Goal: Task Accomplishment & Management: Manage account settings

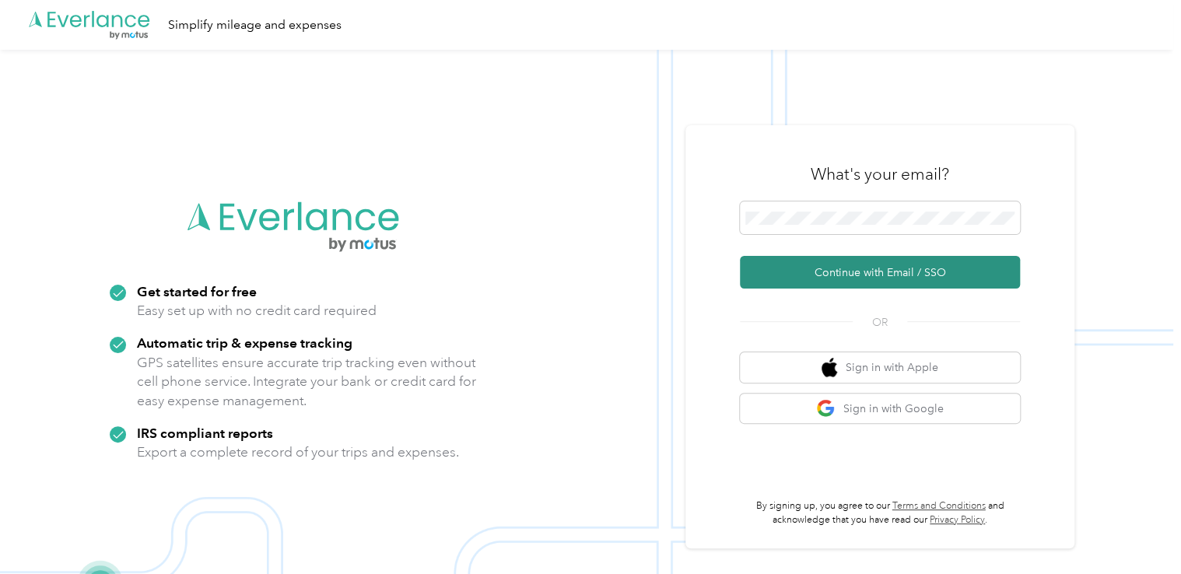
click at [837, 266] on button "Continue with Email / SSO" at bounding box center [880, 272] width 280 height 33
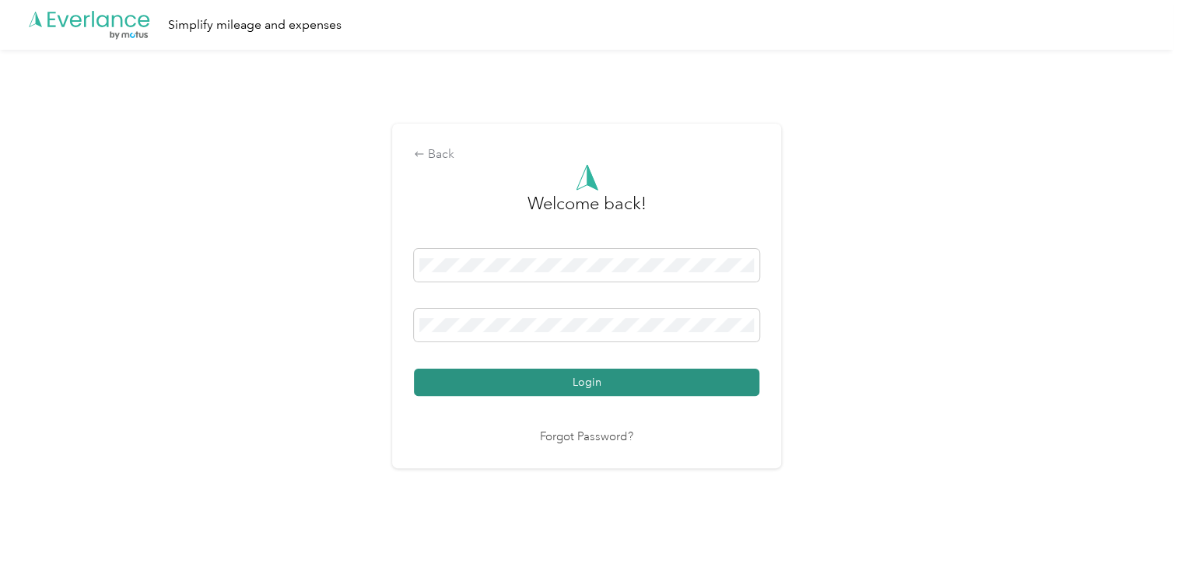
click at [610, 381] on button "Login" at bounding box center [586, 382] width 345 height 27
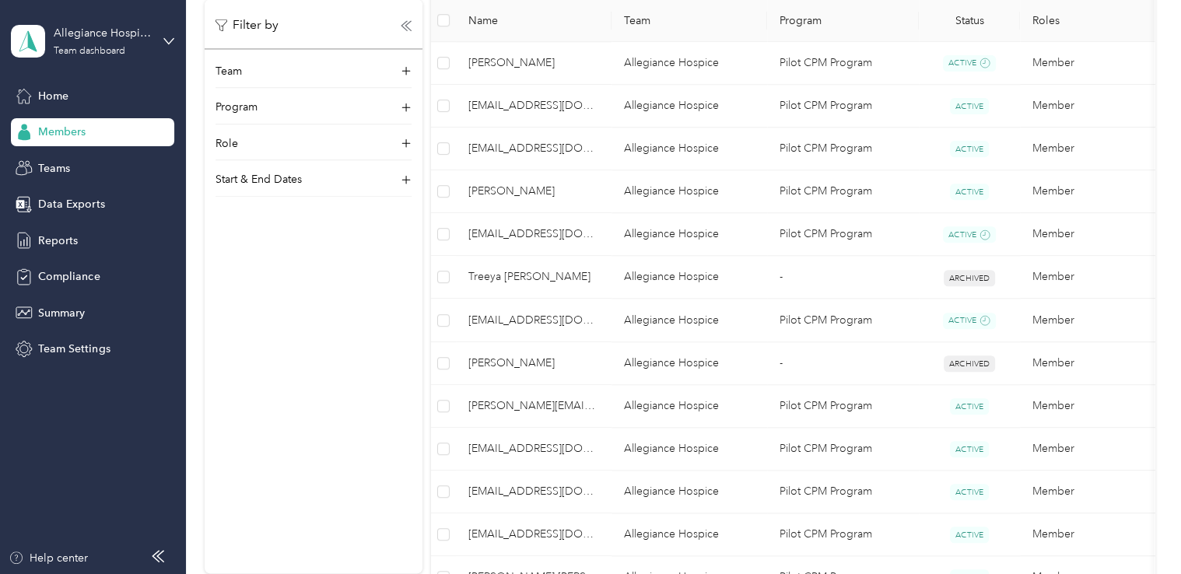
scroll to position [695, 0]
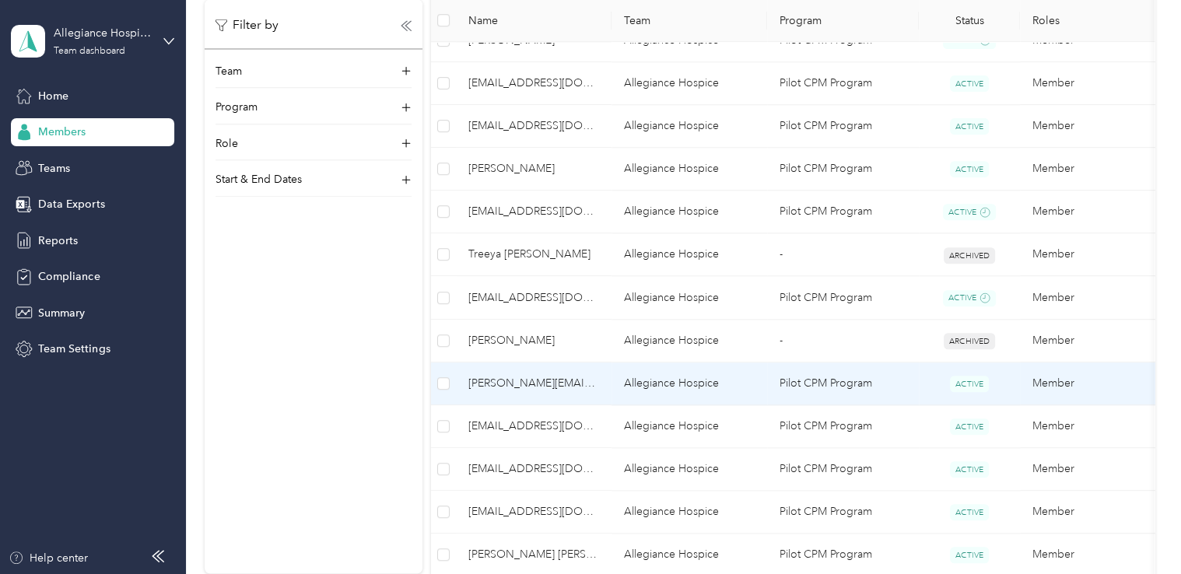
click at [577, 396] on td "[PERSON_NAME][EMAIL_ADDRESS][DOMAIN_NAME]" at bounding box center [534, 383] width 156 height 43
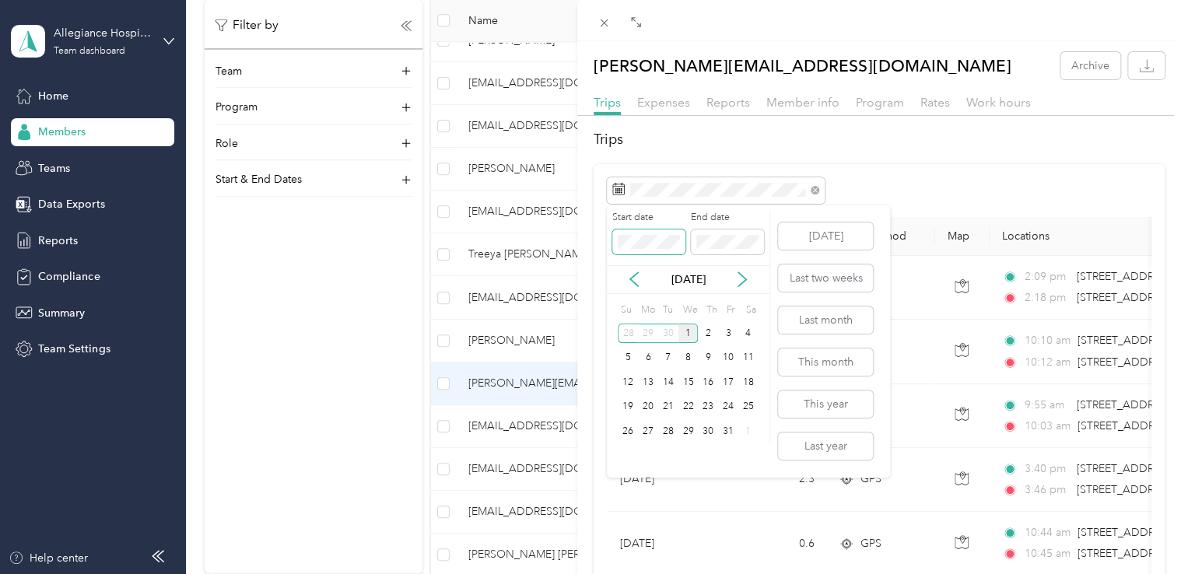
click at [594, 573] on div "Drag to resize Click to close [PERSON_NAME][EMAIL_ADDRESS][DOMAIN_NAME] Archive…" at bounding box center [586, 574] width 1173 height 0
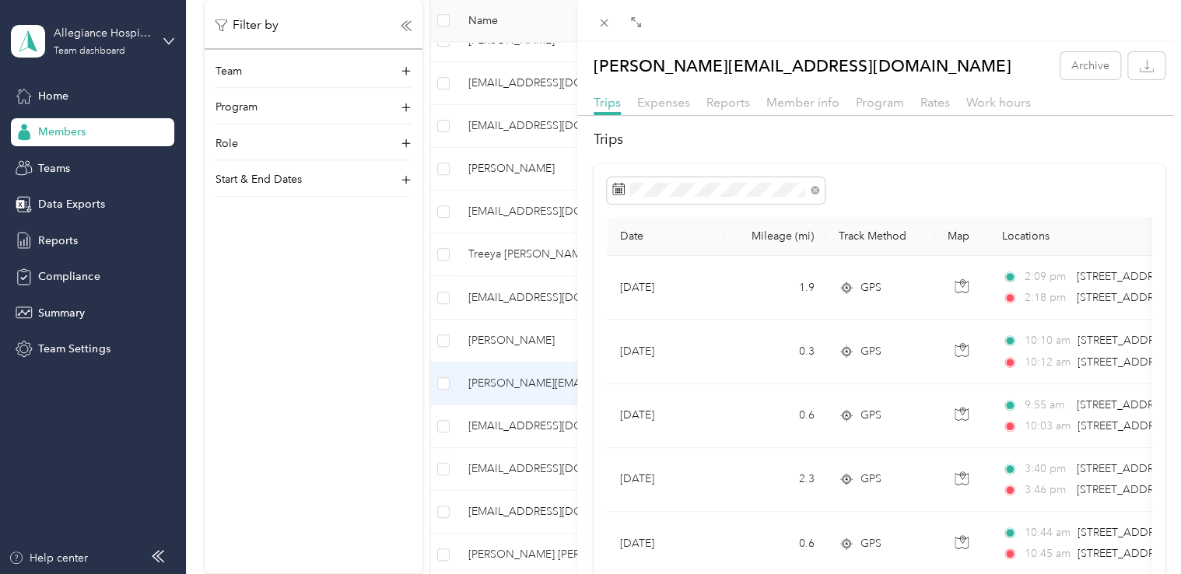
click at [968, 193] on div at bounding box center [879, 190] width 544 height 26
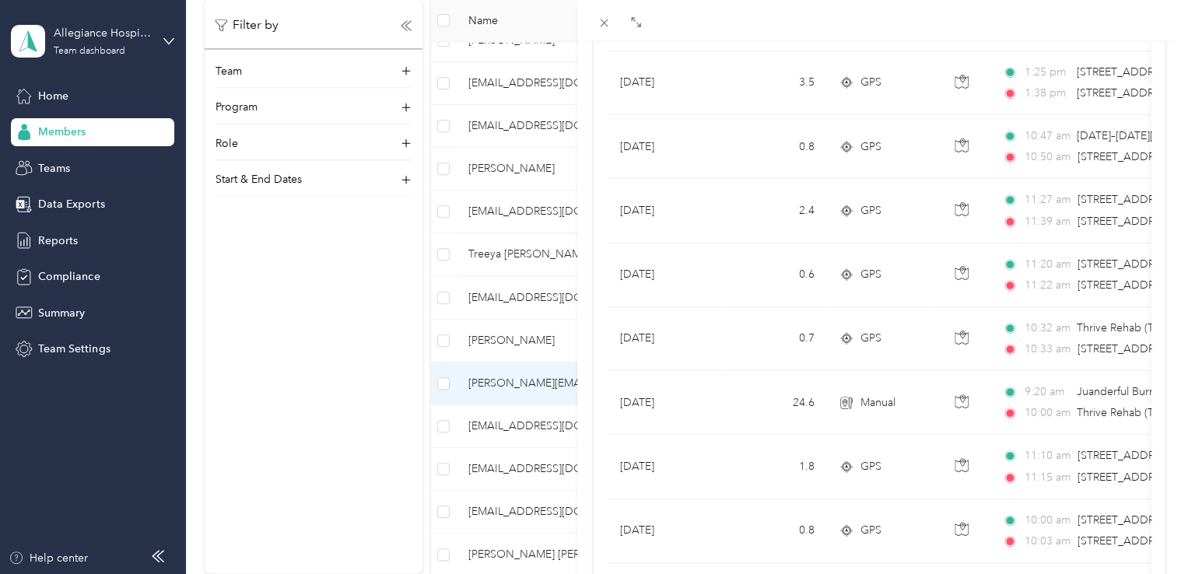
scroll to position [1409, 0]
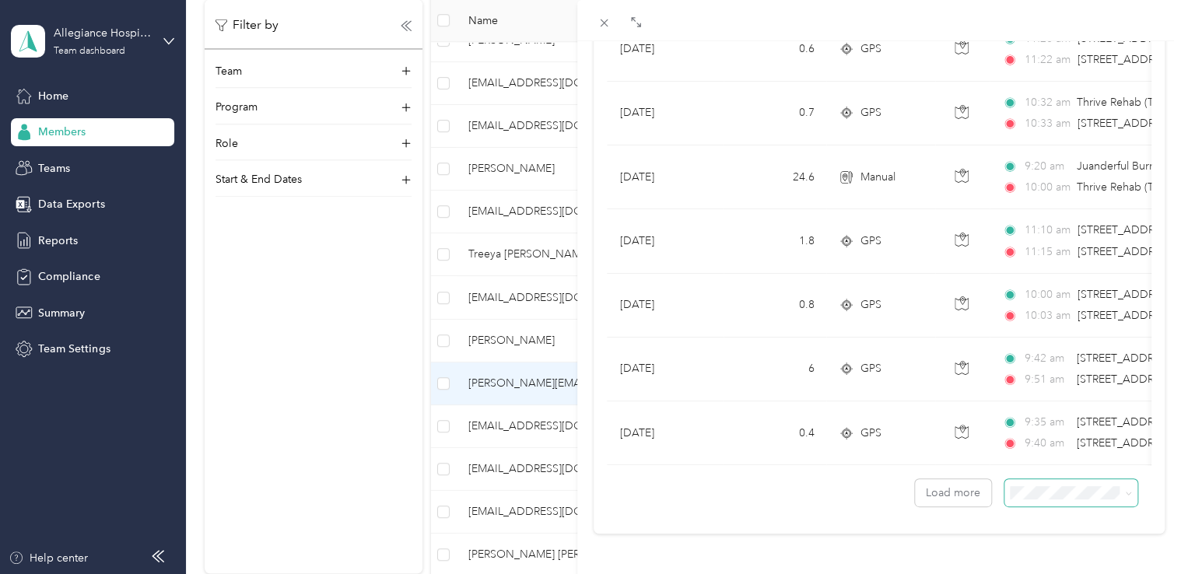
click at [1125, 490] on icon at bounding box center [1128, 493] width 7 height 7
click at [1096, 448] on div "100 per load" at bounding box center [1058, 452] width 111 height 16
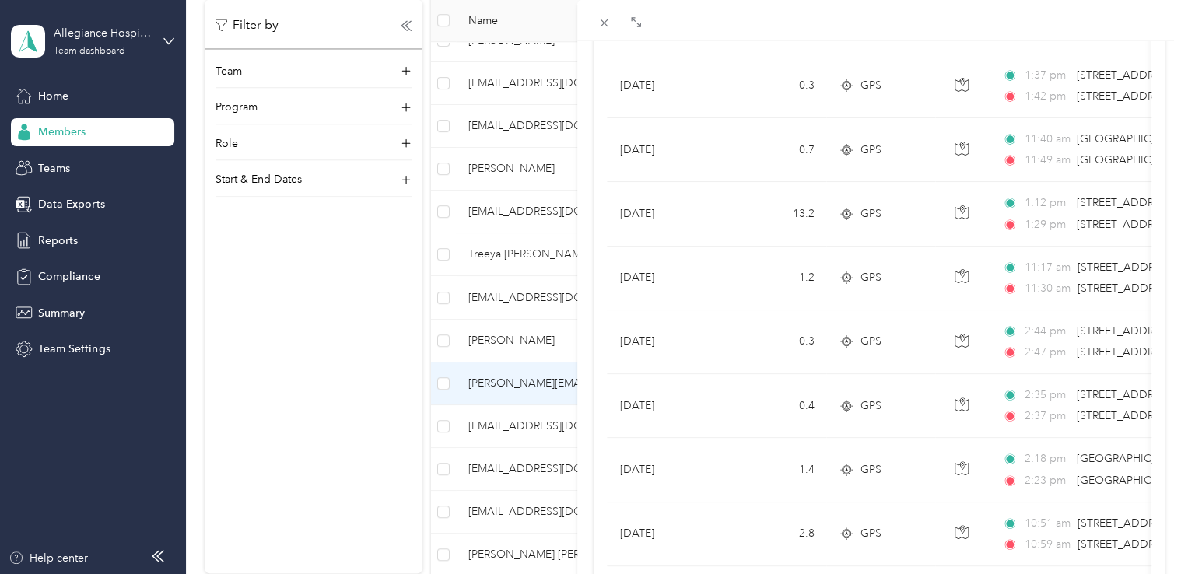
scroll to position [3643, 0]
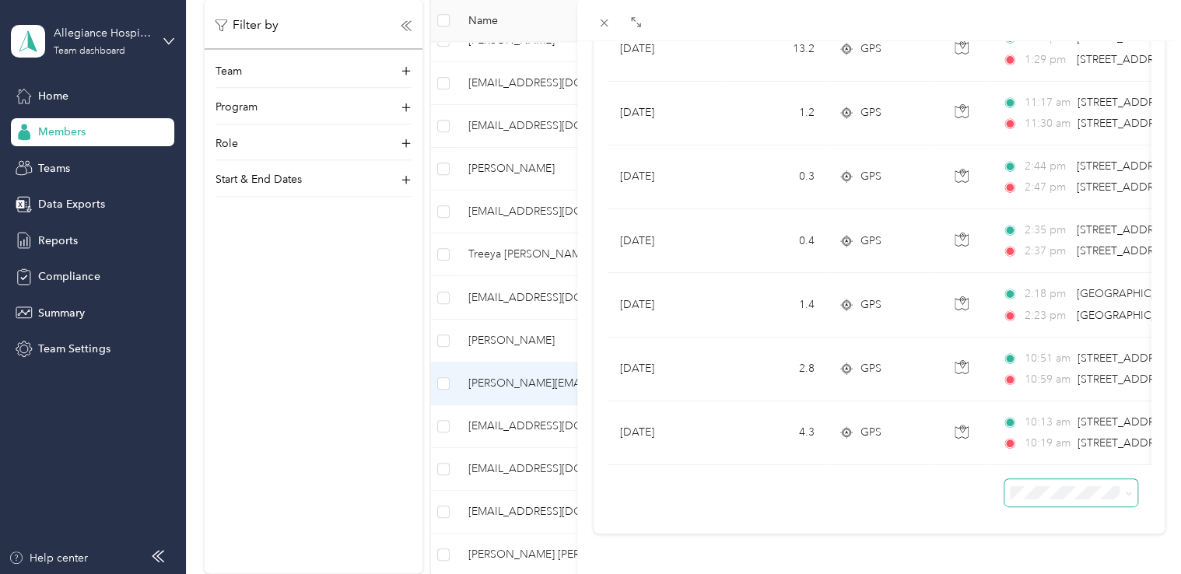
click at [796, 476] on div at bounding box center [879, 485] width 544 height 41
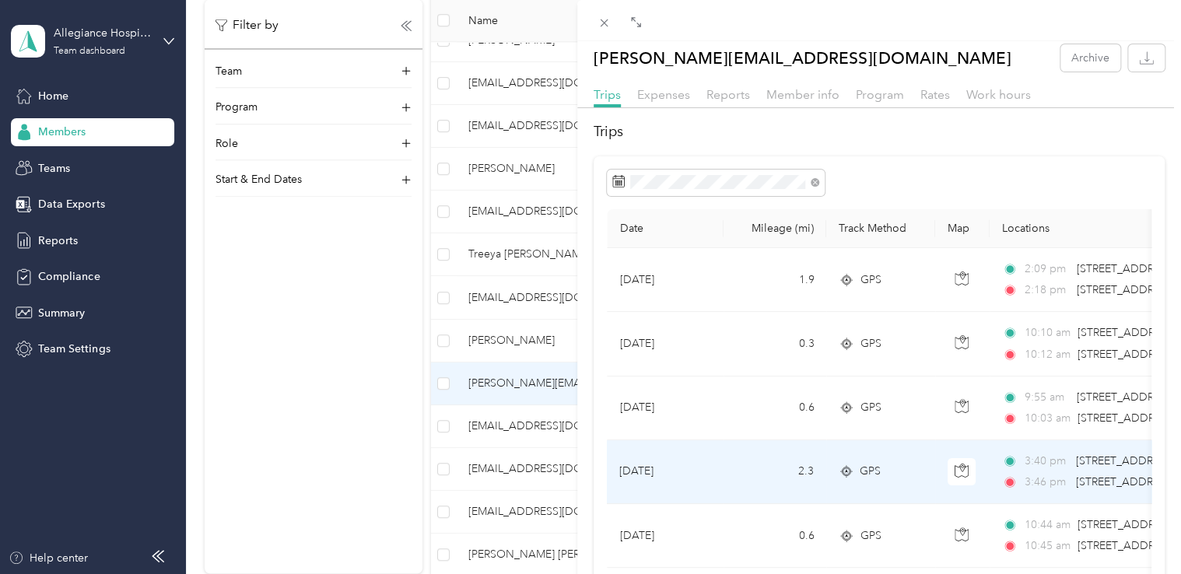
scroll to position [0, 0]
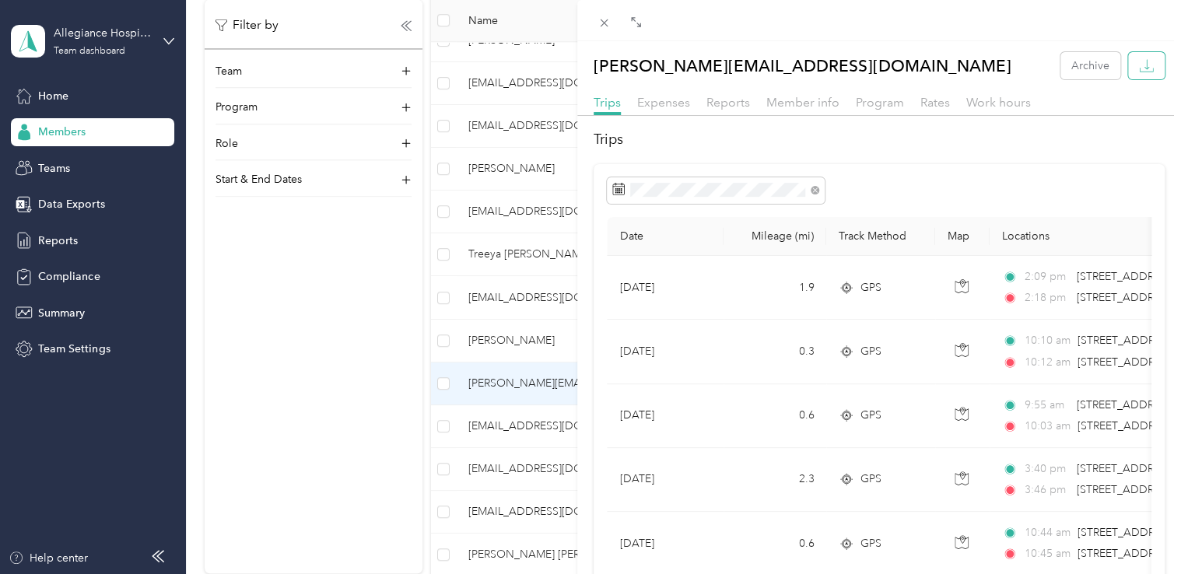
click at [1139, 64] on icon "button" at bounding box center [1146, 65] width 15 height 15
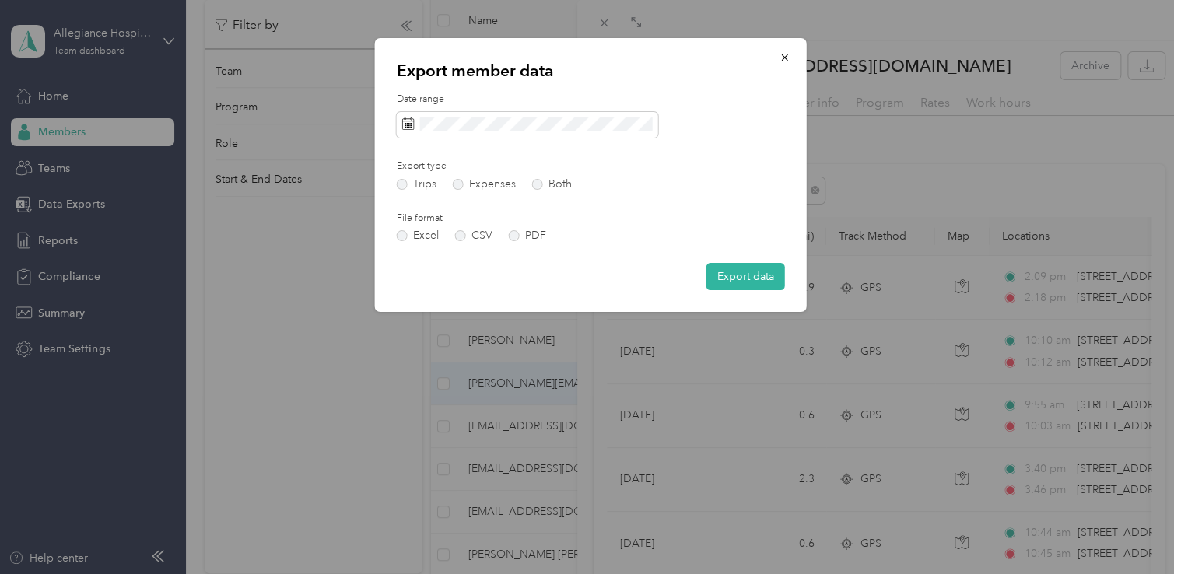
click at [448, 148] on div "Date range Export type Trips Expenses Both File format Excel CSV PDF Export data" at bounding box center [591, 192] width 388 height 198
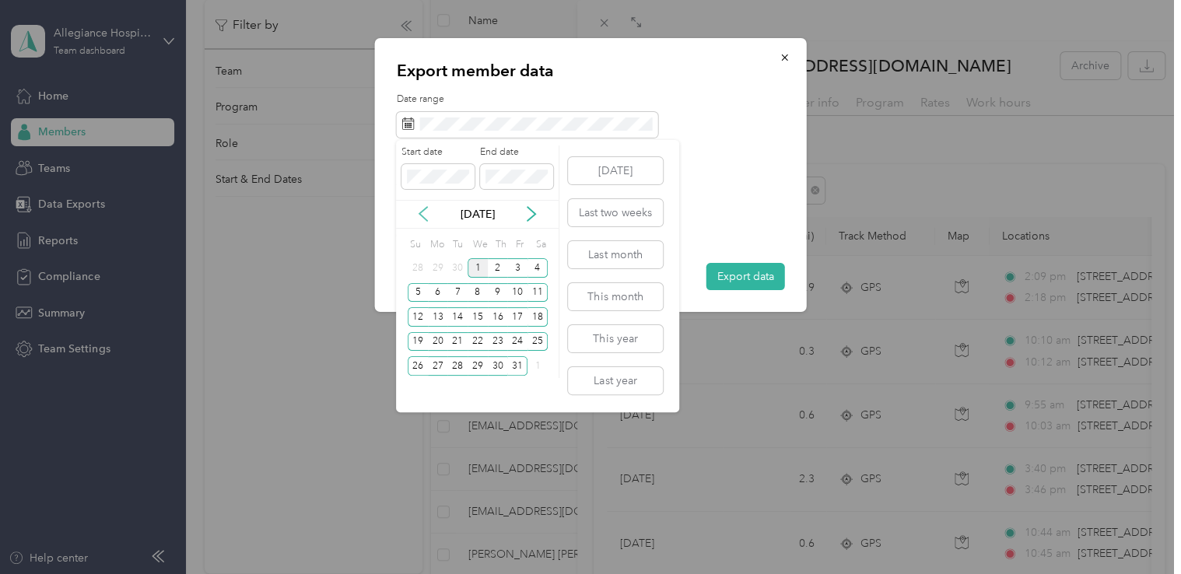
click at [422, 212] on icon at bounding box center [423, 214] width 8 height 14
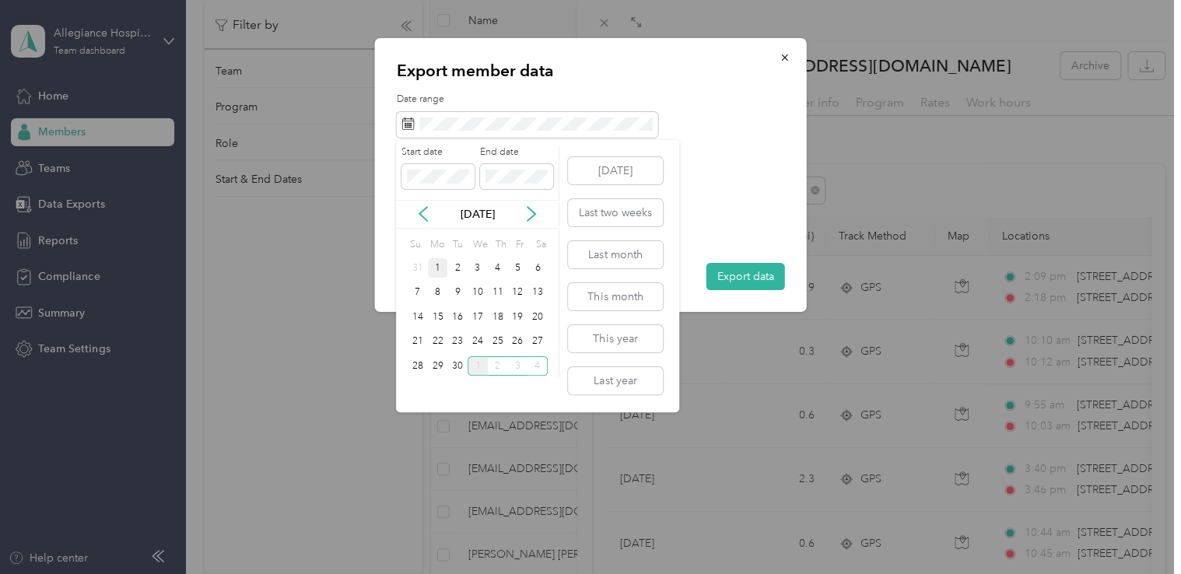
click at [432, 264] on div "1" at bounding box center [438, 267] width 20 height 19
click at [460, 369] on div "30" at bounding box center [457, 365] width 20 height 19
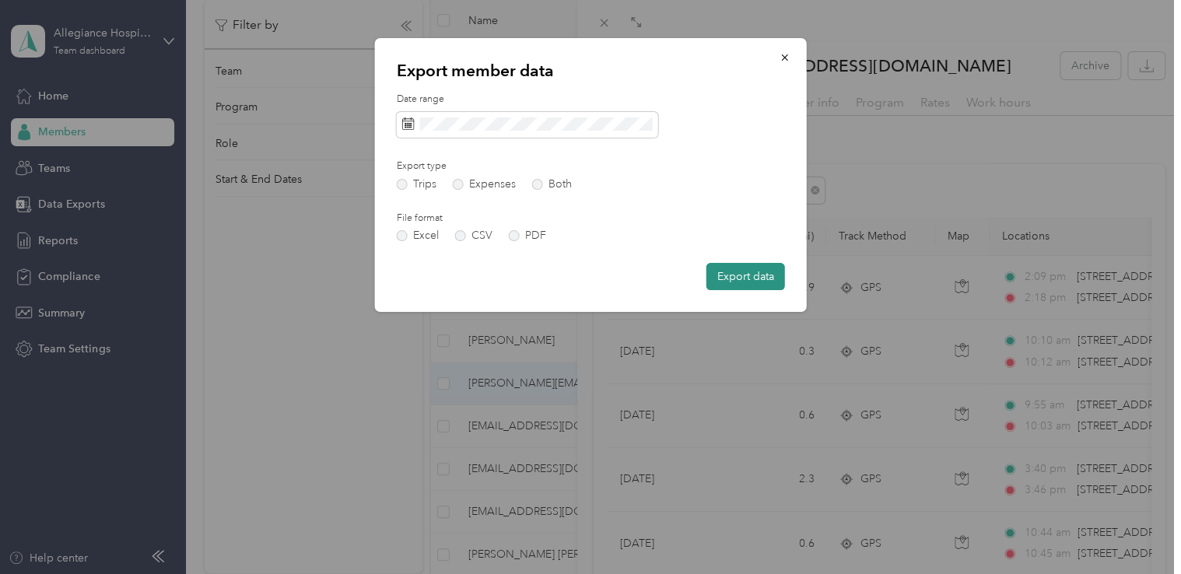
click at [768, 278] on button "Export data" at bounding box center [745, 276] width 79 height 27
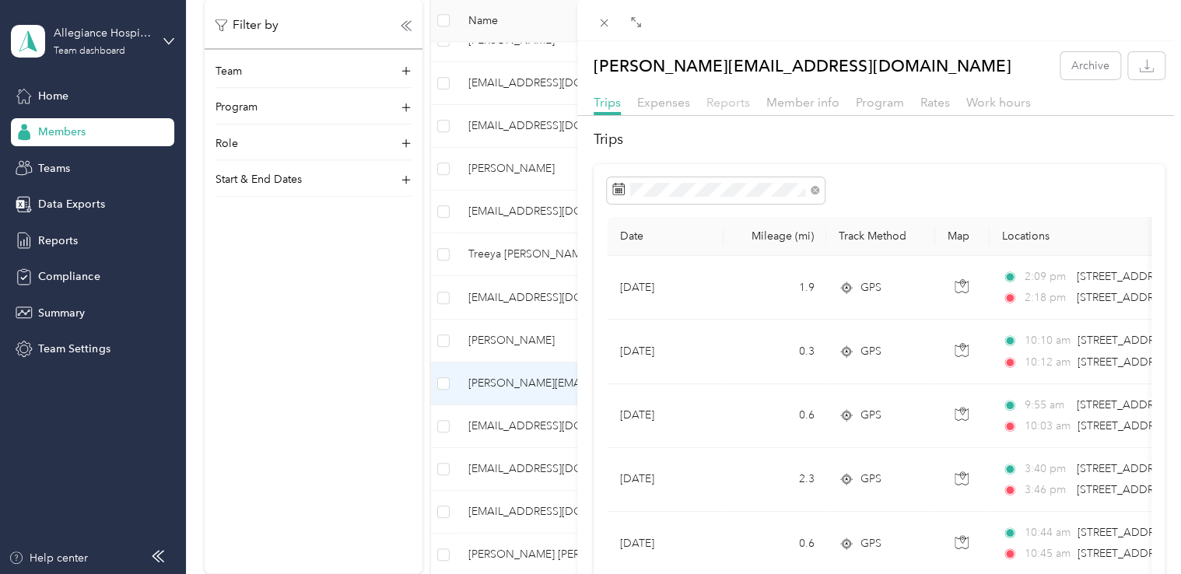
click at [736, 106] on span "Reports" at bounding box center [728, 102] width 44 height 15
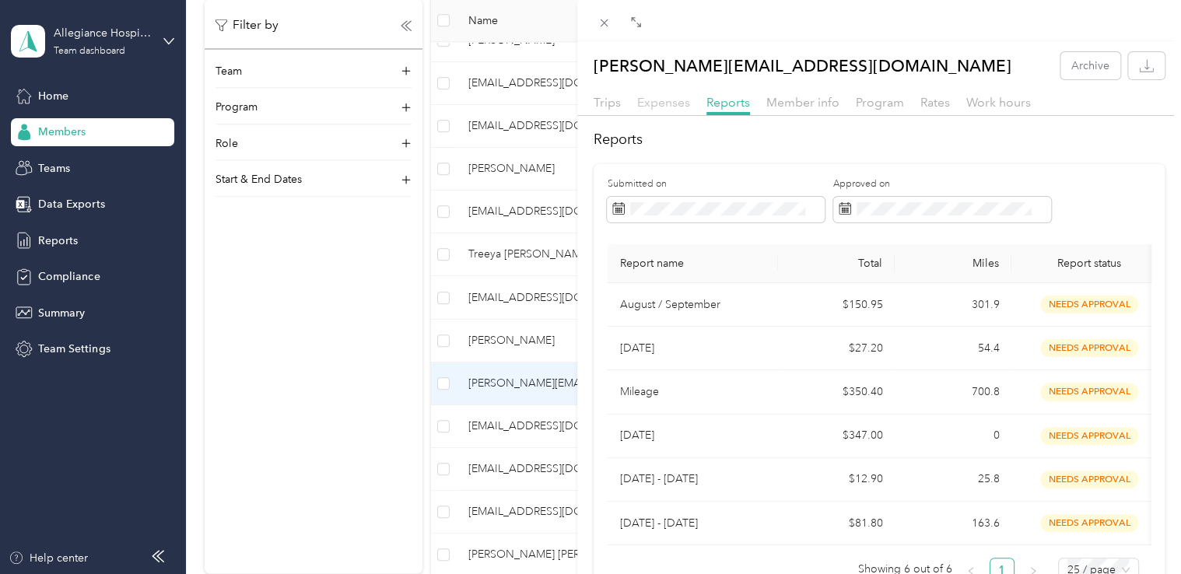
click at [669, 100] on span "Expenses" at bounding box center [663, 102] width 53 height 15
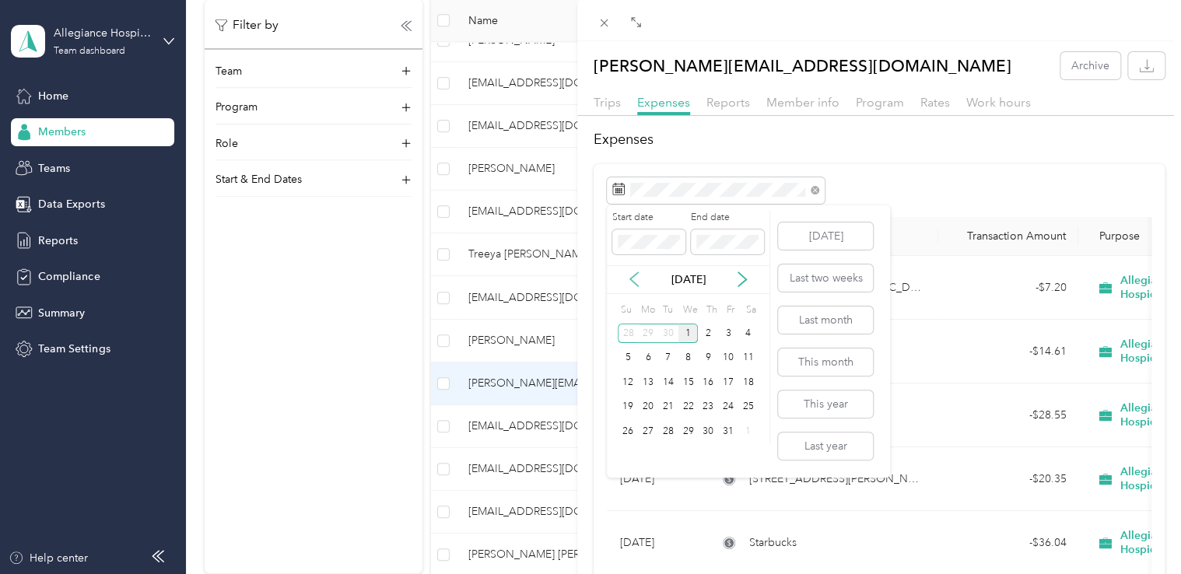
click at [633, 277] on icon at bounding box center [634, 280] width 8 height 14
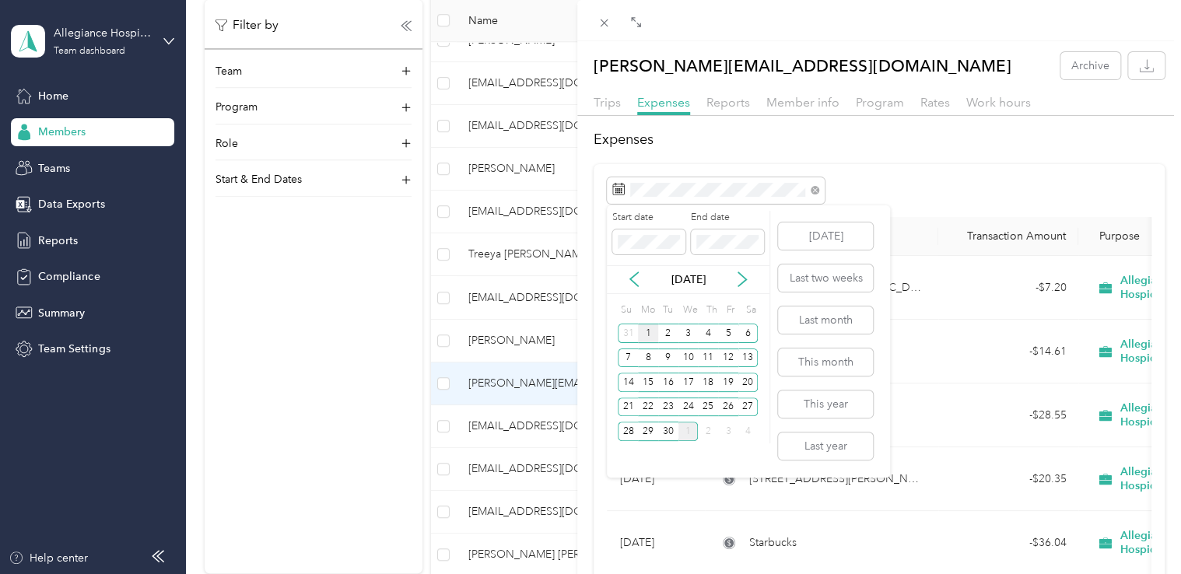
click at [647, 331] on div "1" at bounding box center [648, 333] width 20 height 19
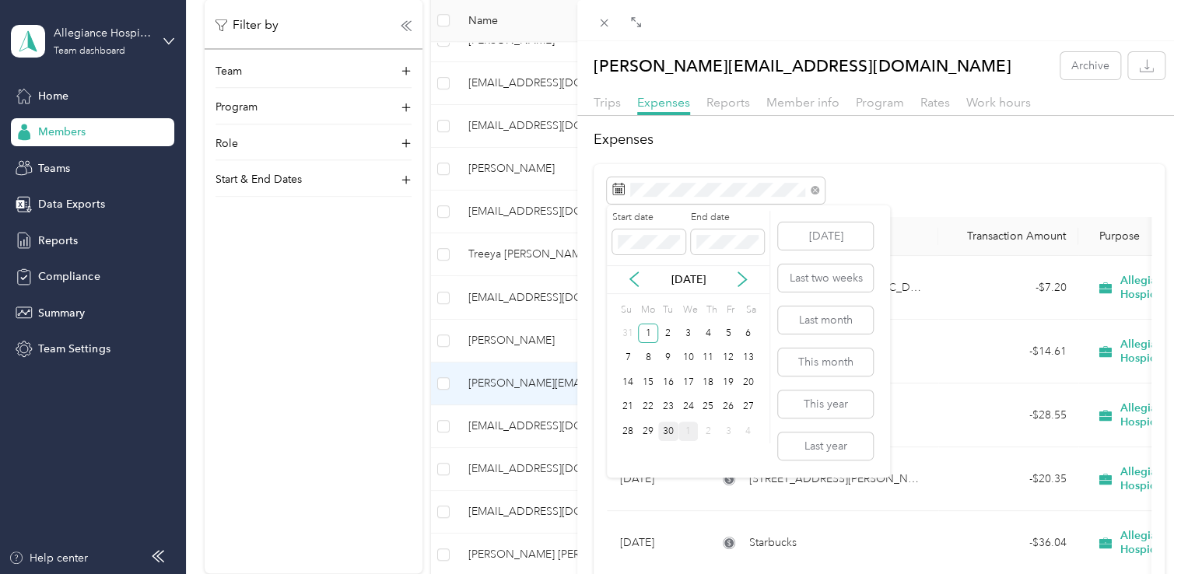
click at [667, 425] on div "30" at bounding box center [668, 431] width 20 height 19
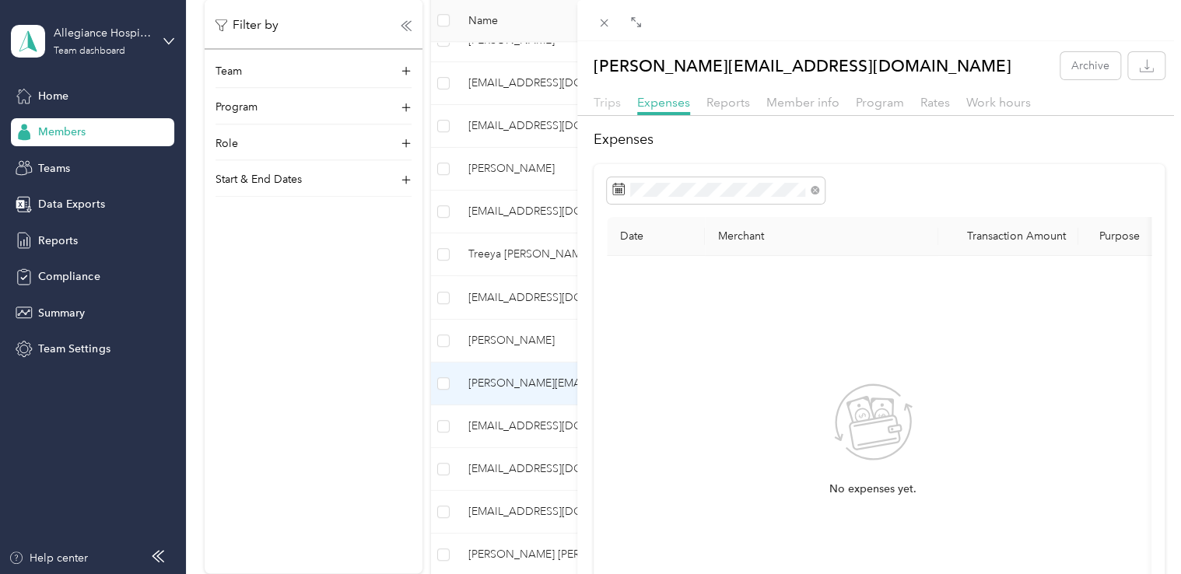
click at [610, 108] on span "Trips" at bounding box center [607, 102] width 27 height 15
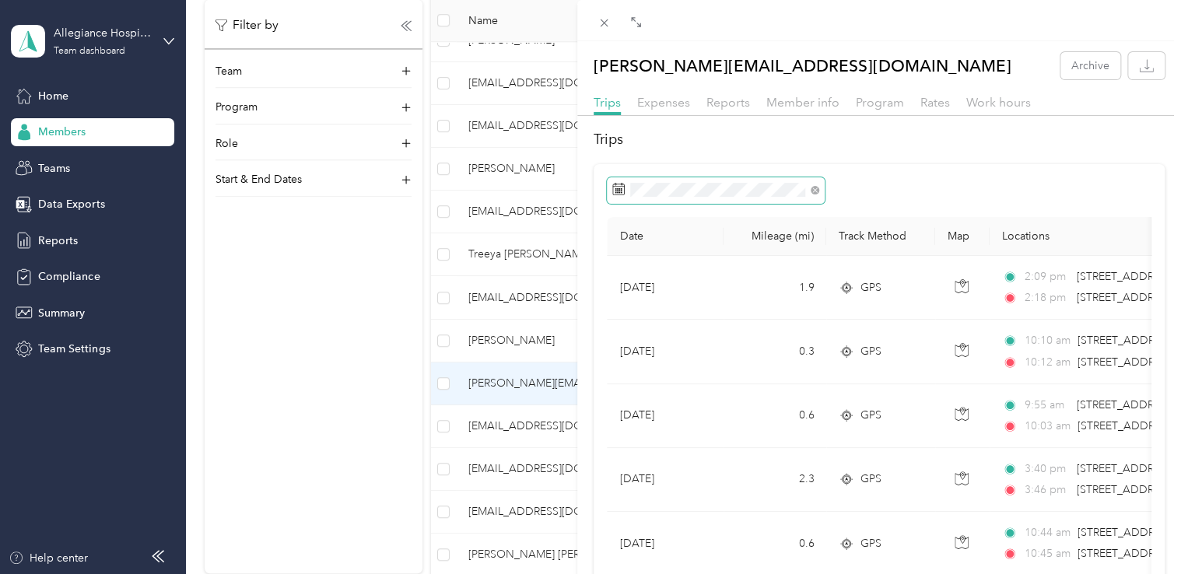
click at [781, 197] on span at bounding box center [716, 190] width 218 height 26
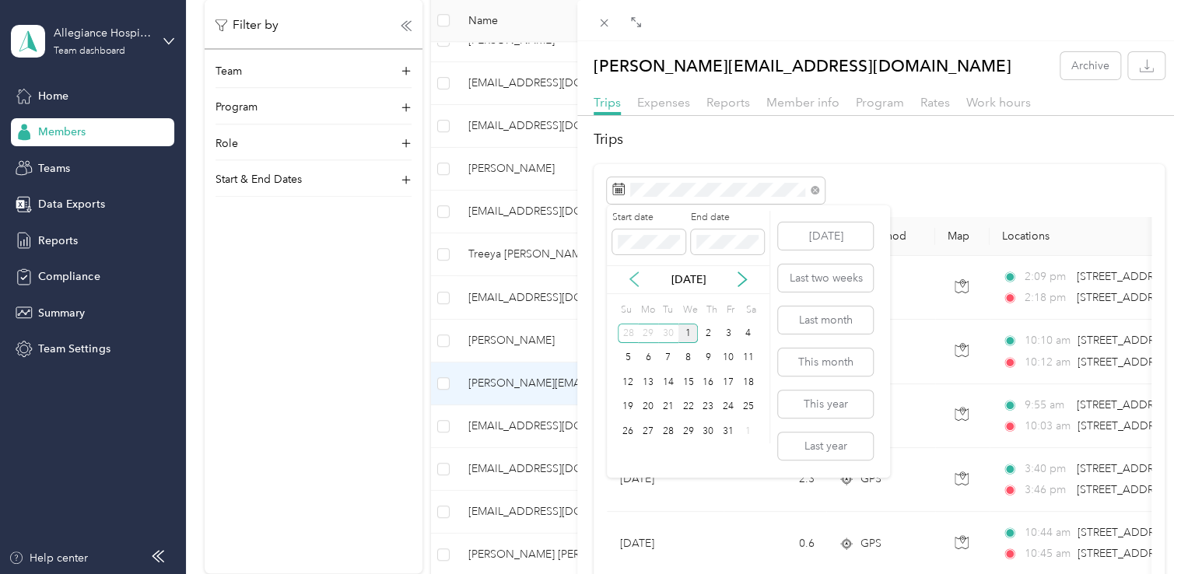
click at [636, 282] on icon at bounding box center [634, 279] width 16 height 16
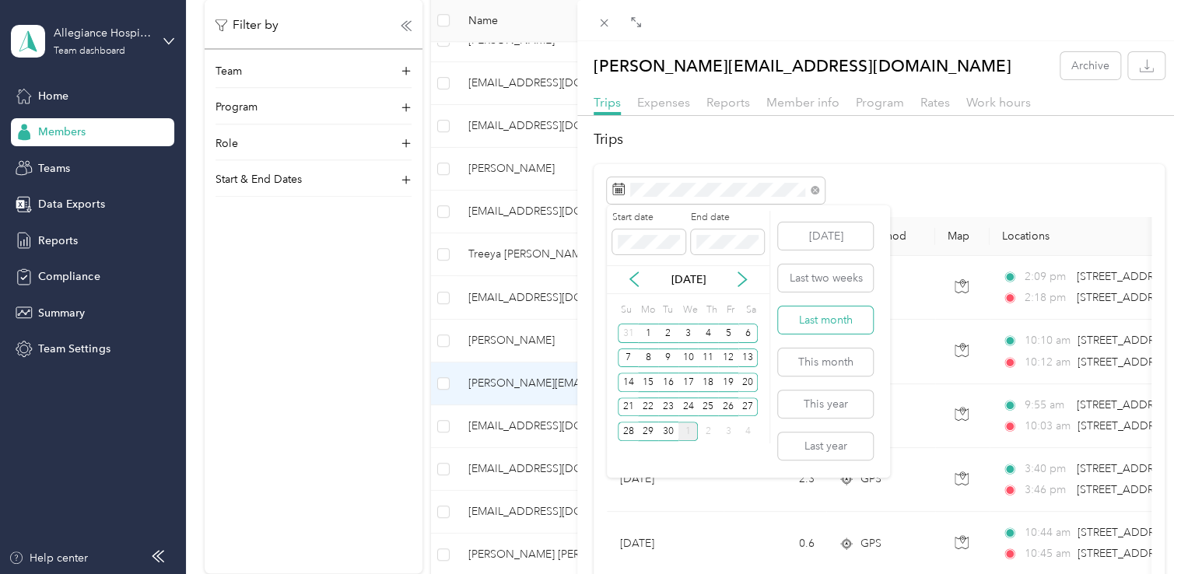
click at [824, 319] on button "Last month" at bounding box center [825, 319] width 95 height 27
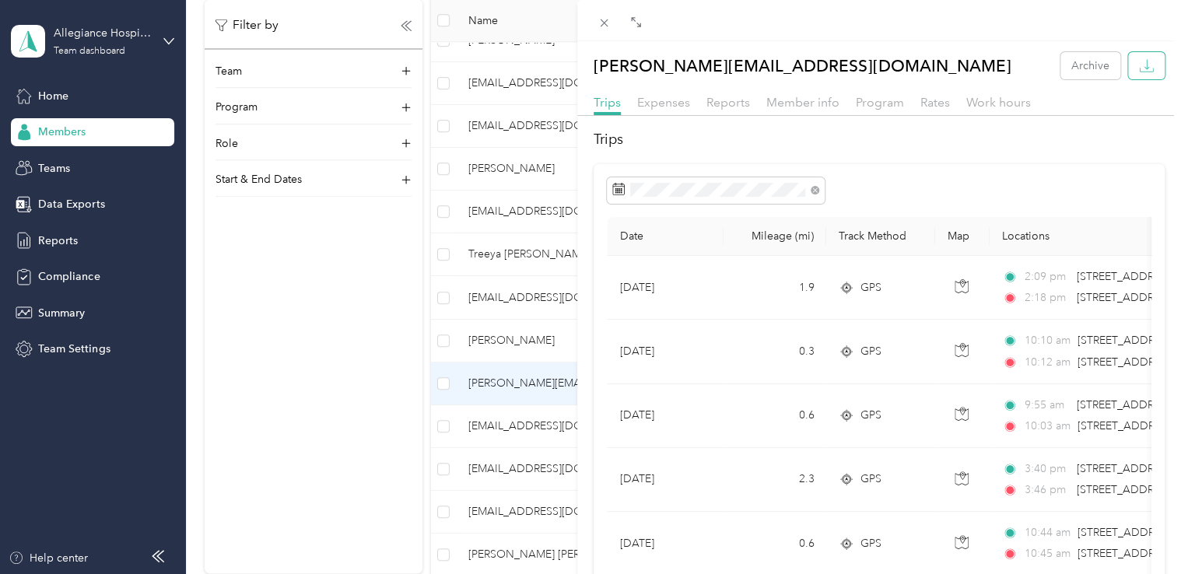
click at [1139, 70] on icon "button" at bounding box center [1146, 65] width 15 height 15
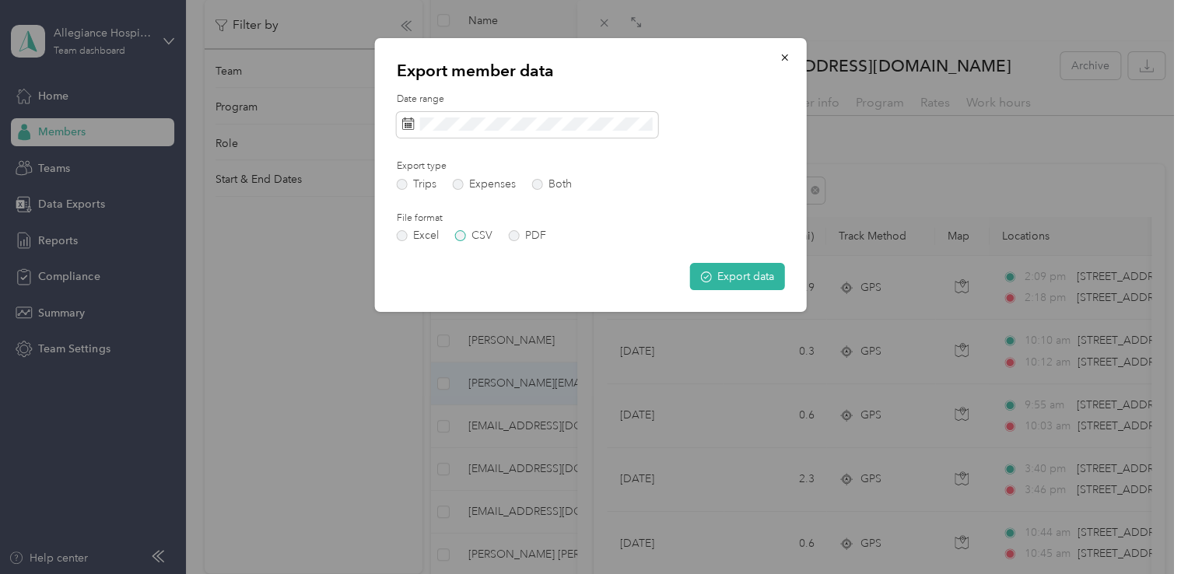
click at [480, 235] on label "CSV" at bounding box center [473, 235] width 37 height 11
click at [759, 275] on button "Export data" at bounding box center [737, 276] width 95 height 27
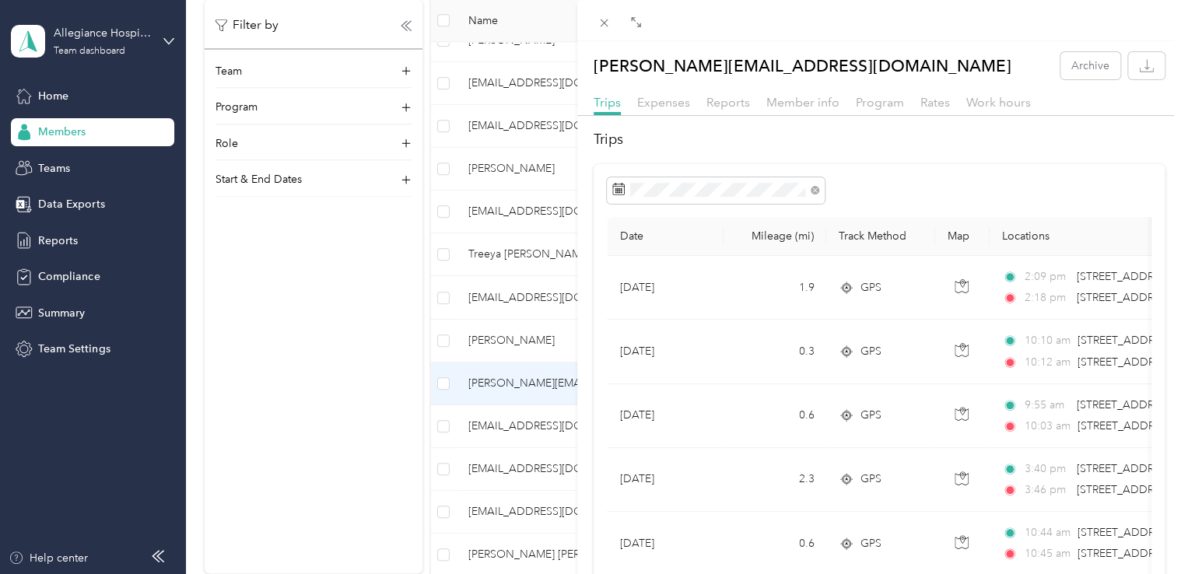
click at [497, 161] on div "[PERSON_NAME][EMAIL_ADDRESS][DOMAIN_NAME] Archive Trips Expenses Reports Member…" at bounding box center [590, 287] width 1181 height 574
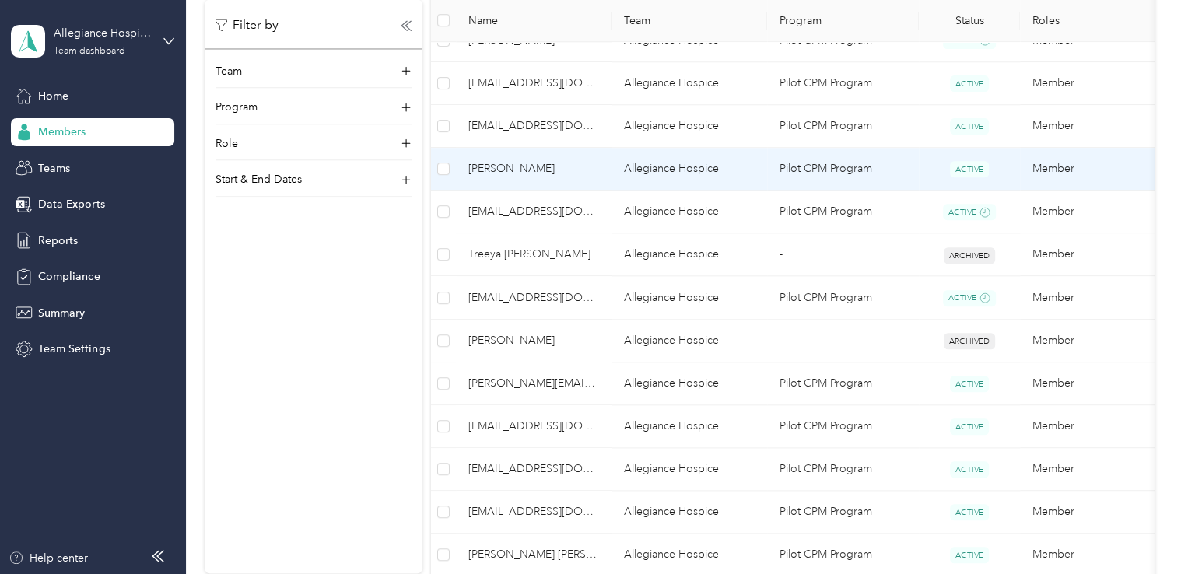
click at [497, 161] on span "[PERSON_NAME]" at bounding box center [533, 168] width 131 height 17
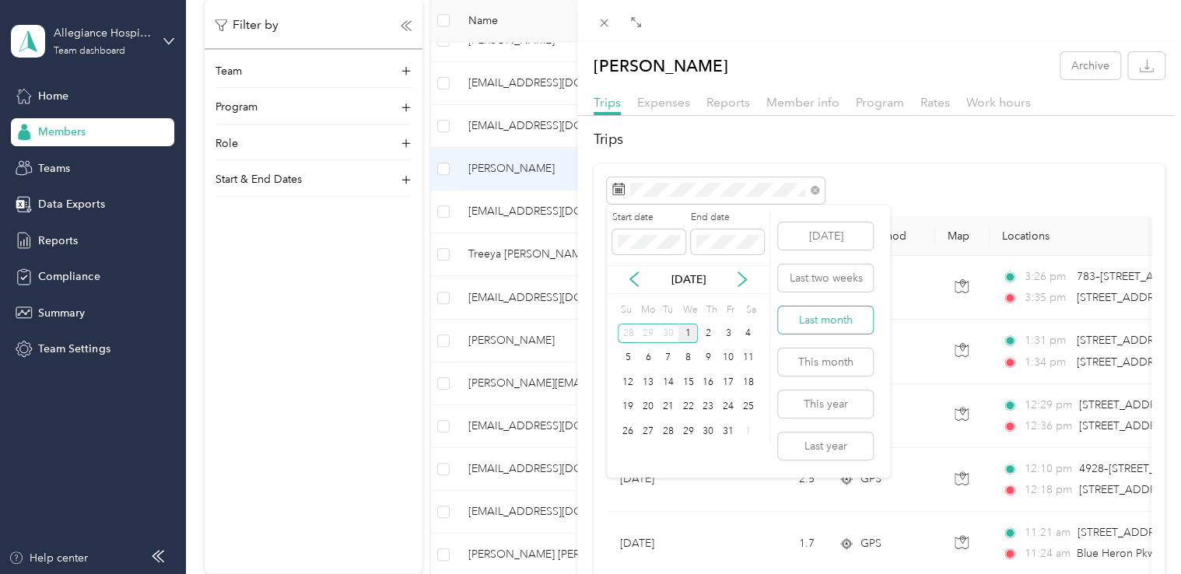
click at [818, 319] on button "Last month" at bounding box center [825, 319] width 95 height 27
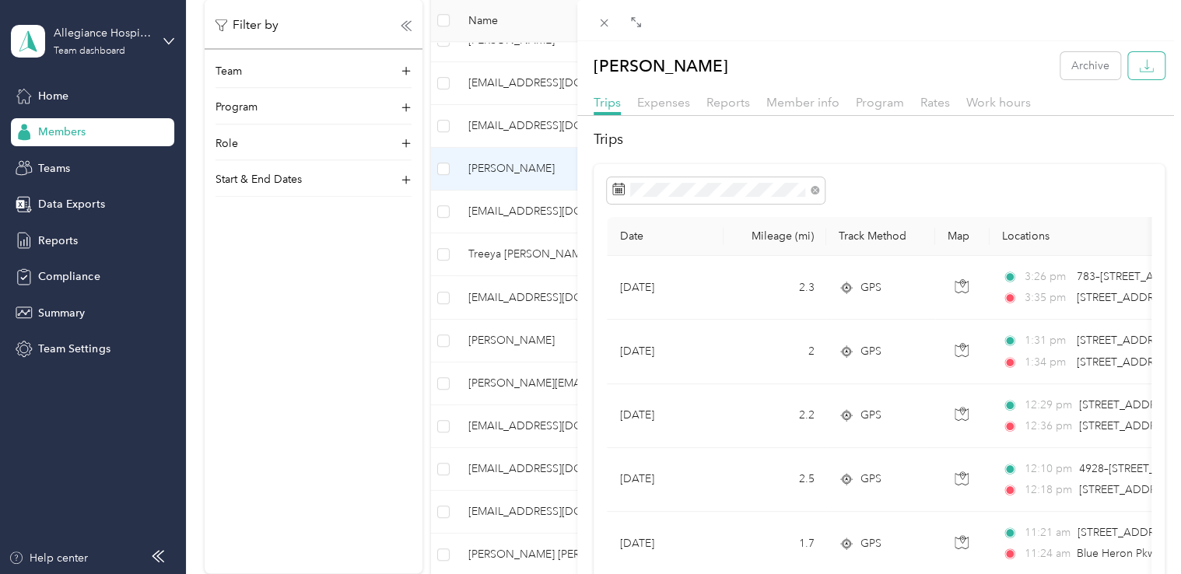
click at [1143, 70] on button "button" at bounding box center [1146, 65] width 37 height 27
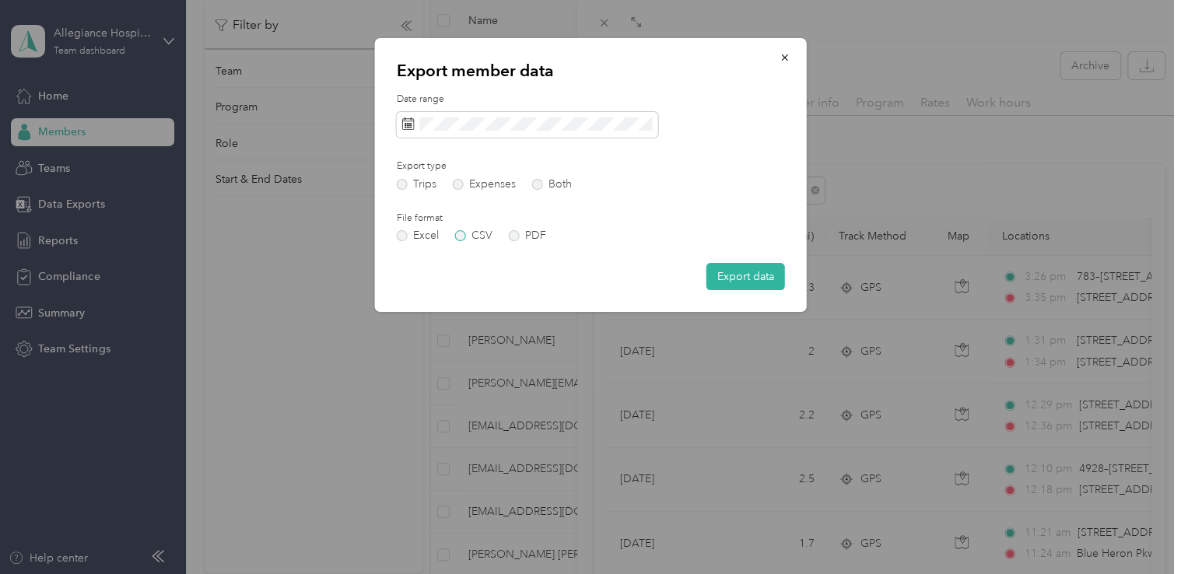
click at [460, 235] on label "CSV" at bounding box center [473, 235] width 37 height 11
click at [753, 279] on button "Export data" at bounding box center [745, 276] width 79 height 27
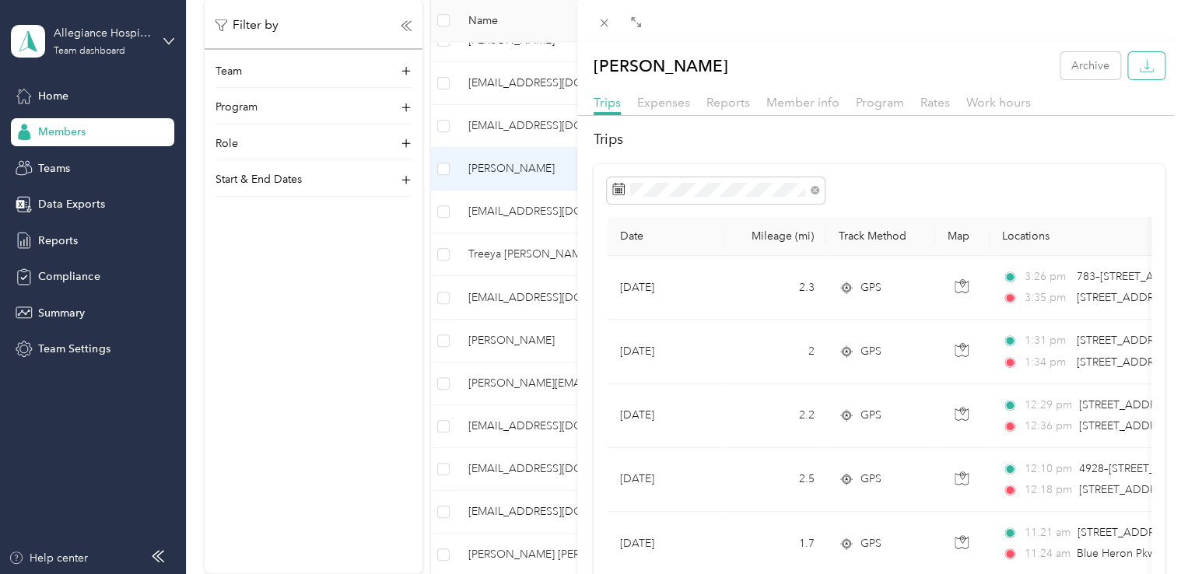
click at [1139, 65] on icon "button" at bounding box center [1146, 65] width 15 height 15
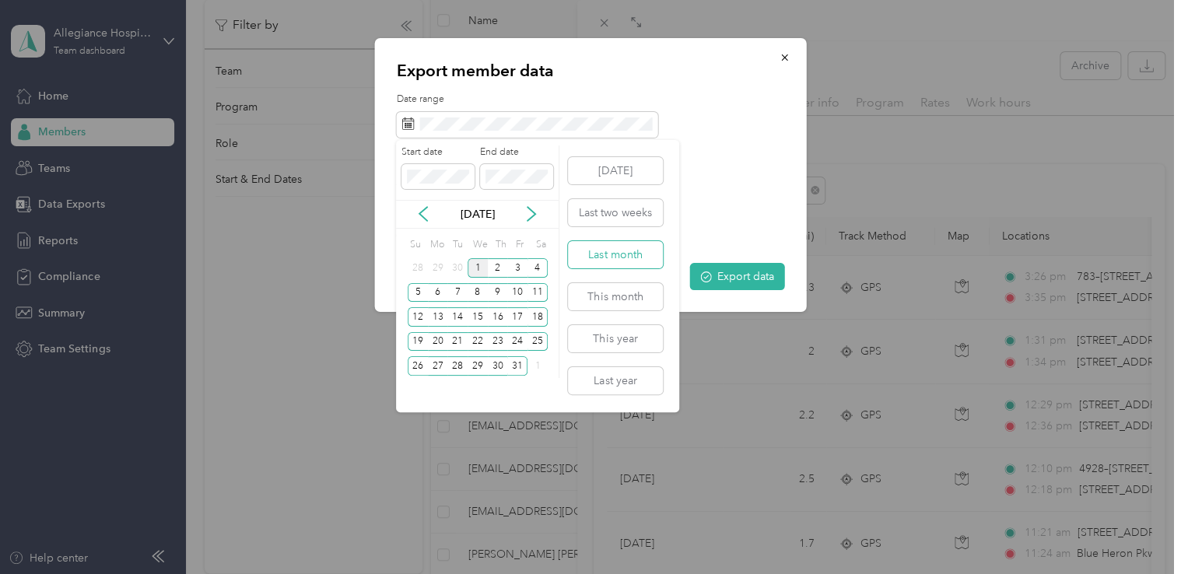
click at [629, 247] on button "Last month" at bounding box center [615, 254] width 95 height 27
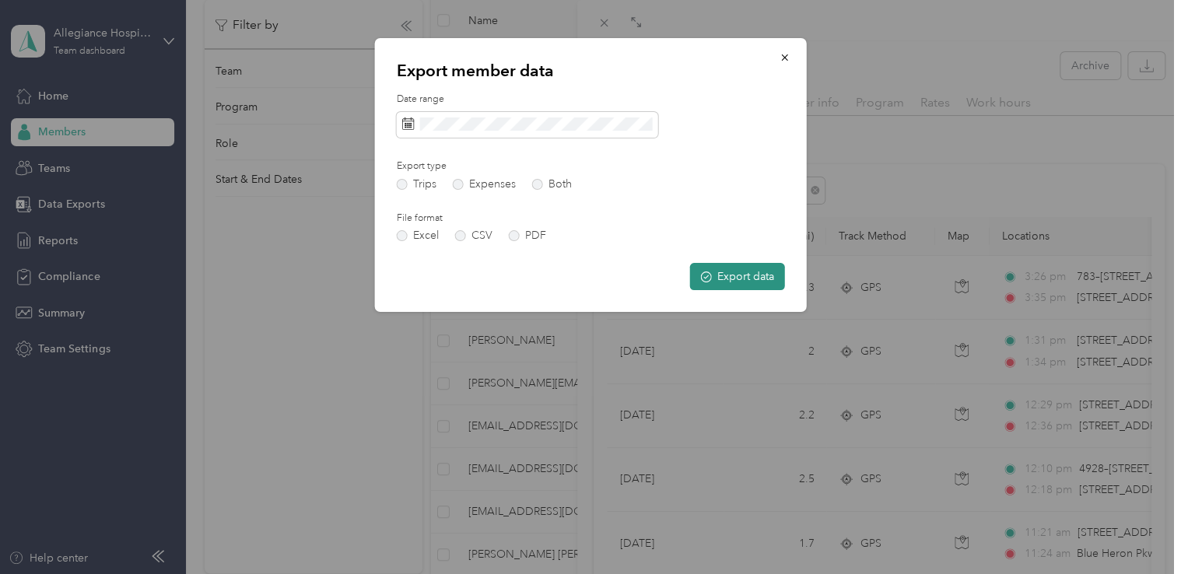
click at [734, 279] on button "Export data" at bounding box center [737, 276] width 95 height 27
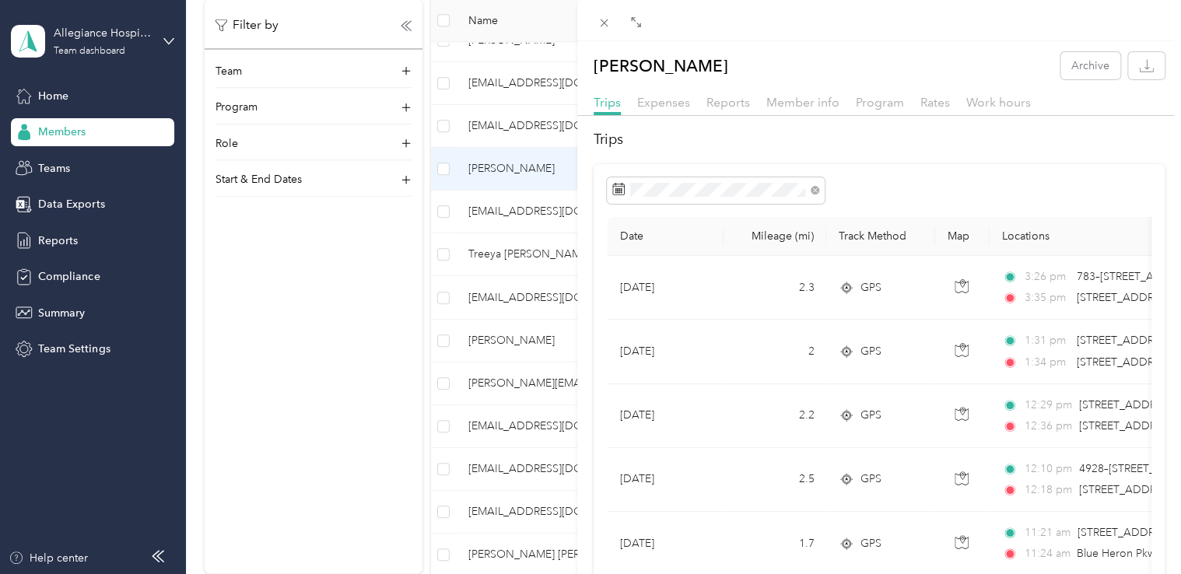
click at [296, 395] on div "[PERSON_NAME] Archive Trips Expenses Reports Member info Program Rates Work hou…" at bounding box center [590, 287] width 1181 height 574
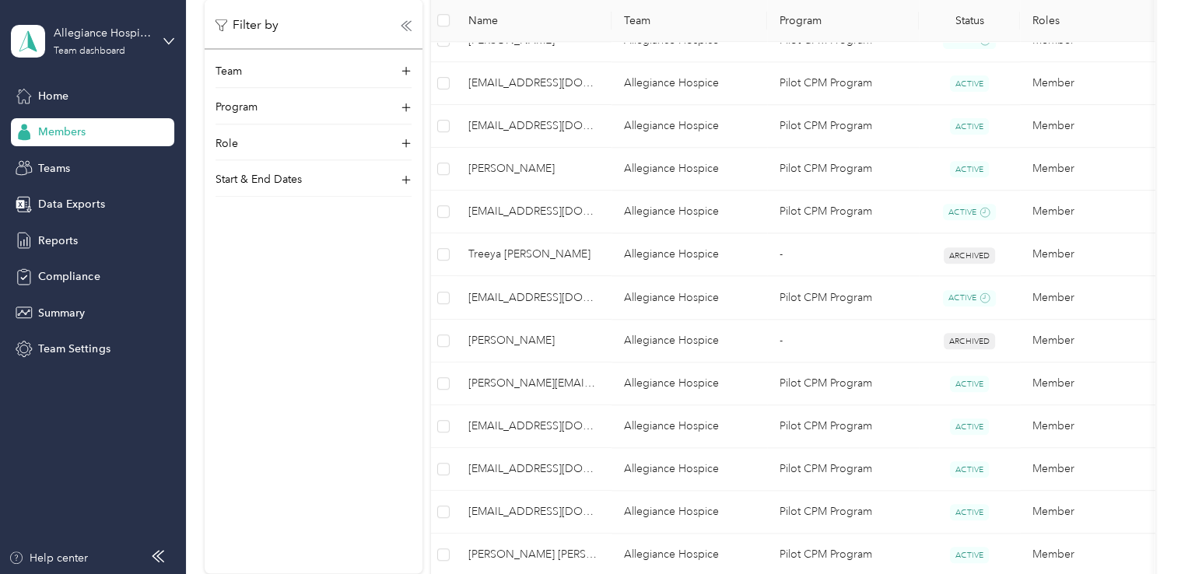
click at [296, 395] on div at bounding box center [590, 287] width 1181 height 574
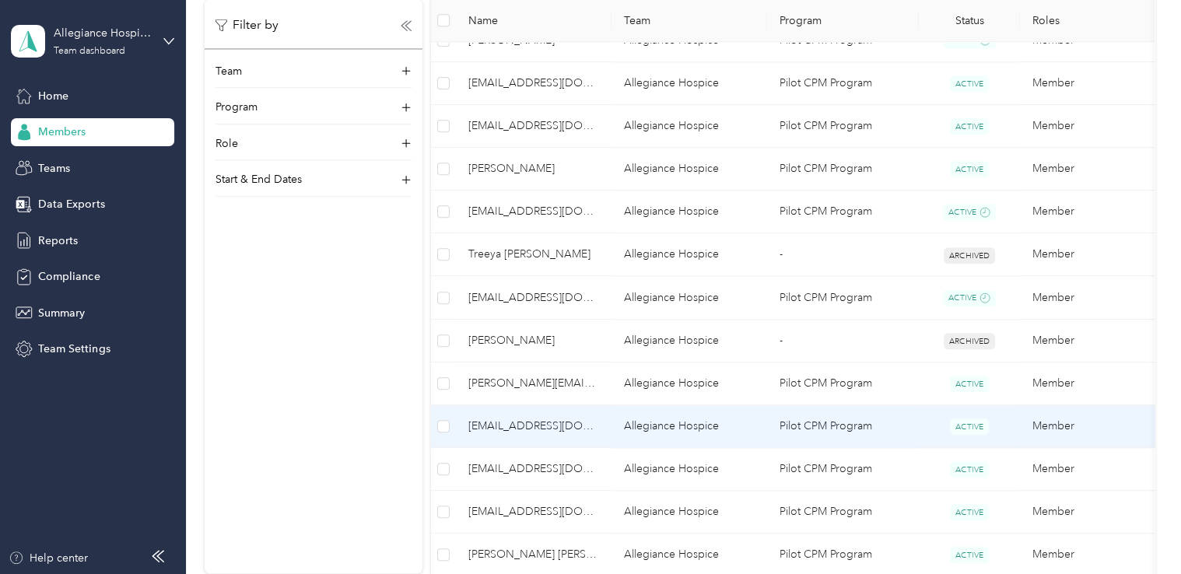
click at [517, 427] on span "[EMAIL_ADDRESS][DOMAIN_NAME]" at bounding box center [533, 426] width 131 height 17
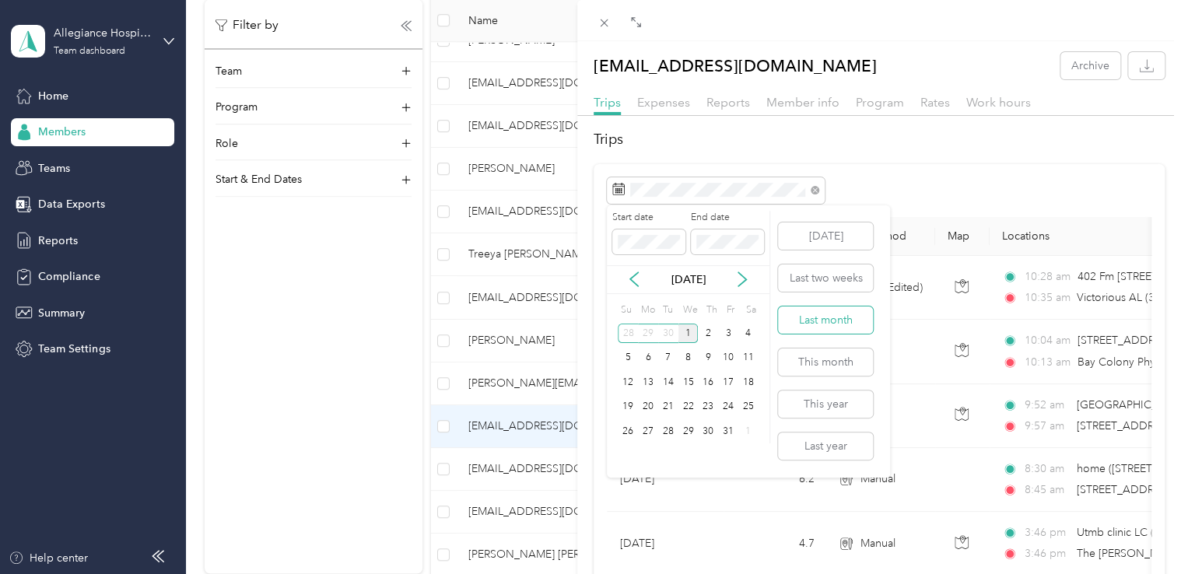
click at [841, 319] on button "Last month" at bounding box center [825, 319] width 95 height 27
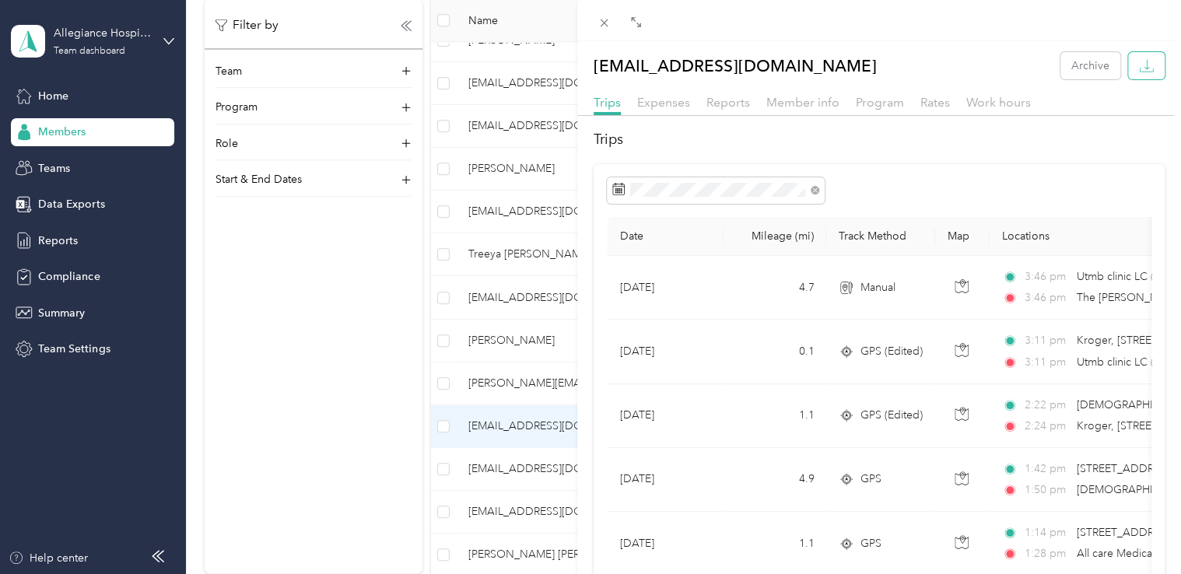
click at [1135, 57] on button "button" at bounding box center [1146, 65] width 37 height 27
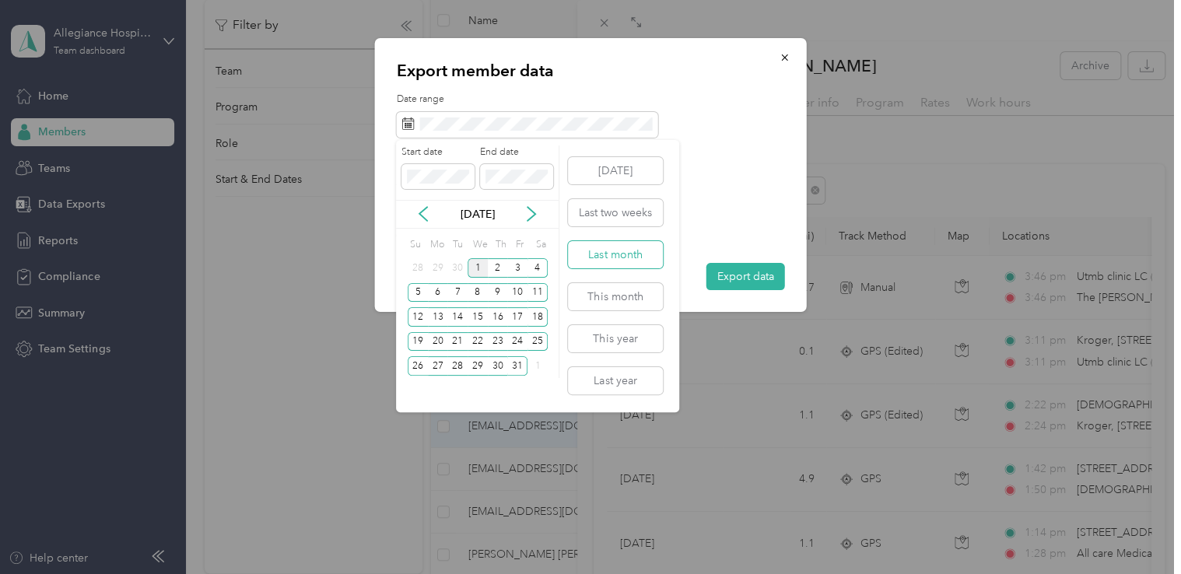
click at [633, 254] on button "Last month" at bounding box center [615, 254] width 95 height 27
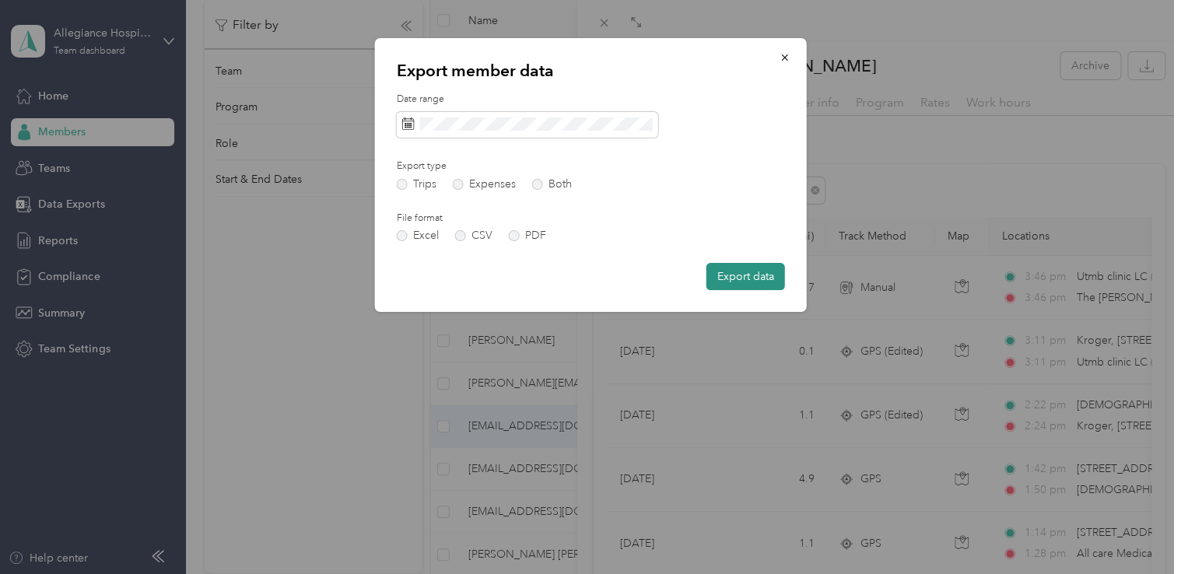
click at [750, 280] on button "Export data" at bounding box center [745, 276] width 79 height 27
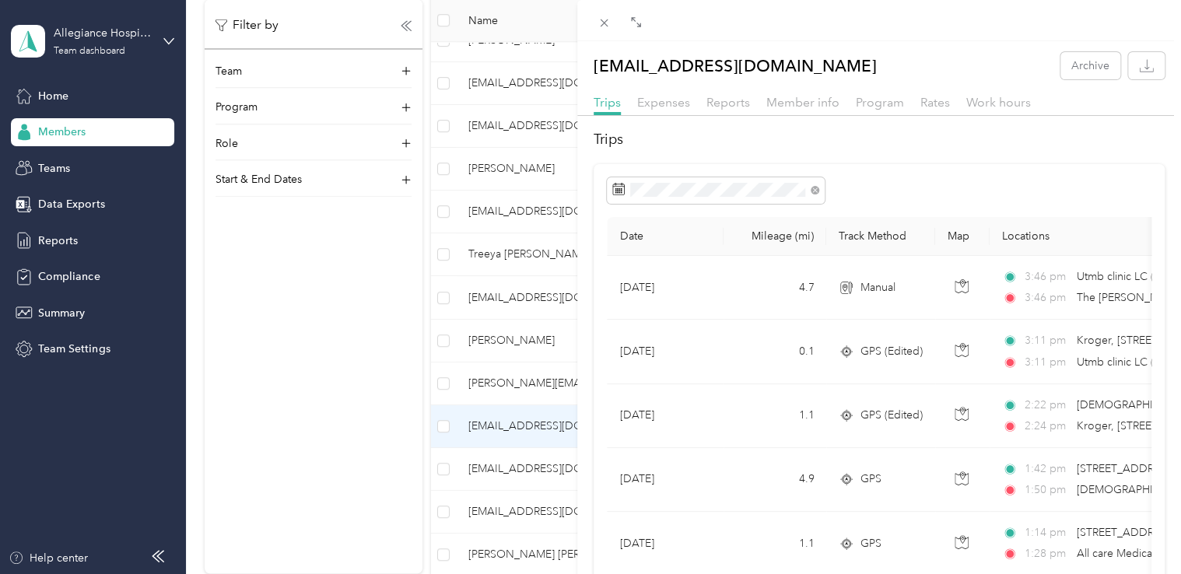
click at [425, 299] on div "[EMAIL_ADDRESS][DOMAIN_NAME] Archive Trips Expenses Reports Member info Program…" at bounding box center [590, 287] width 1181 height 574
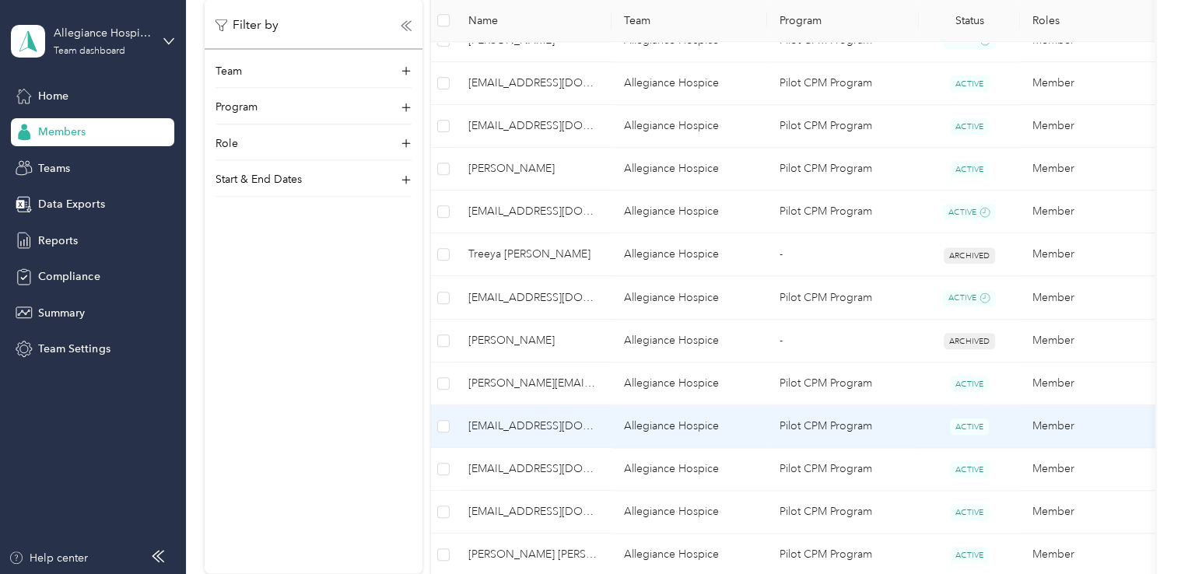
click at [600, 422] on td "[EMAIL_ADDRESS][DOMAIN_NAME]" at bounding box center [534, 426] width 156 height 43
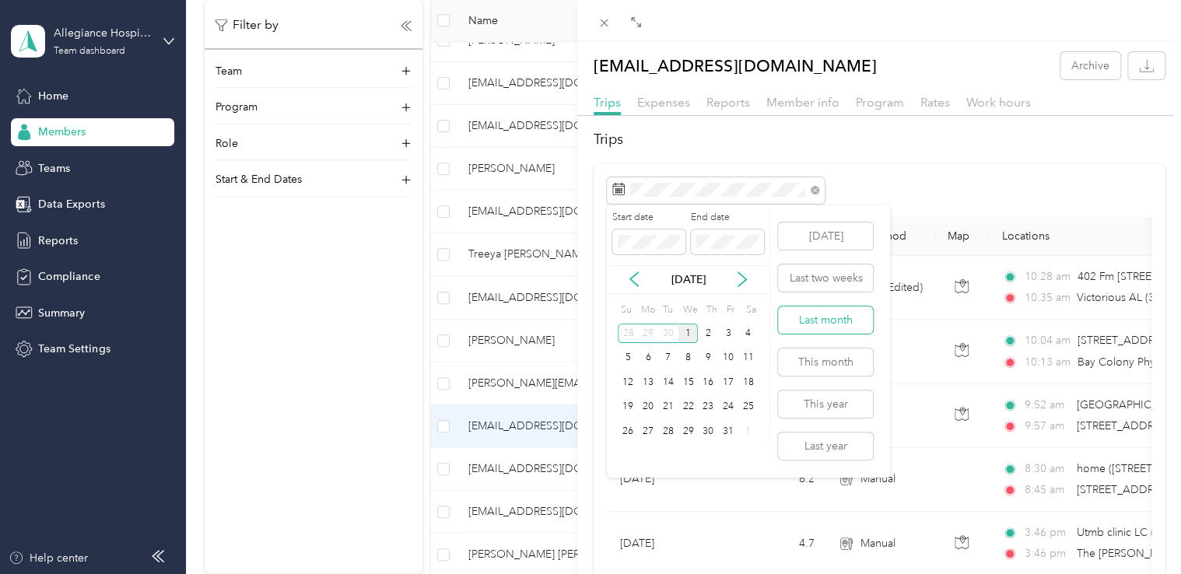
click at [823, 317] on button "Last month" at bounding box center [825, 319] width 95 height 27
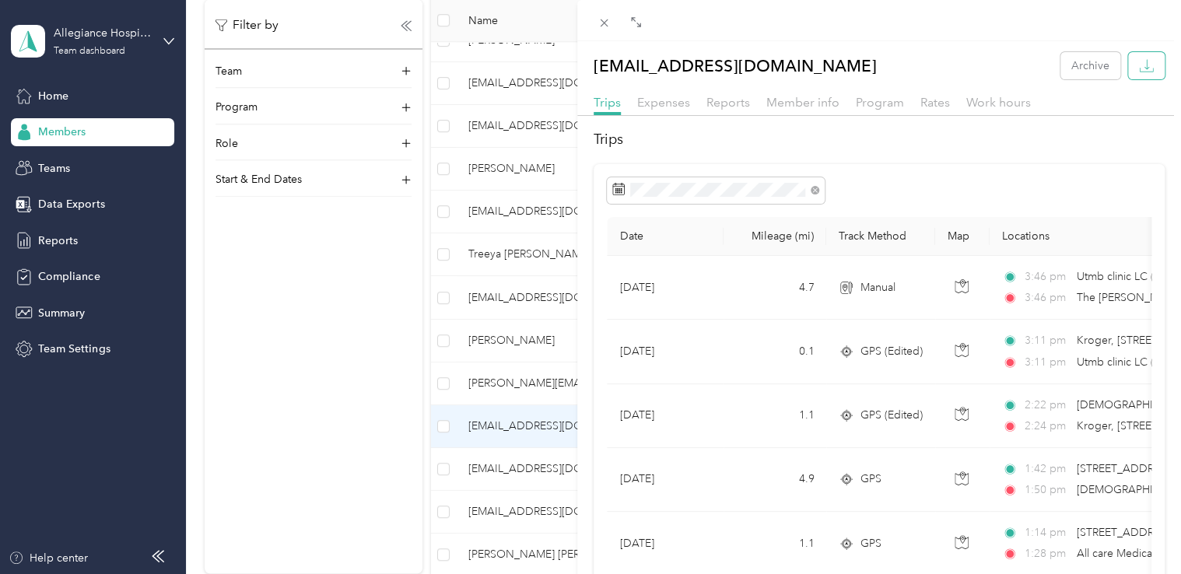
click at [1143, 64] on button "button" at bounding box center [1146, 65] width 37 height 27
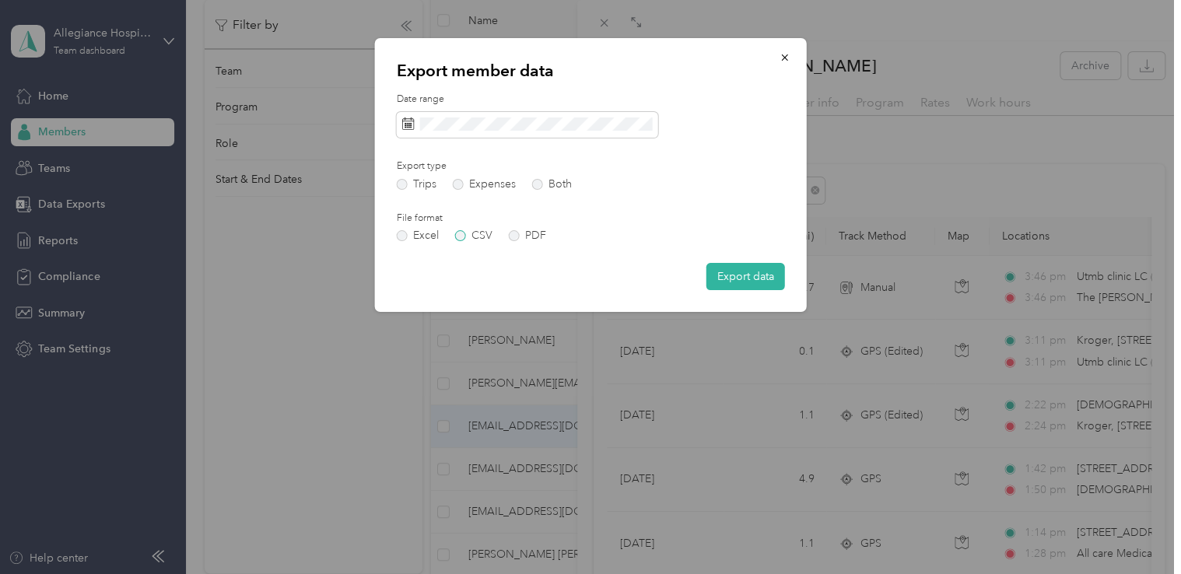
click at [464, 240] on label "CSV" at bounding box center [473, 235] width 37 height 11
click at [537, 188] on label "Both" at bounding box center [552, 184] width 40 height 11
click at [733, 279] on button "Export data" at bounding box center [745, 276] width 79 height 27
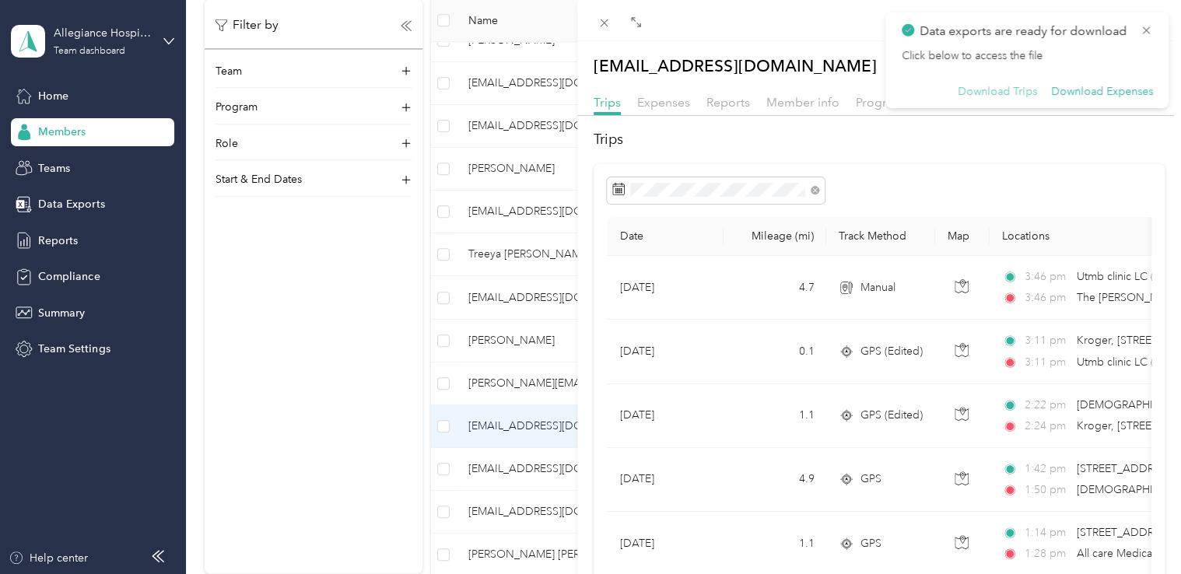
click at [1016, 93] on button "Download Trips" at bounding box center [997, 92] width 79 height 14
click at [1004, 99] on div "Data exports are ready for download Click below to access the file Download Tri…" at bounding box center [1026, 60] width 283 height 96
click at [1146, 33] on icon at bounding box center [1146, 30] width 12 height 14
click at [1145, 65] on button "button" at bounding box center [1146, 65] width 37 height 27
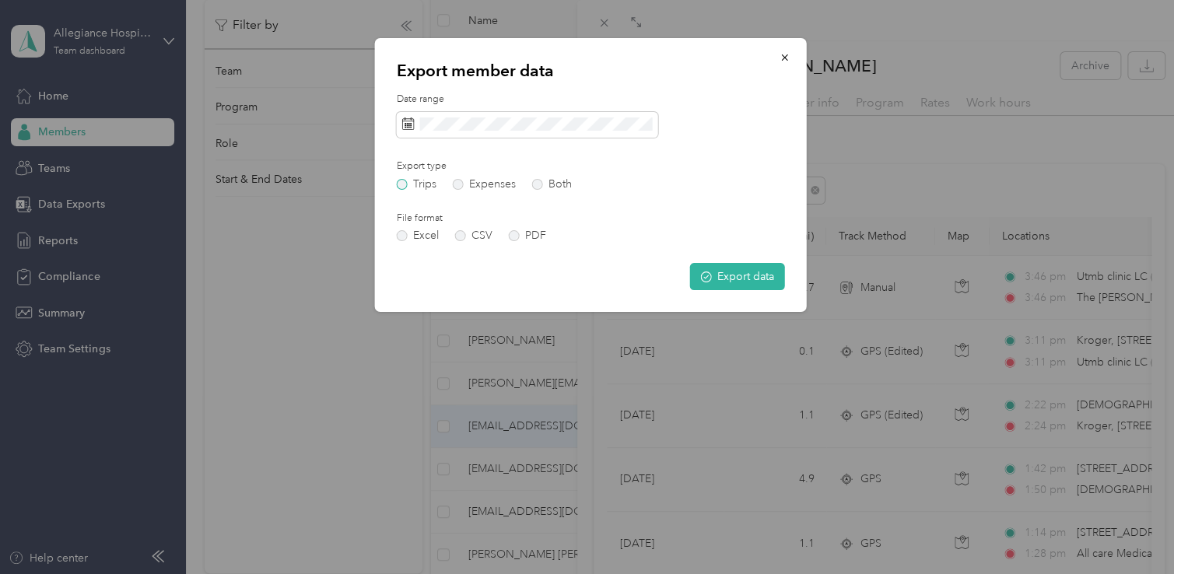
click at [401, 184] on label "Trips" at bounding box center [417, 184] width 40 height 11
click at [723, 282] on button "Export data" at bounding box center [737, 276] width 95 height 27
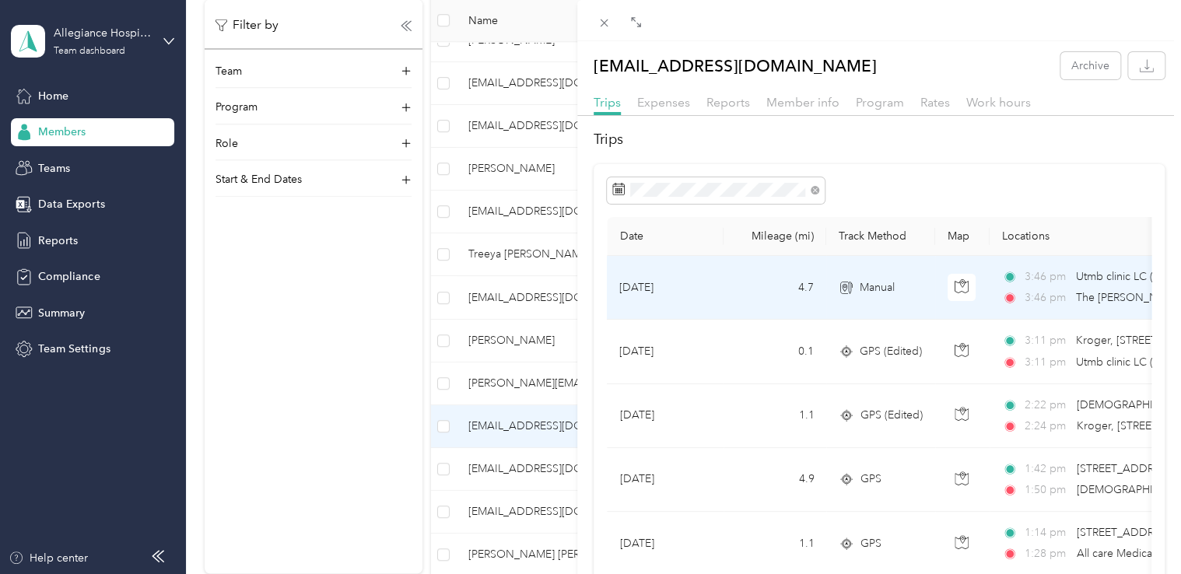
click at [716, 269] on td "[DATE]" at bounding box center [665, 288] width 117 height 64
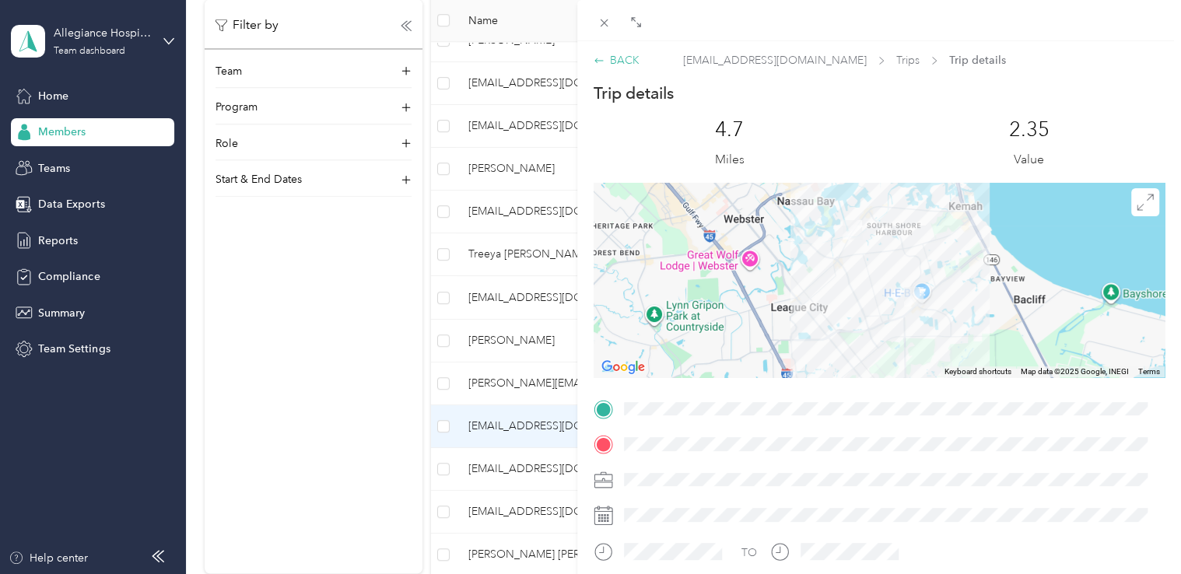
click at [594, 58] on icon at bounding box center [599, 60] width 11 height 11
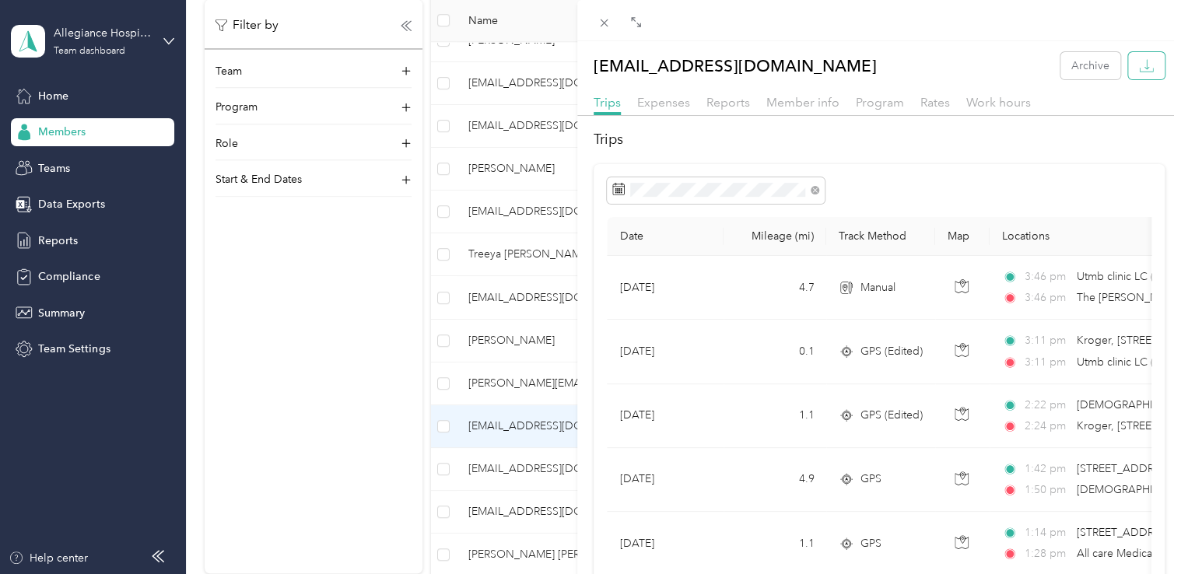
click at [1144, 65] on icon "button" at bounding box center [1146, 64] width 5 height 10
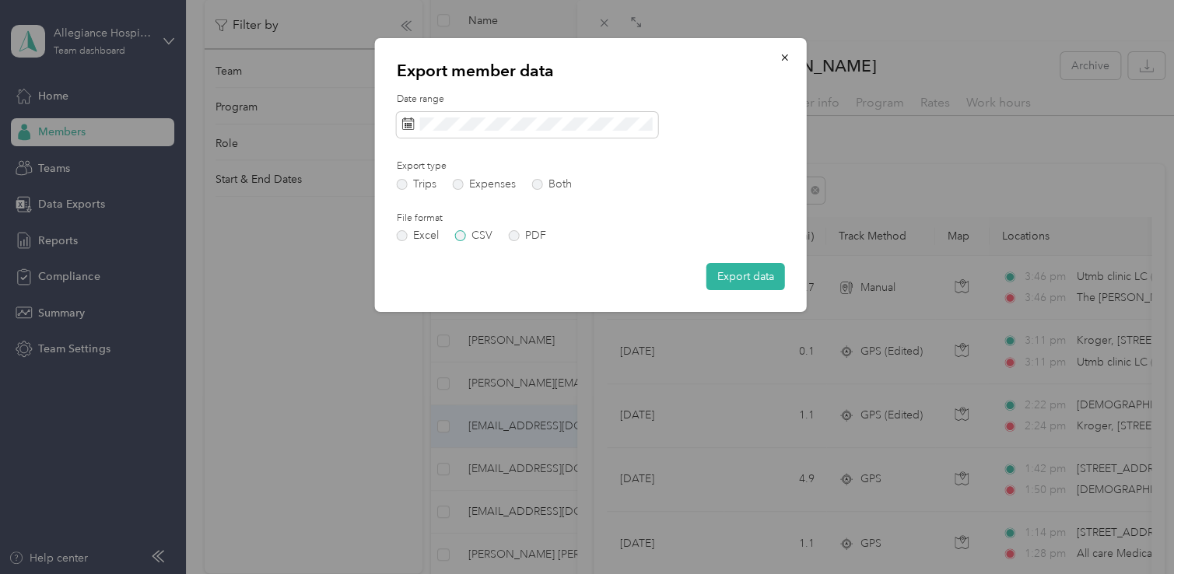
click at [472, 233] on label "CSV" at bounding box center [473, 235] width 37 height 11
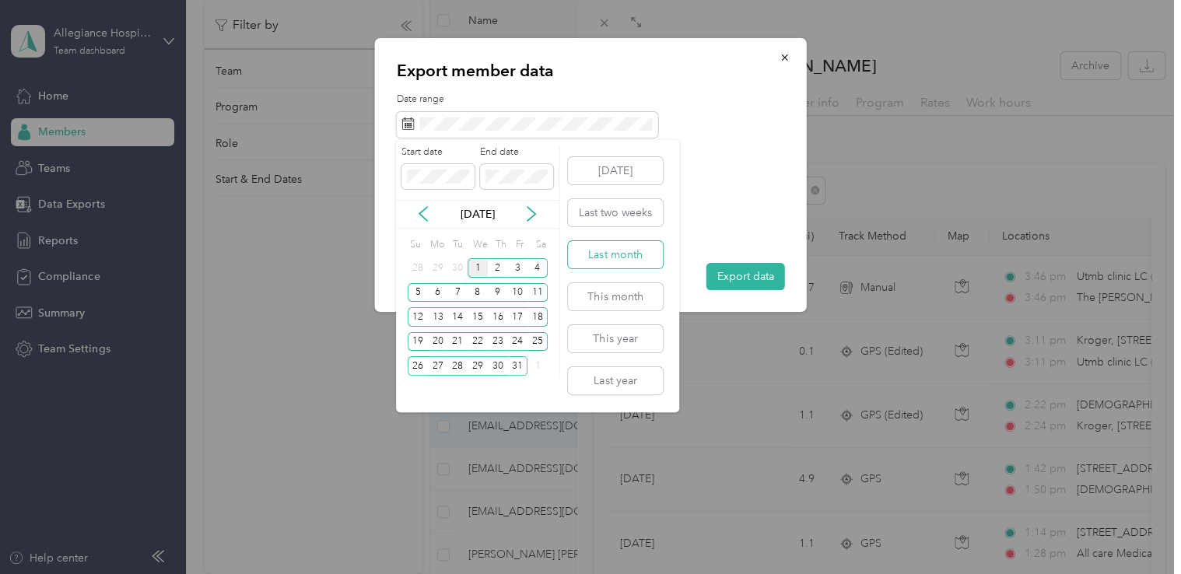
click at [610, 245] on button "Last month" at bounding box center [615, 254] width 95 height 27
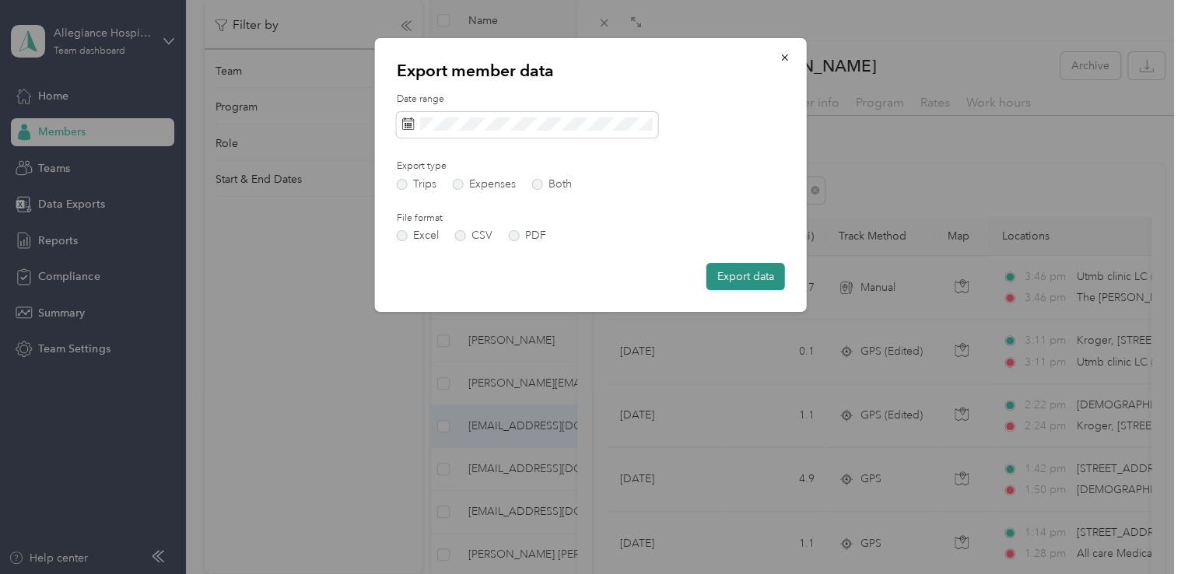
click at [745, 285] on button "Export data" at bounding box center [745, 276] width 79 height 27
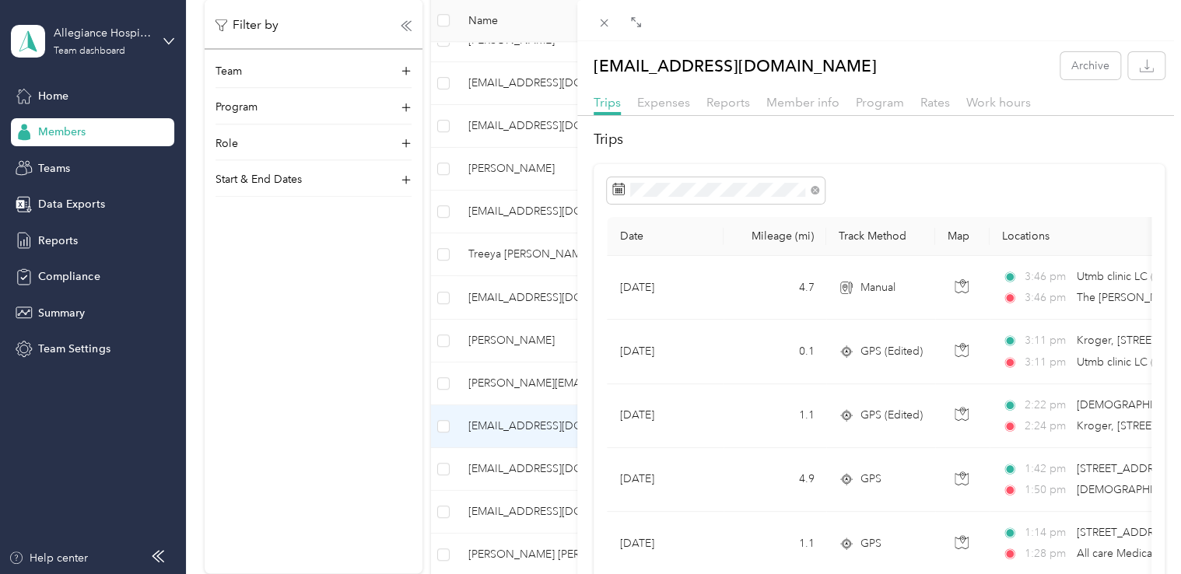
click at [400, 317] on div "[EMAIL_ADDRESS][DOMAIN_NAME] Archive Trips Expenses Reports Member info Program…" at bounding box center [590, 287] width 1181 height 574
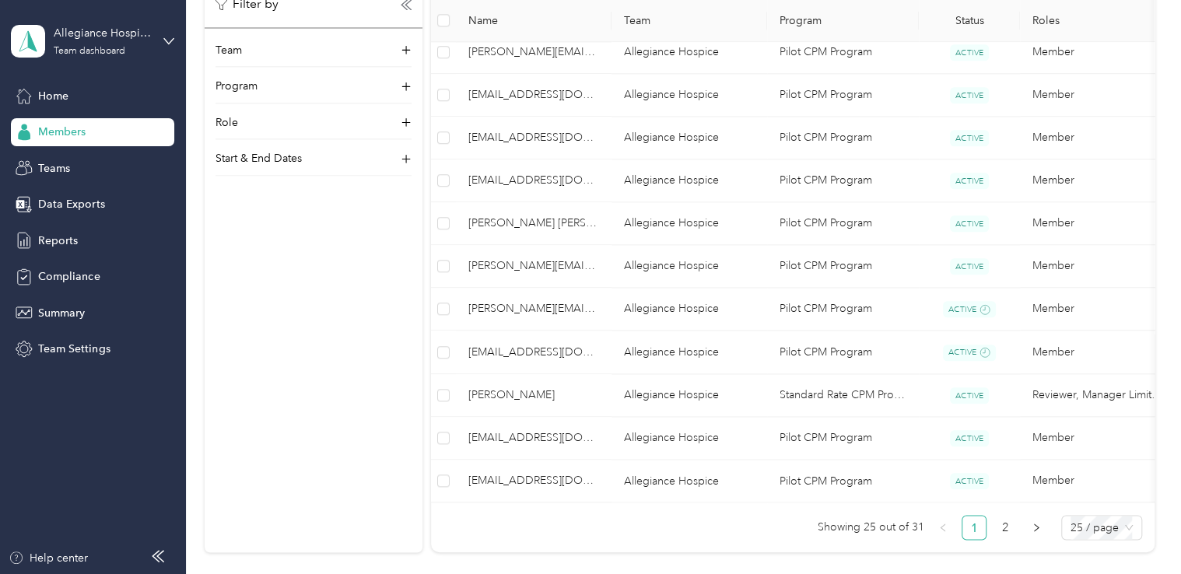
scroll to position [1028, 0]
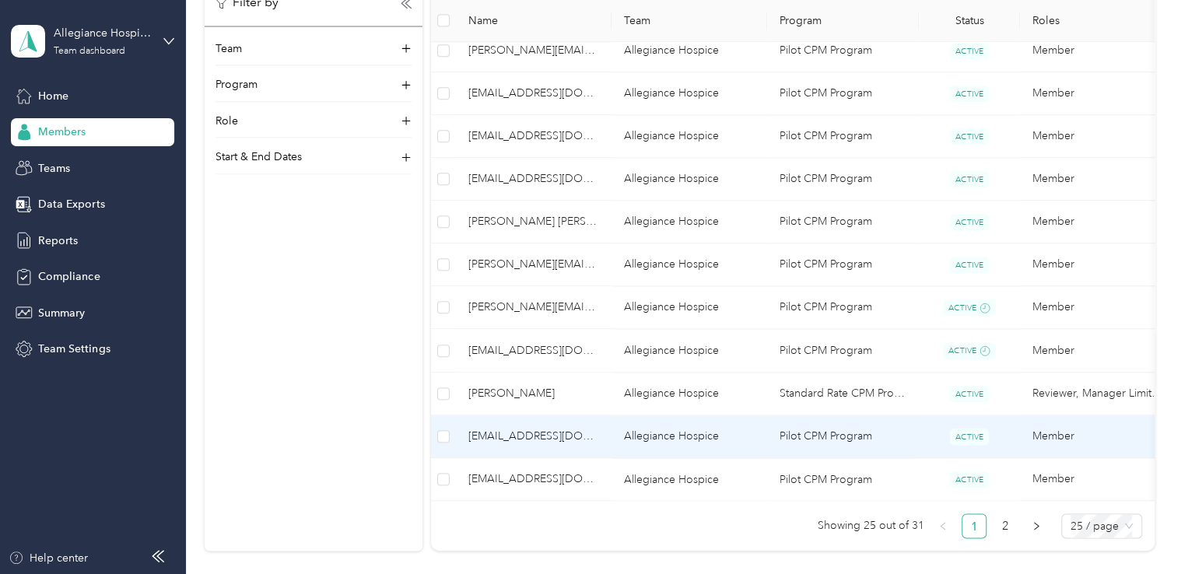
click at [696, 445] on td "Allegiance Hospice" at bounding box center [689, 436] width 156 height 43
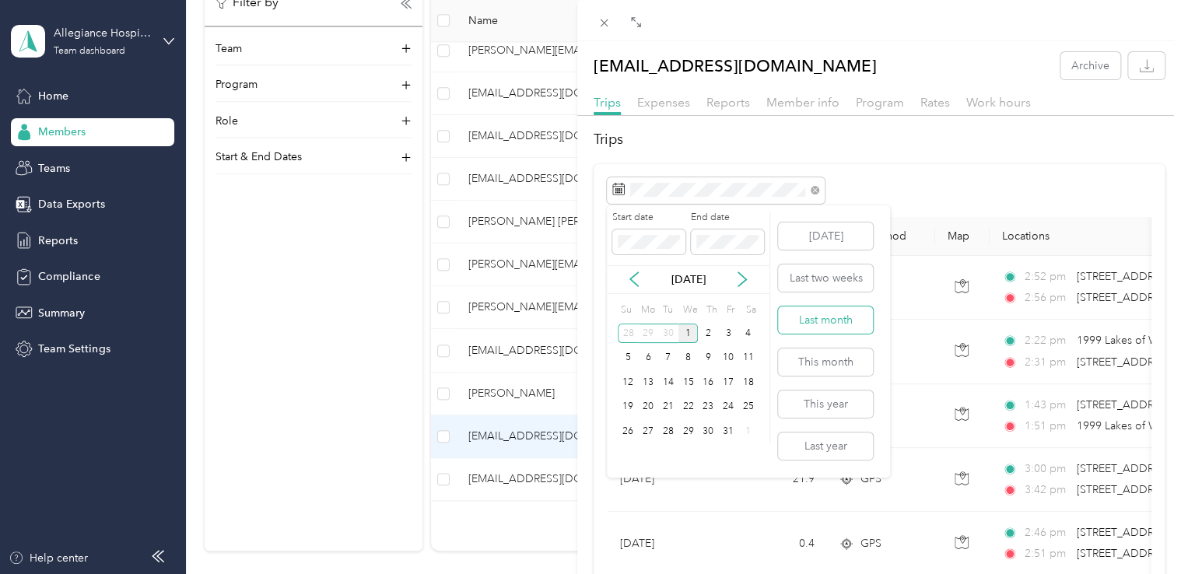
click at [827, 319] on button "Last month" at bounding box center [825, 319] width 95 height 27
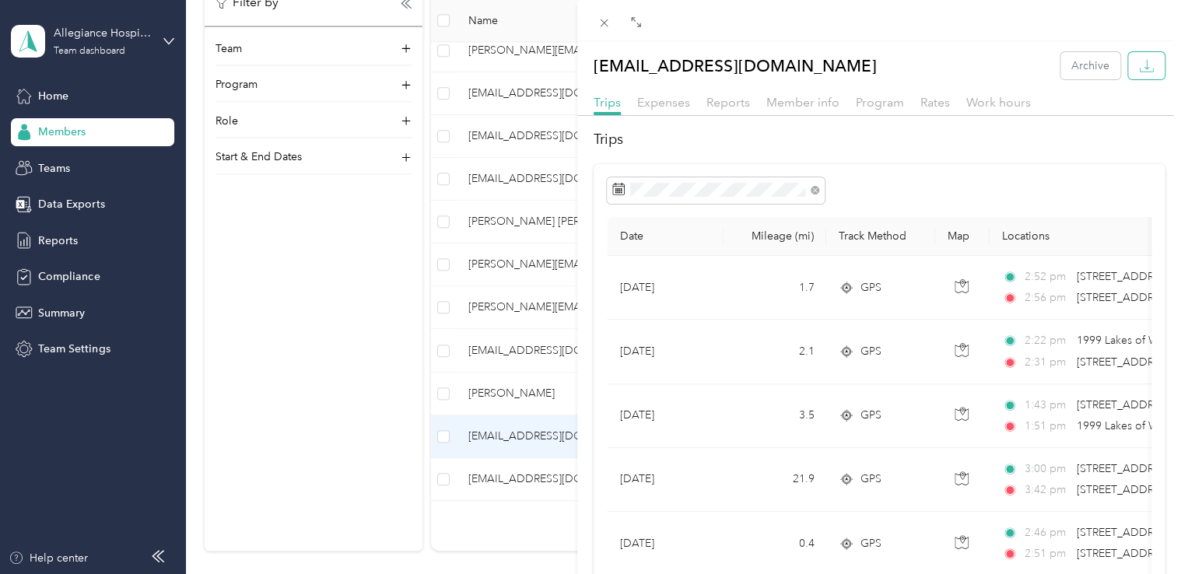
click at [1148, 63] on button "button" at bounding box center [1146, 65] width 37 height 27
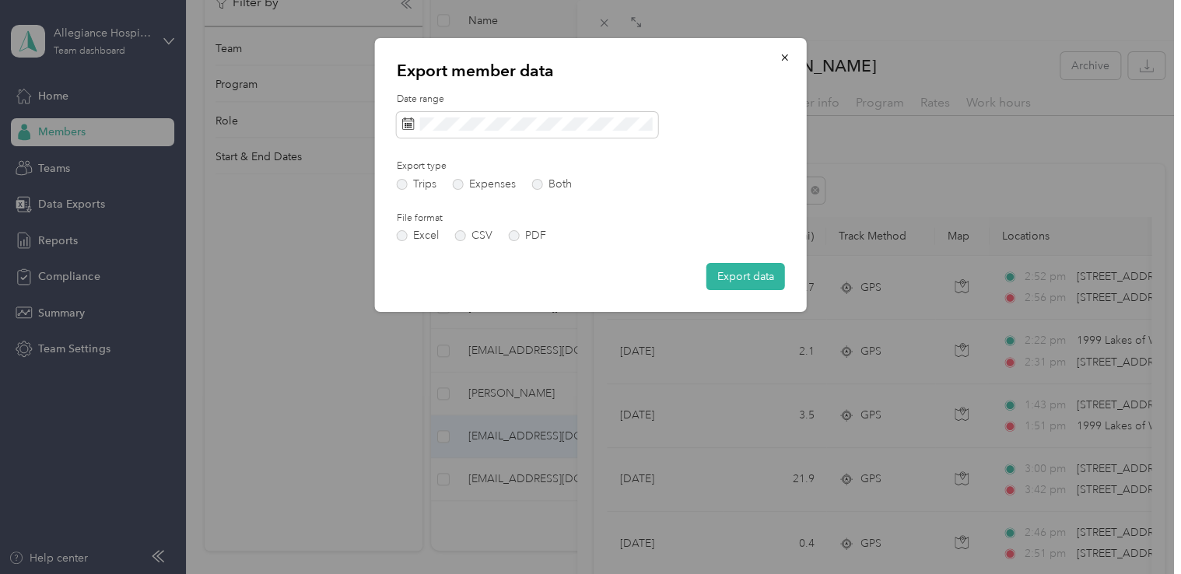
click at [471, 242] on div "Date range Export type Trips Expenses Both File format Excel CSV PDF Export data" at bounding box center [591, 192] width 388 height 198
click at [457, 236] on label "CSV" at bounding box center [473, 235] width 37 height 11
click at [735, 283] on button "Export data" at bounding box center [745, 276] width 79 height 27
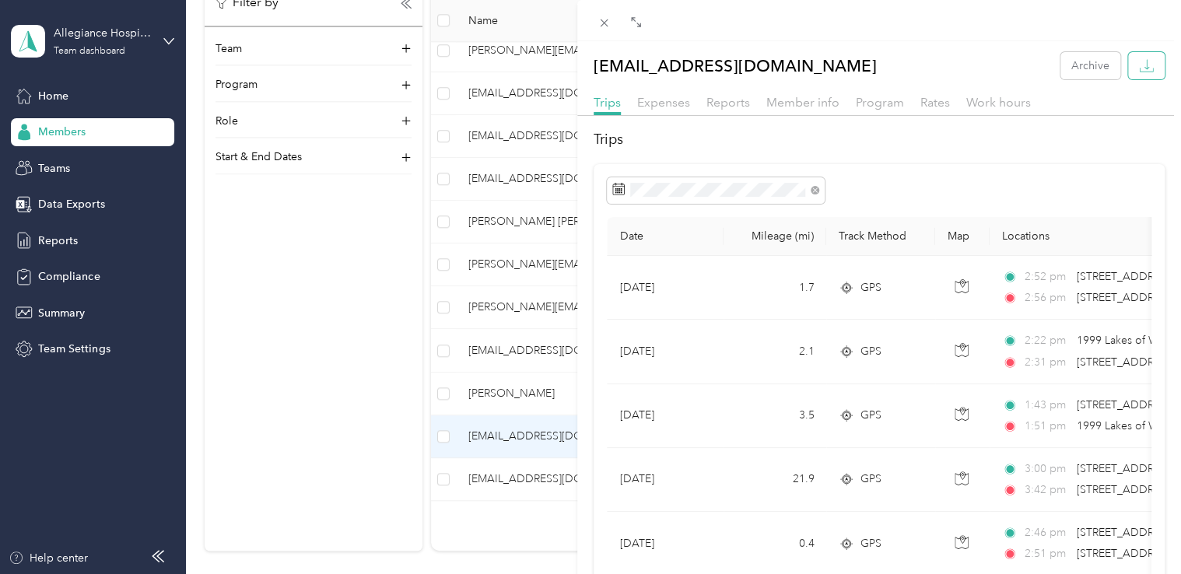
click at [1147, 67] on button "button" at bounding box center [1146, 65] width 37 height 27
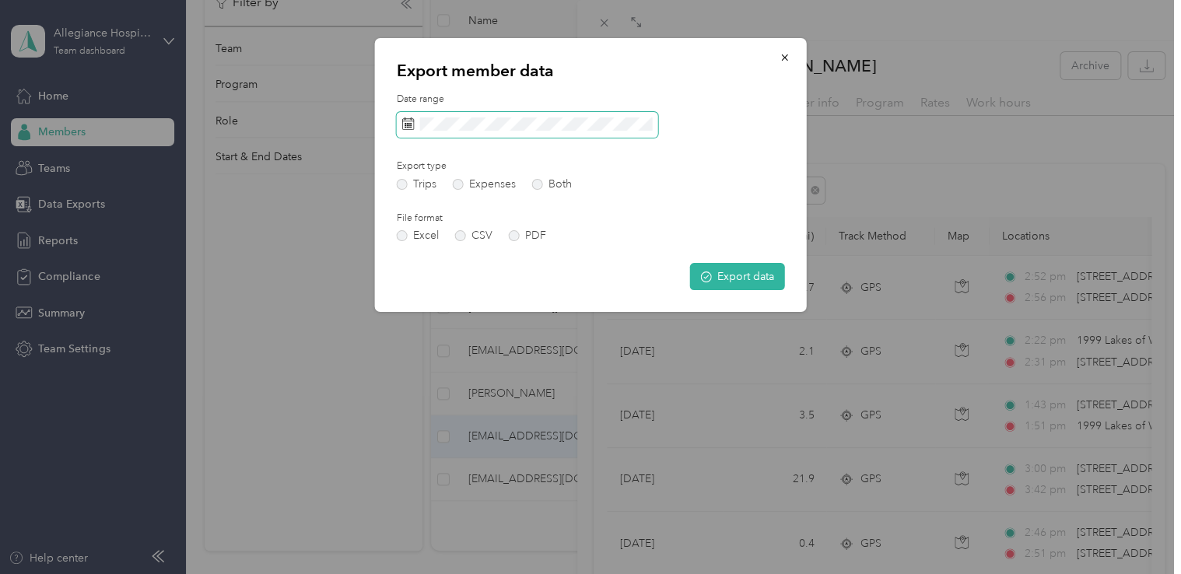
click at [619, 115] on span at bounding box center [527, 125] width 261 height 26
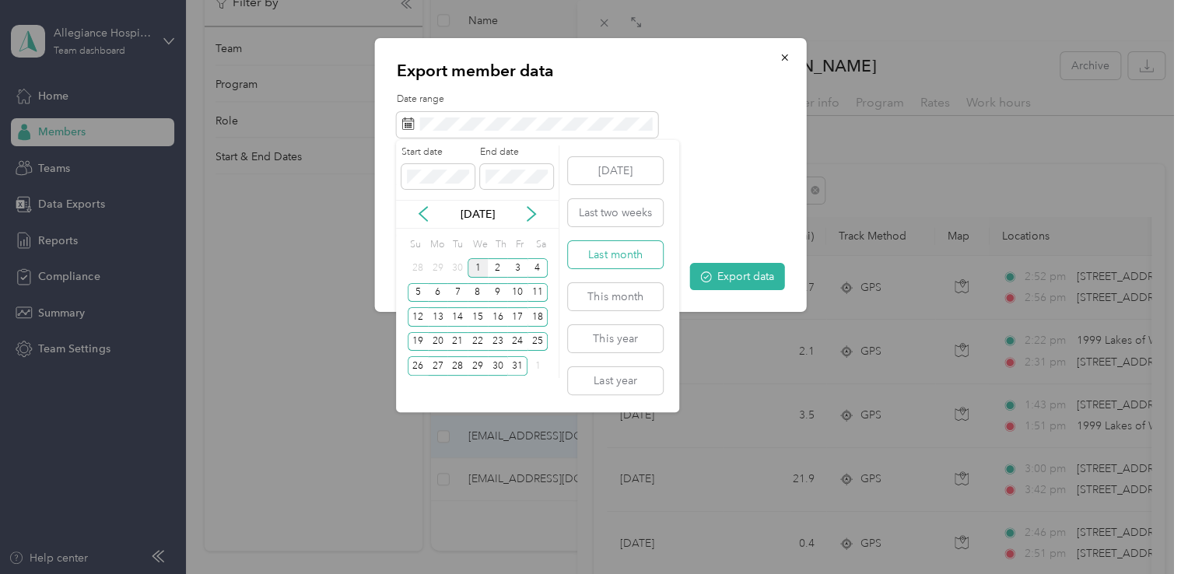
click at [619, 255] on button "Last month" at bounding box center [615, 254] width 95 height 27
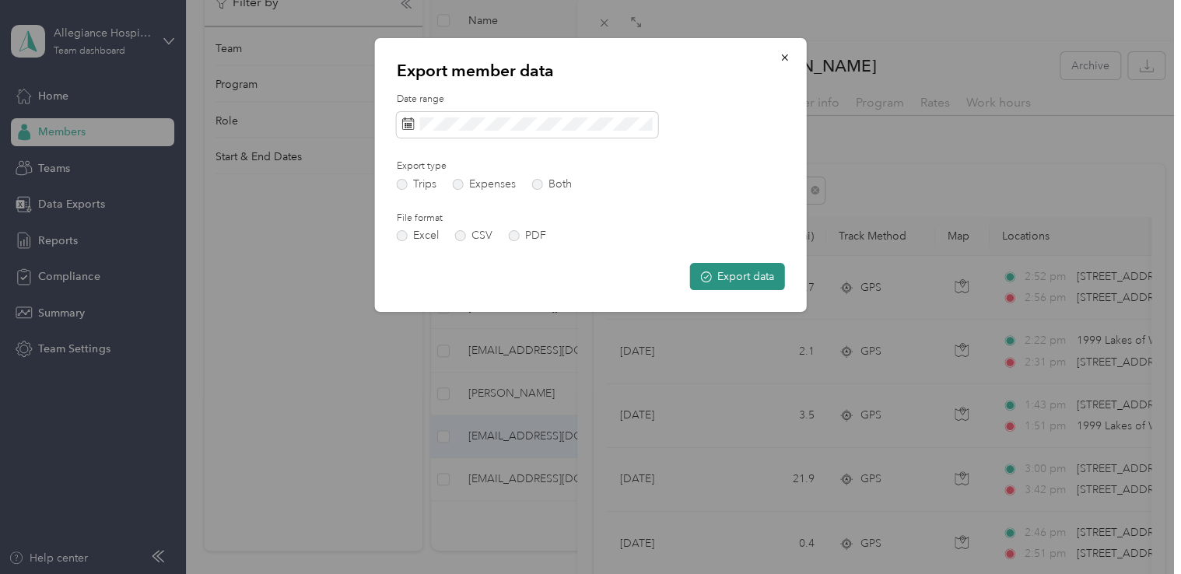
click at [761, 269] on button "Export data" at bounding box center [737, 276] width 95 height 27
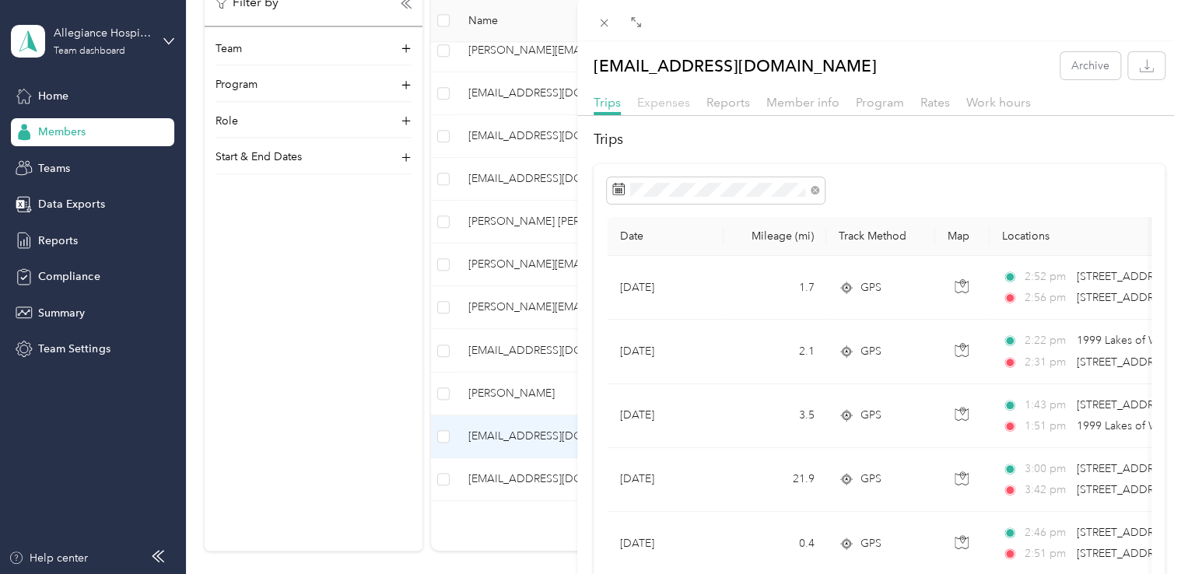
click at [681, 98] on span "Expenses" at bounding box center [663, 102] width 53 height 15
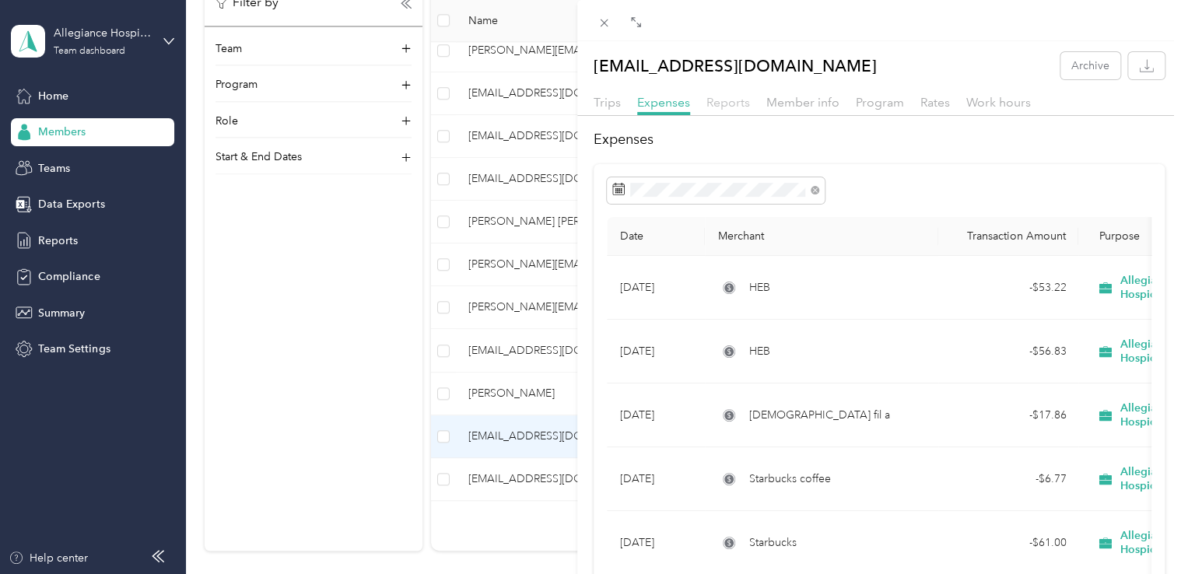
click at [737, 98] on span "Reports" at bounding box center [728, 102] width 44 height 15
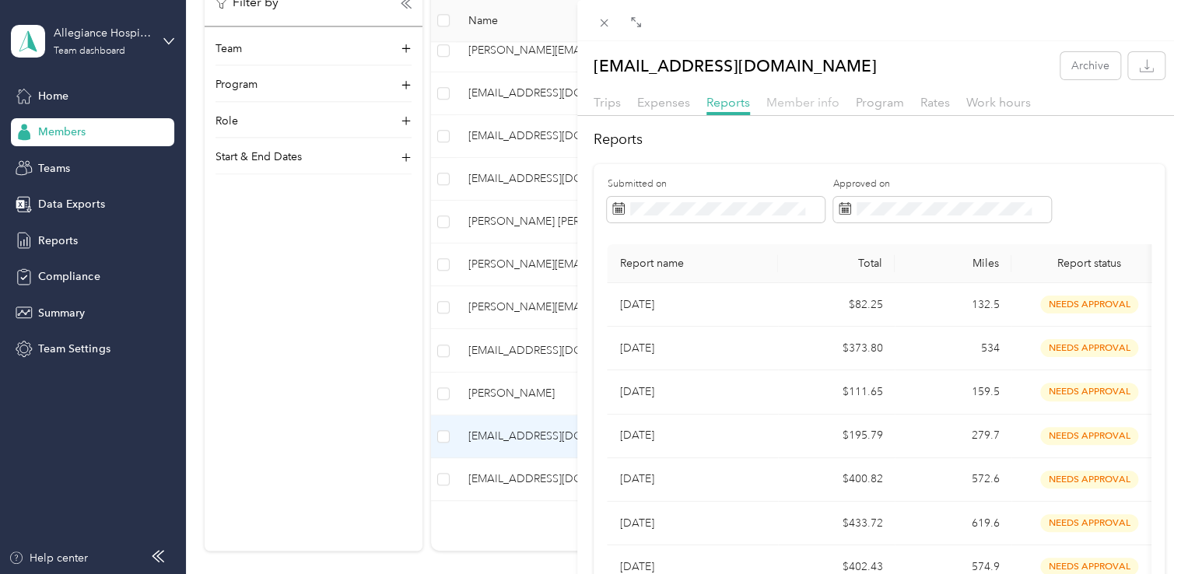
click at [789, 103] on span "Member info" at bounding box center [802, 102] width 73 height 15
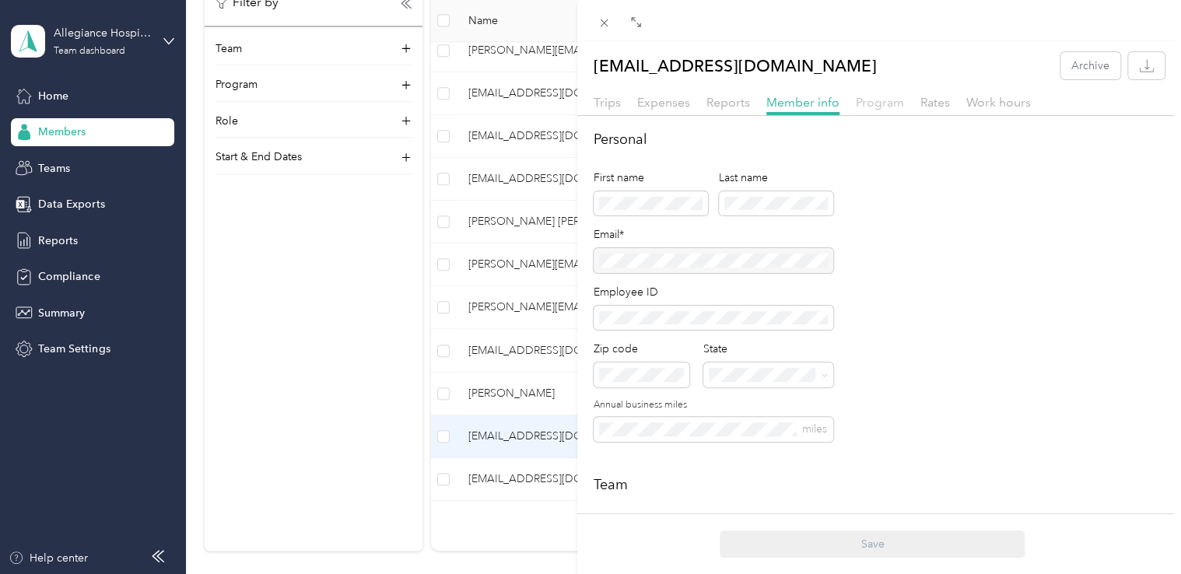
click at [890, 102] on span "Program" at bounding box center [880, 102] width 48 height 15
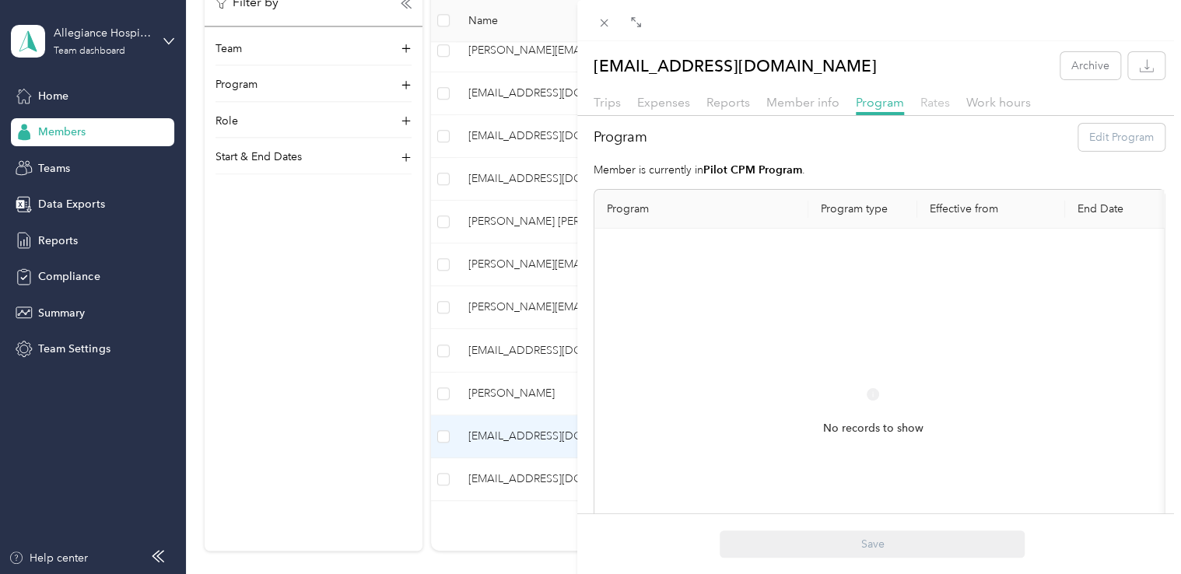
click at [926, 100] on span "Rates" at bounding box center [935, 102] width 30 height 15
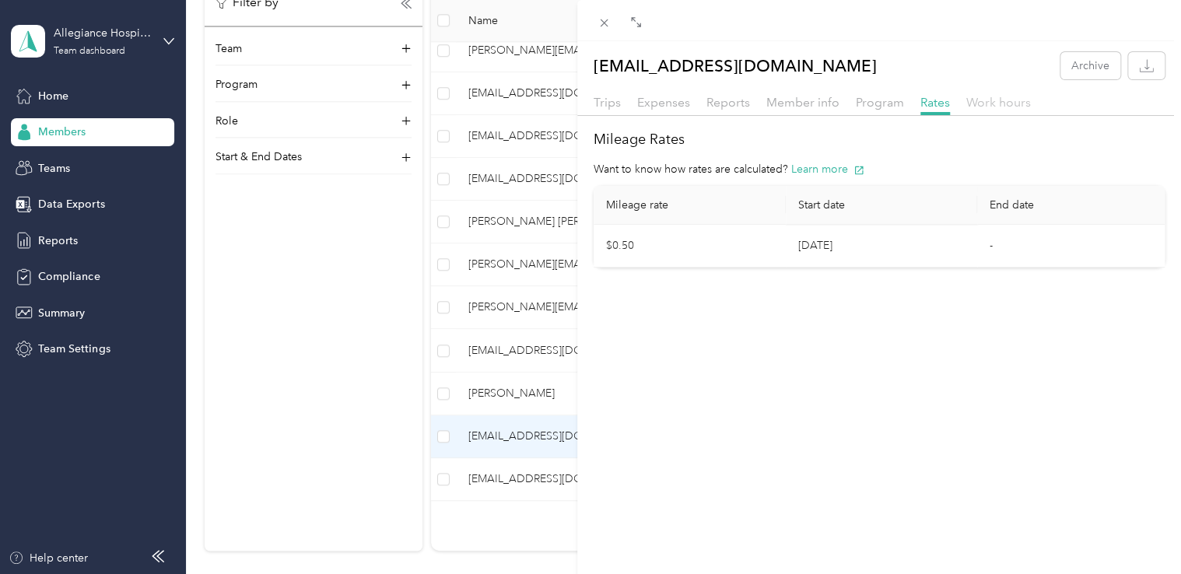
click at [985, 98] on span "Work hours" at bounding box center [998, 102] width 65 height 15
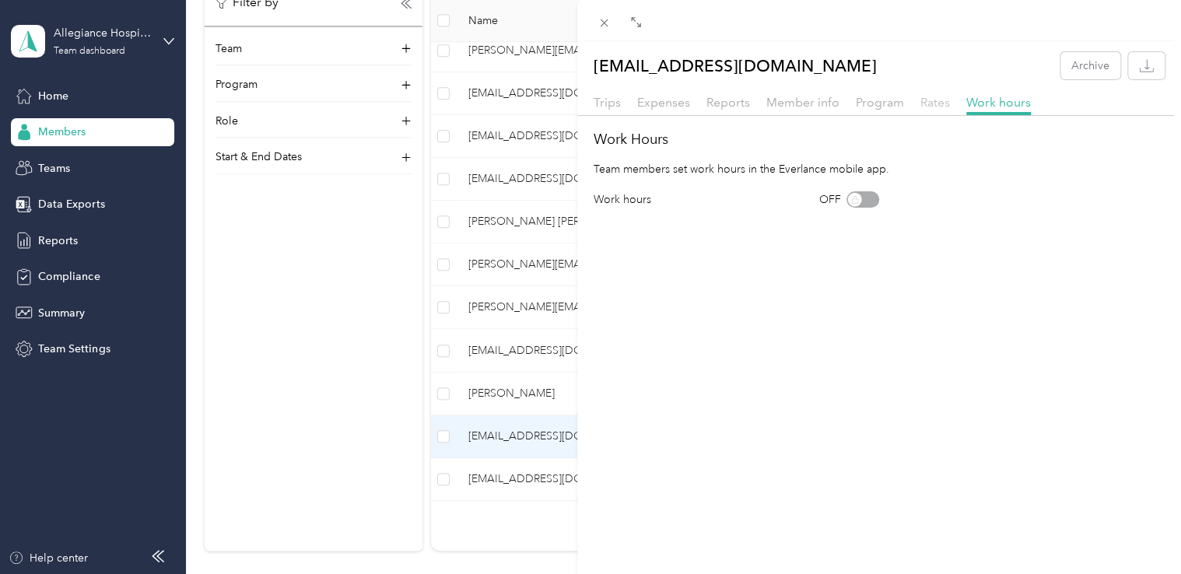
drag, startPoint x: 907, startPoint y: 108, endPoint x: 927, endPoint y: 107, distance: 20.2
click at [927, 107] on div "Trips Expenses Reports Member info Program Rates Work hours" at bounding box center [879, 104] width 604 height 23
click at [927, 107] on span "Rates" at bounding box center [935, 102] width 30 height 15
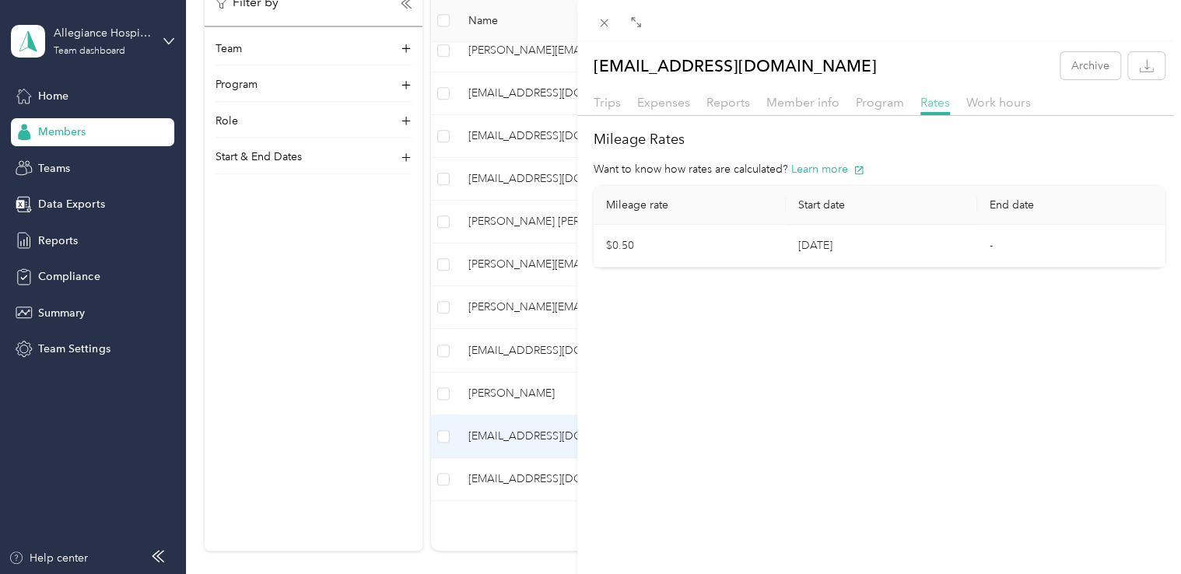
click at [927, 107] on span "Rates" at bounding box center [935, 102] width 30 height 15
click at [606, 98] on span "Trips" at bounding box center [607, 102] width 27 height 15
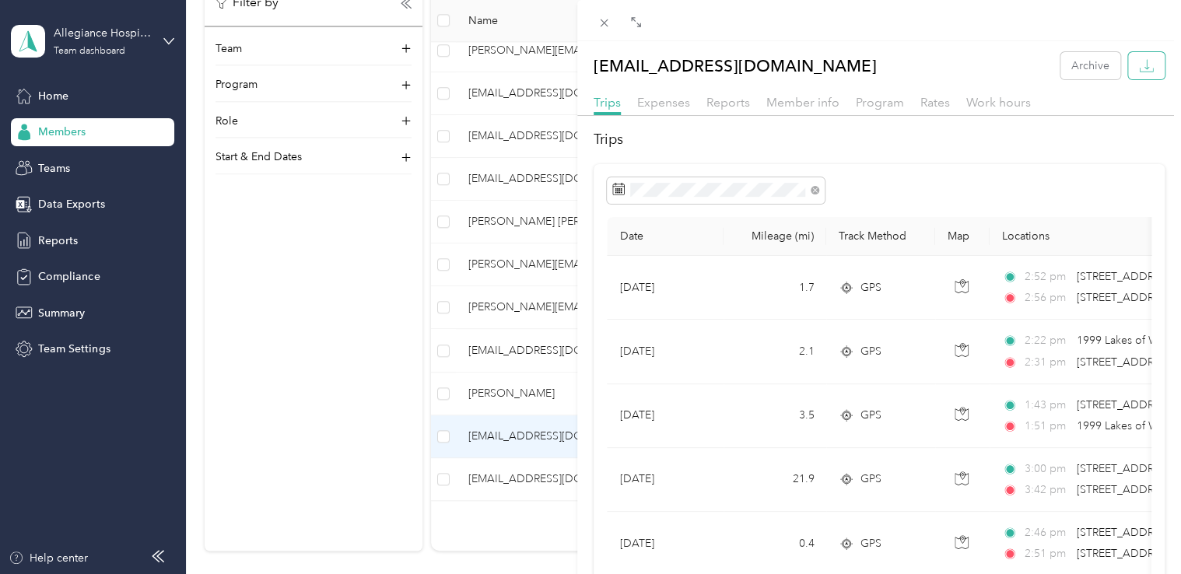
click at [1139, 68] on icon "button" at bounding box center [1146, 65] width 15 height 15
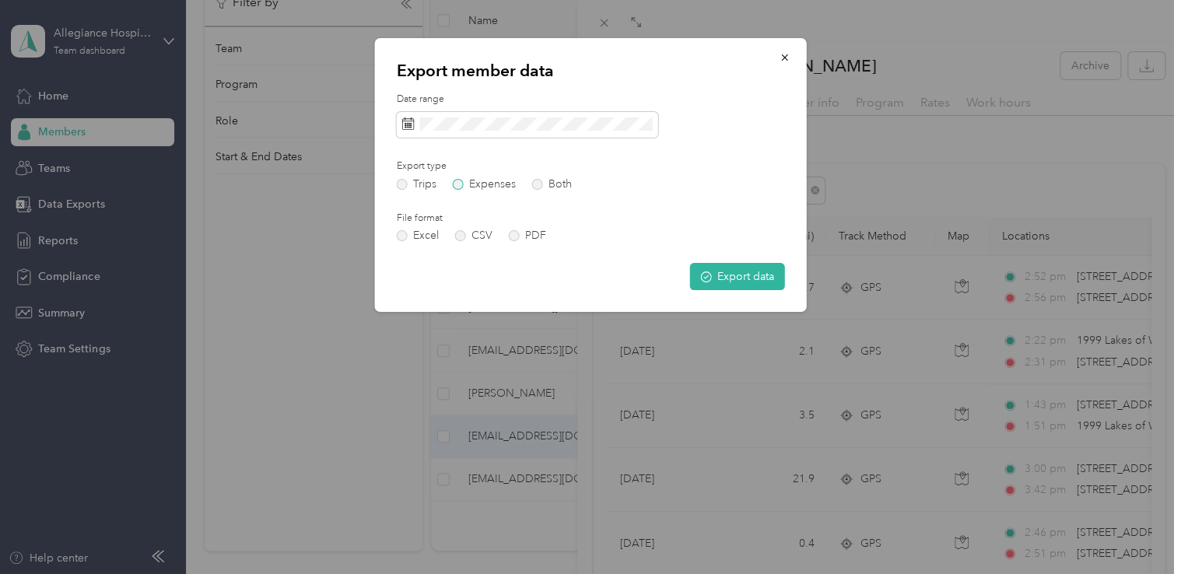
click at [473, 185] on label "Expenses" at bounding box center [484, 184] width 63 height 11
click at [401, 191] on div "Date range Export type Trips Expenses Both File format Excel CSV PDF Export data" at bounding box center [591, 192] width 388 height 198
click at [401, 187] on label "Trips" at bounding box center [417, 184] width 40 height 11
click at [753, 263] on button "Export data" at bounding box center [737, 276] width 95 height 27
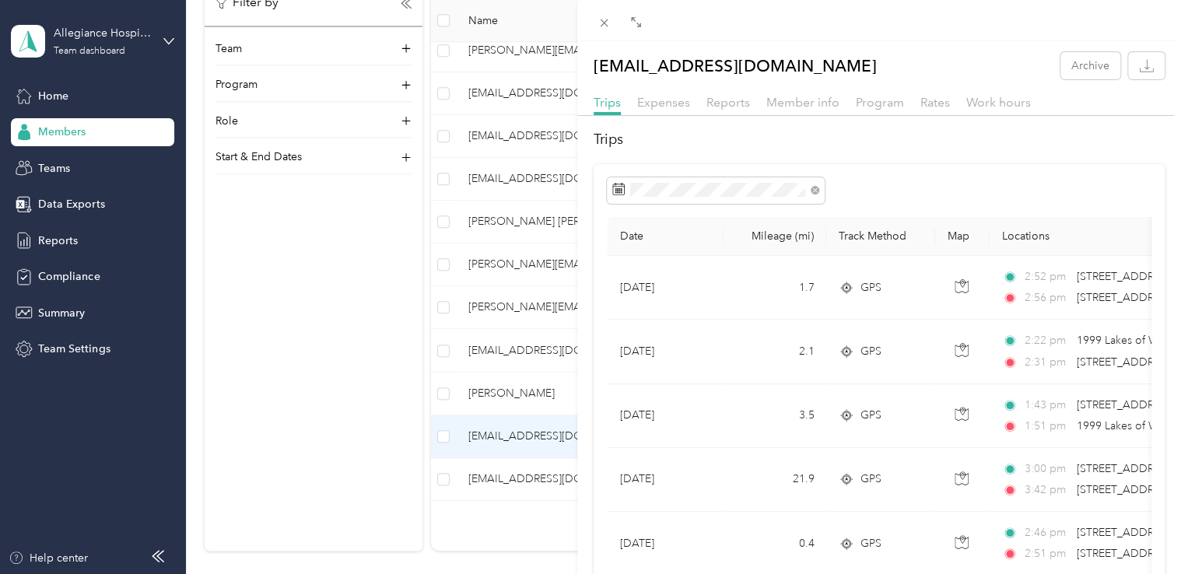
click at [346, 390] on div "[EMAIL_ADDRESS][DOMAIN_NAME] Archive Trips Expenses Reports Member info Program…" at bounding box center [590, 287] width 1181 height 574
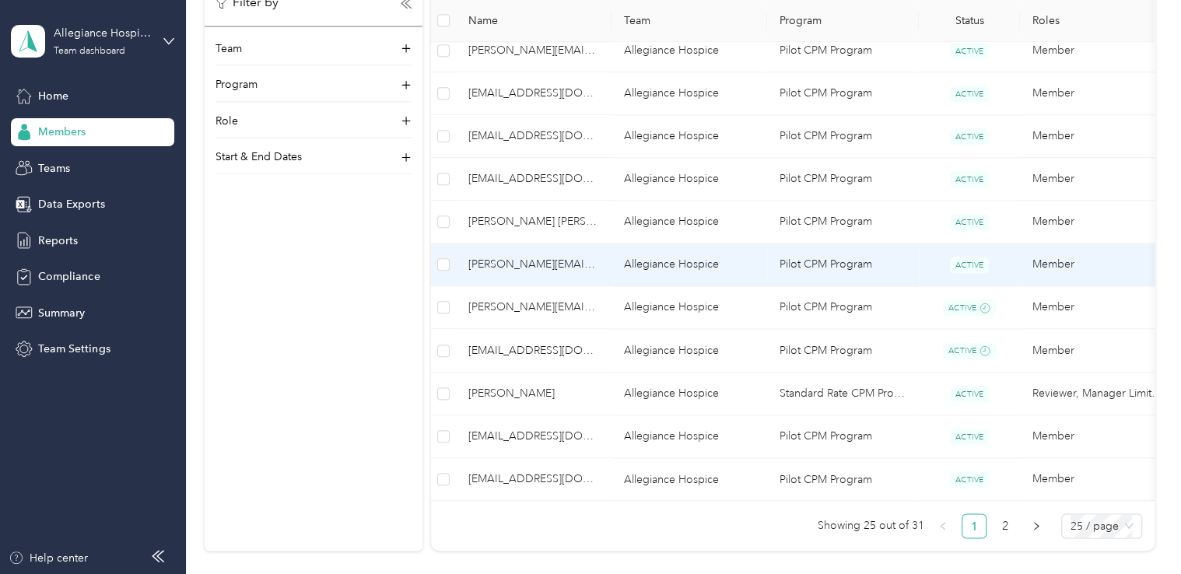
click at [535, 260] on span "[PERSON_NAME][EMAIL_ADDRESS][DOMAIN_NAME]" at bounding box center [533, 264] width 131 height 17
click at [535, 573] on div "Drag to resize Click to close Loading member data" at bounding box center [586, 574] width 1173 height 0
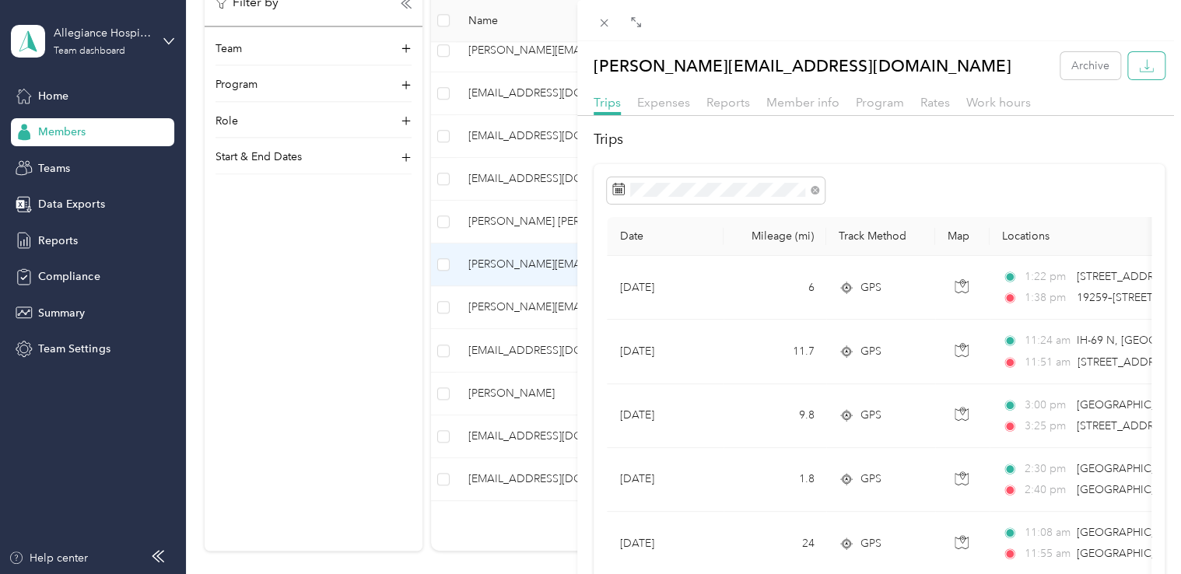
click at [1145, 65] on button "button" at bounding box center [1146, 65] width 37 height 27
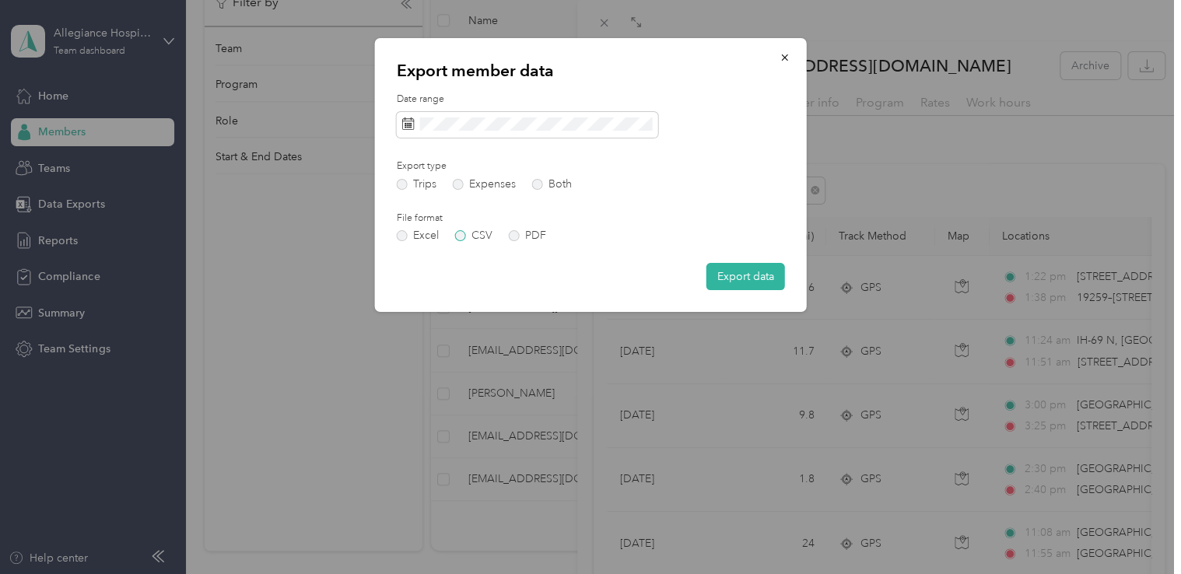
click at [464, 238] on label "CSV" at bounding box center [473, 235] width 37 height 11
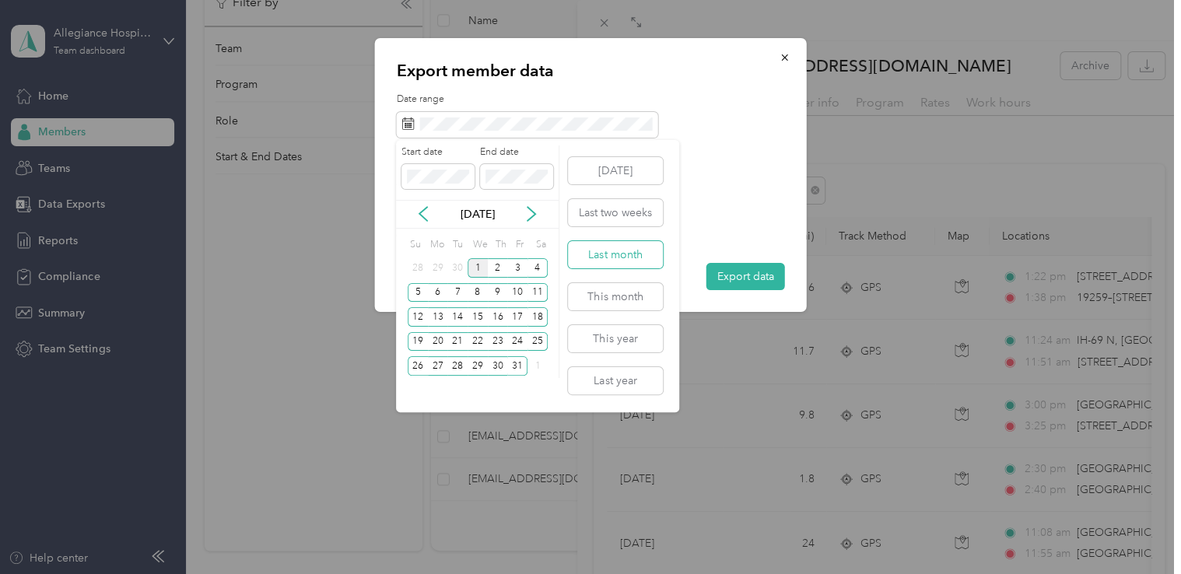
click at [611, 254] on button "Last month" at bounding box center [615, 254] width 95 height 27
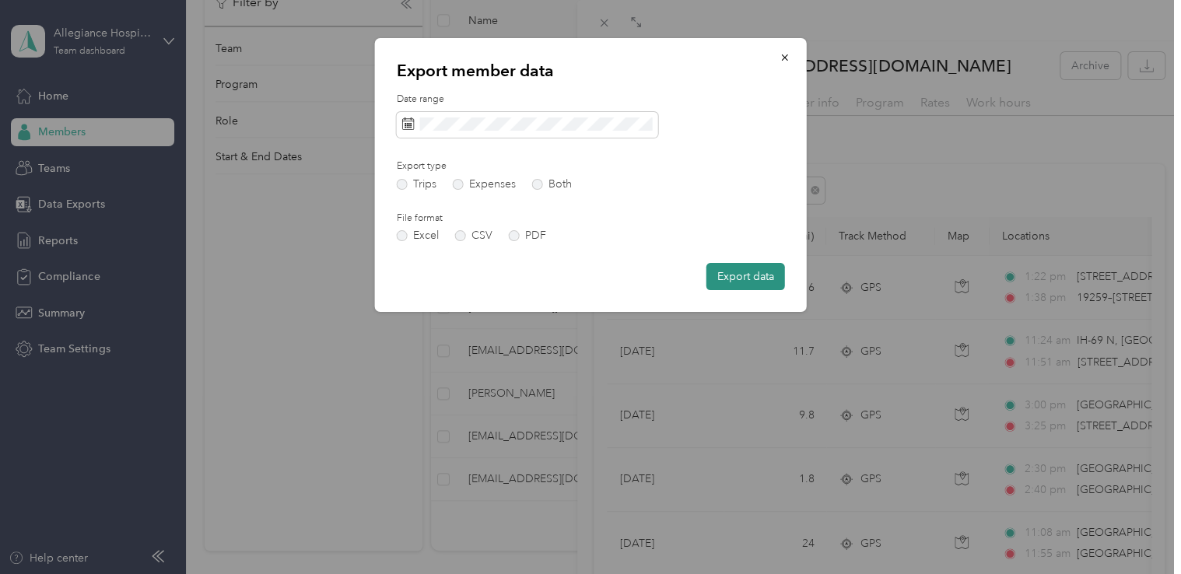
click at [745, 275] on button "Export data" at bounding box center [745, 276] width 79 height 27
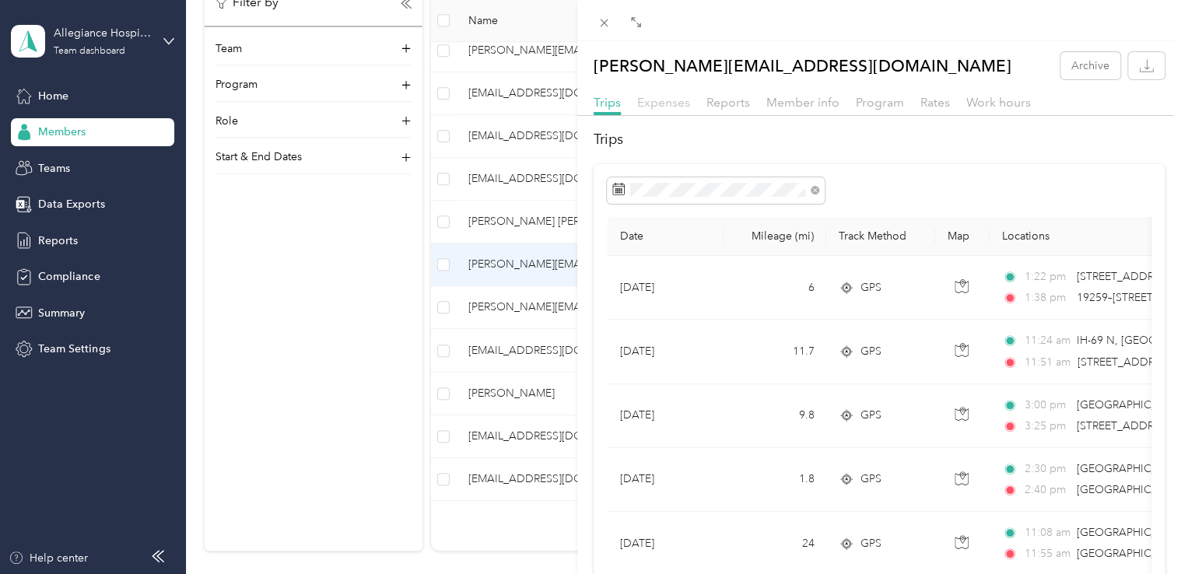
click at [671, 109] on span "Expenses" at bounding box center [663, 102] width 53 height 15
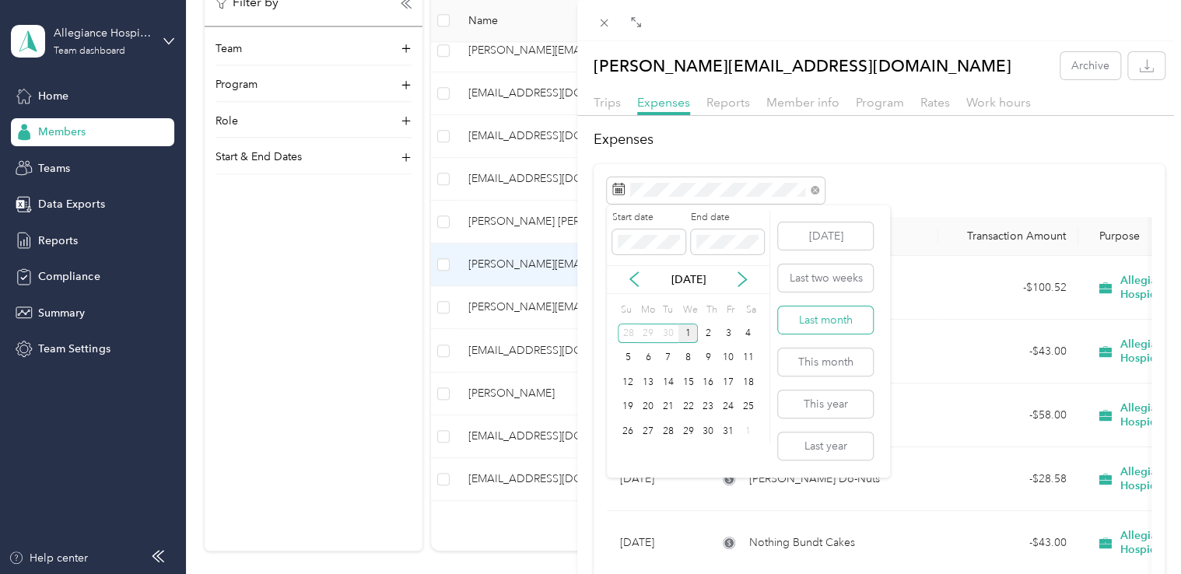
click at [807, 310] on button "Last month" at bounding box center [825, 319] width 95 height 27
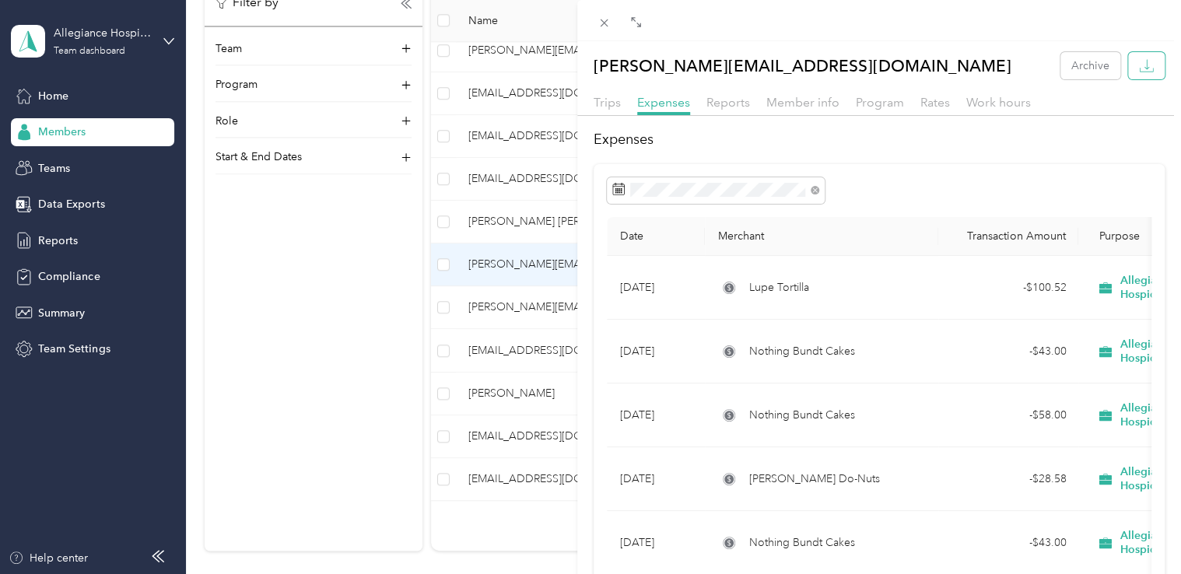
click at [1139, 69] on icon "button" at bounding box center [1146, 65] width 15 height 15
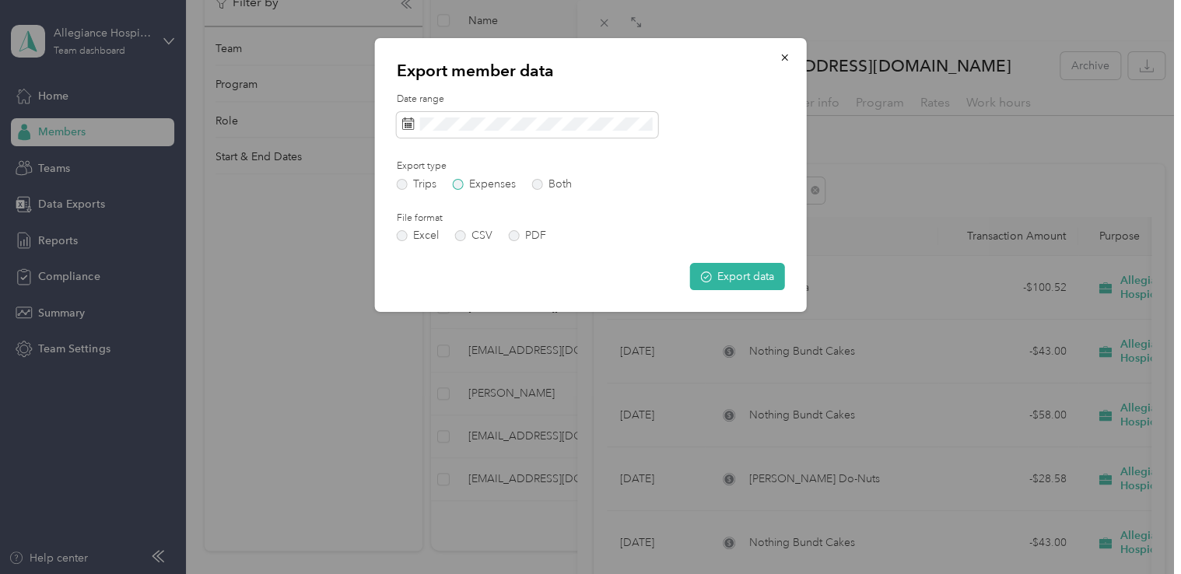
click at [467, 185] on label "Expenses" at bounding box center [484, 184] width 63 height 11
click at [723, 274] on button "Export data" at bounding box center [737, 276] width 95 height 27
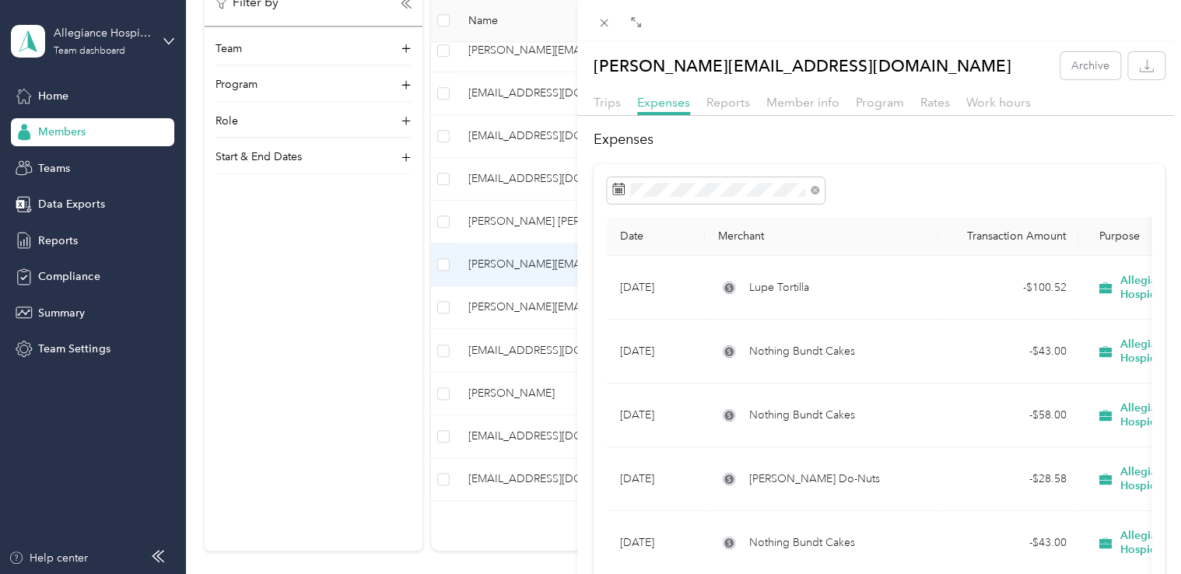
click at [365, 471] on div "[PERSON_NAME][EMAIL_ADDRESS][DOMAIN_NAME] Archive Trips Expenses Reports Member…" at bounding box center [590, 287] width 1181 height 574
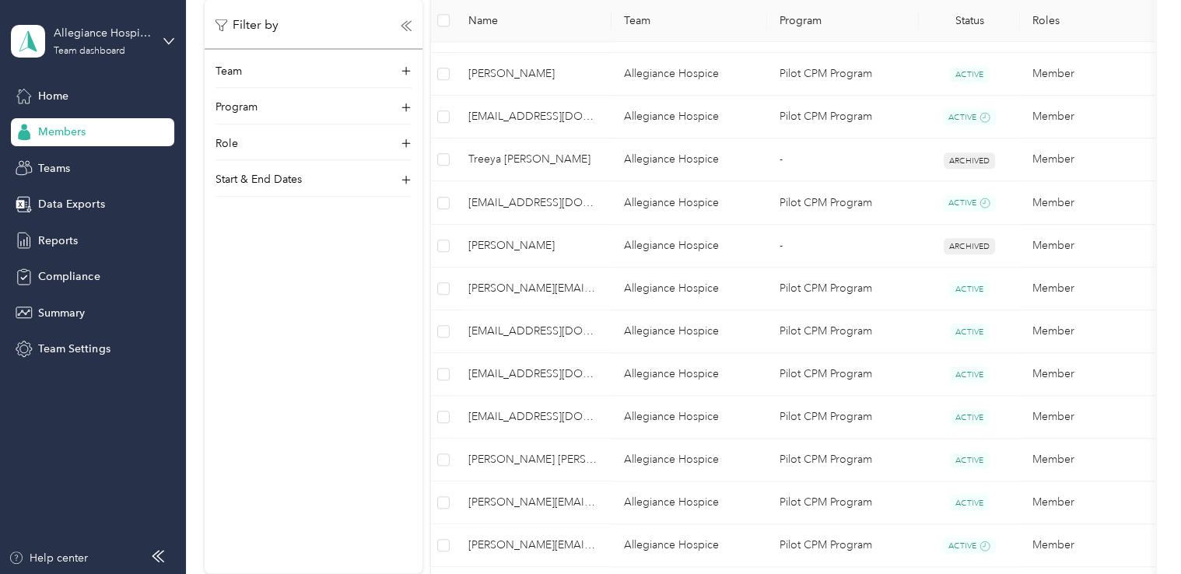
scroll to position [793, 0]
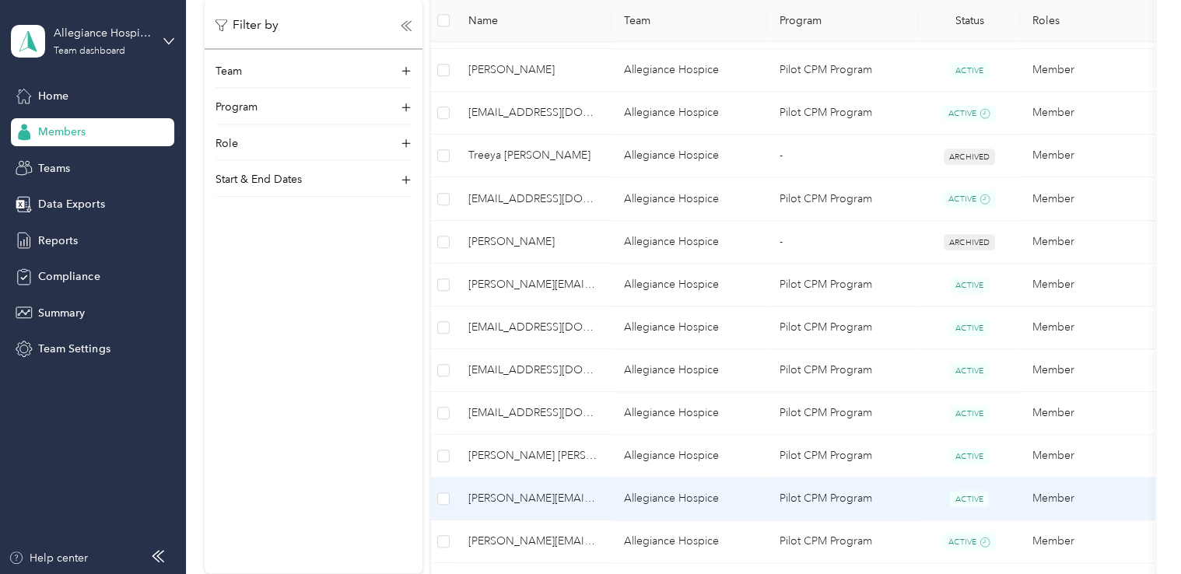
click at [551, 496] on span "[PERSON_NAME][EMAIL_ADDRESS][DOMAIN_NAME]" at bounding box center [533, 498] width 131 height 17
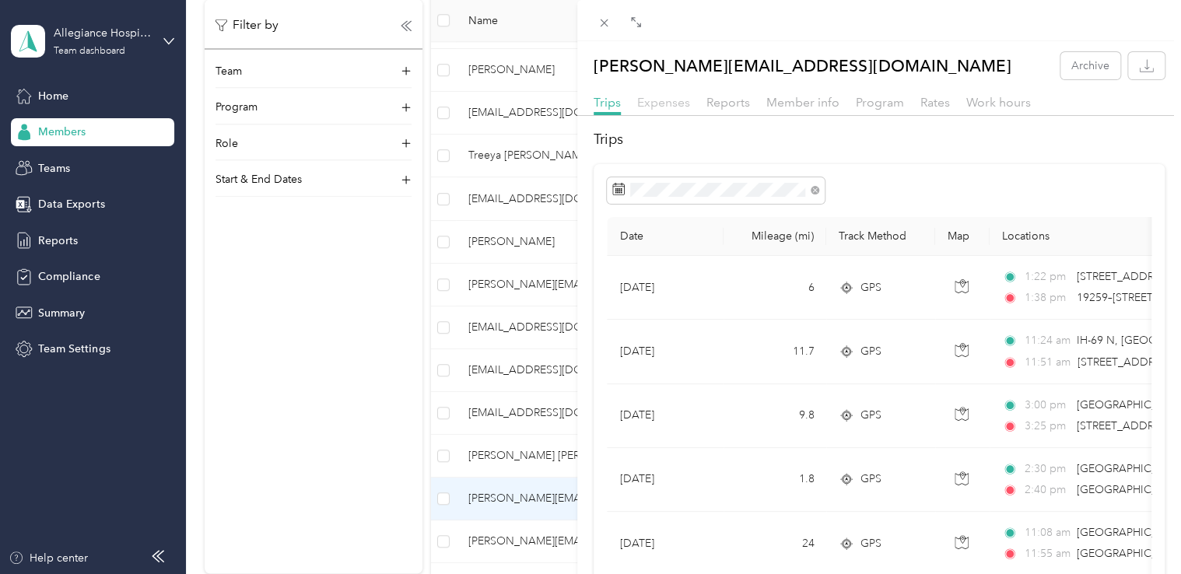
click at [676, 100] on span "Expenses" at bounding box center [663, 102] width 53 height 15
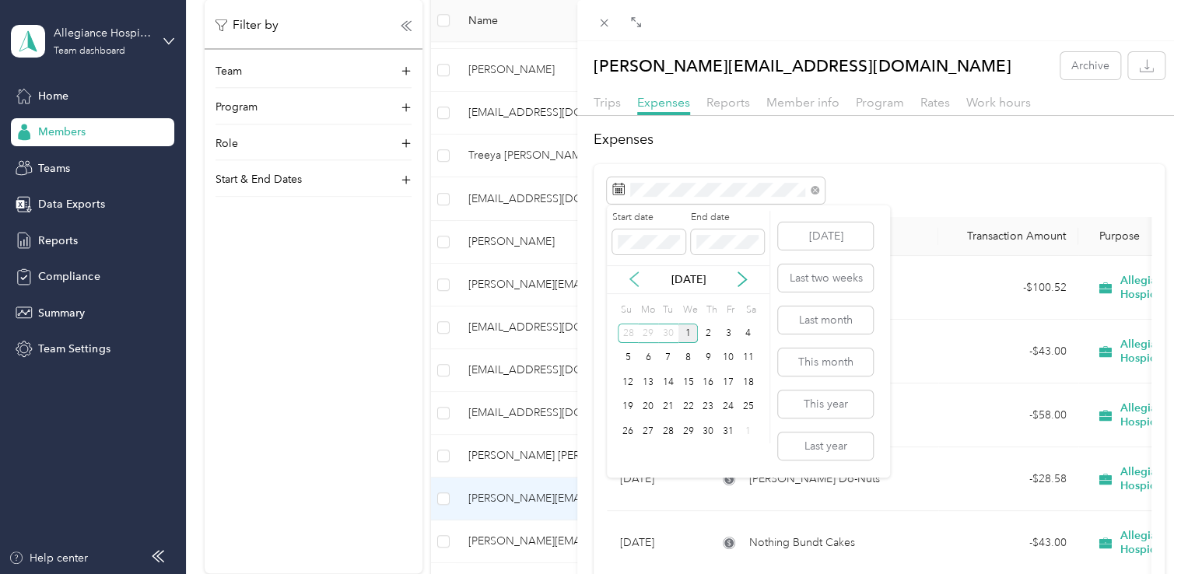
click at [636, 282] on icon at bounding box center [634, 279] width 16 height 16
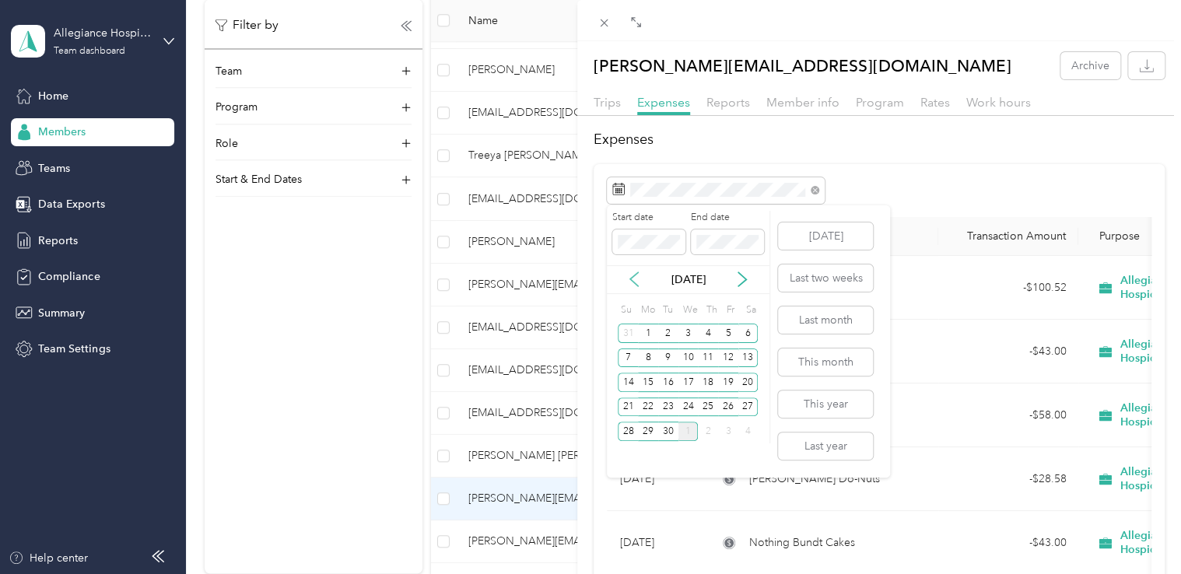
click at [636, 282] on icon at bounding box center [634, 279] width 16 height 16
click at [728, 337] on div "1" at bounding box center [728, 333] width 20 height 19
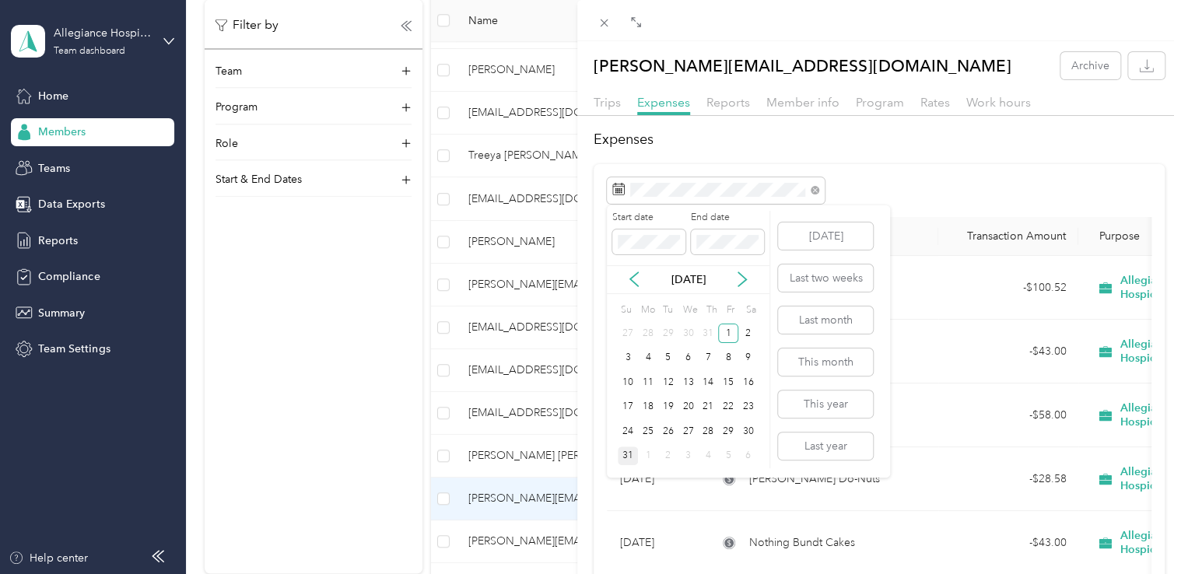
click at [634, 457] on div "31" at bounding box center [628, 455] width 20 height 19
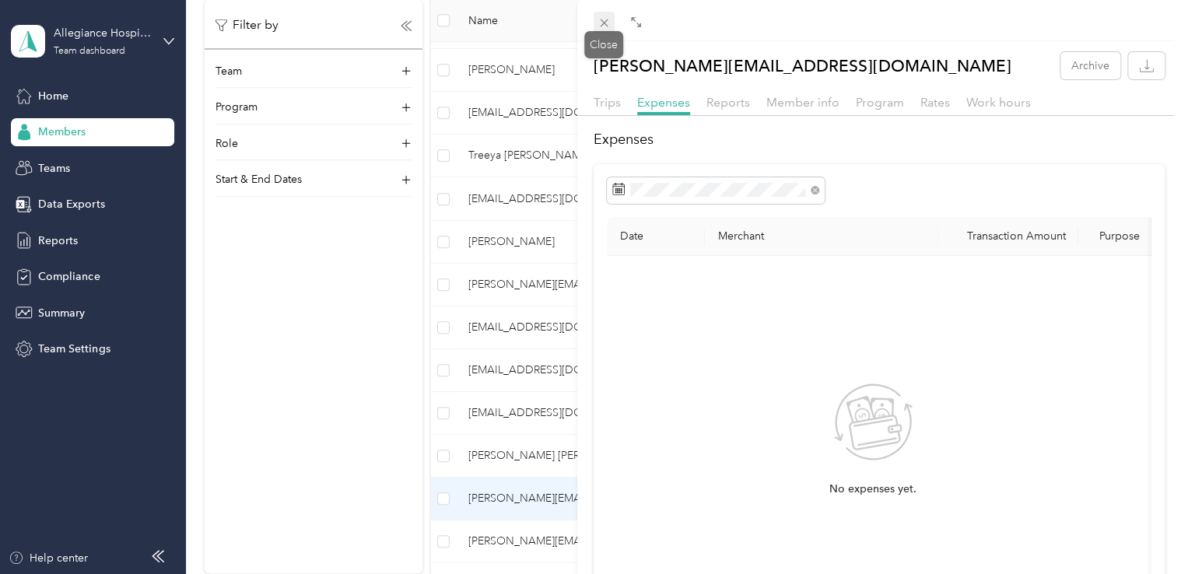
click at [600, 24] on icon at bounding box center [603, 22] width 13 height 13
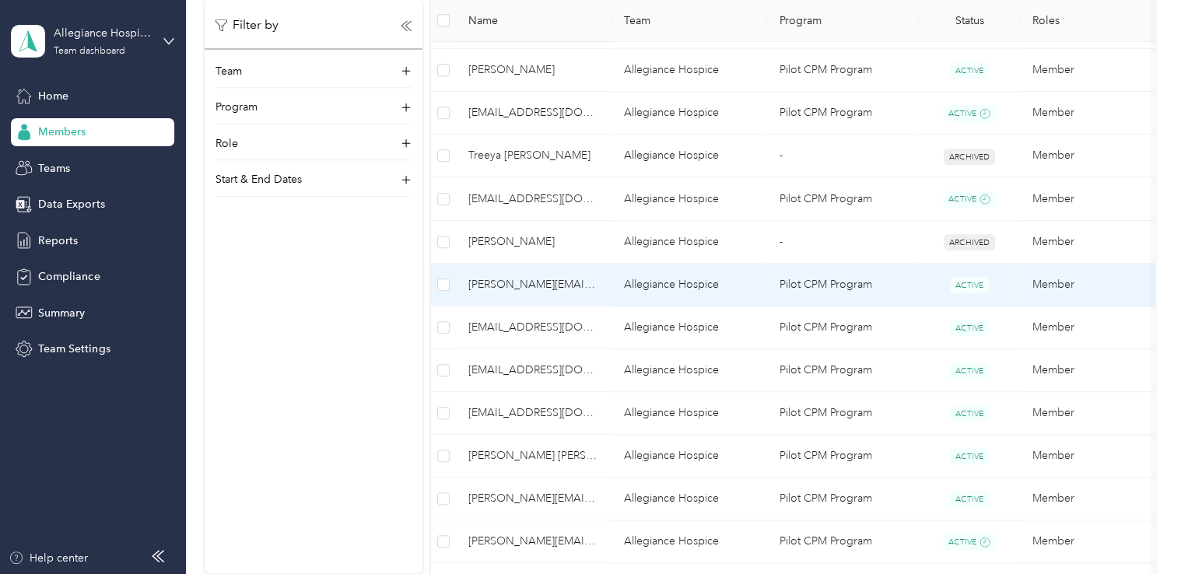
click at [548, 283] on span "[PERSON_NAME][EMAIL_ADDRESS][DOMAIN_NAME]" at bounding box center [533, 284] width 131 height 17
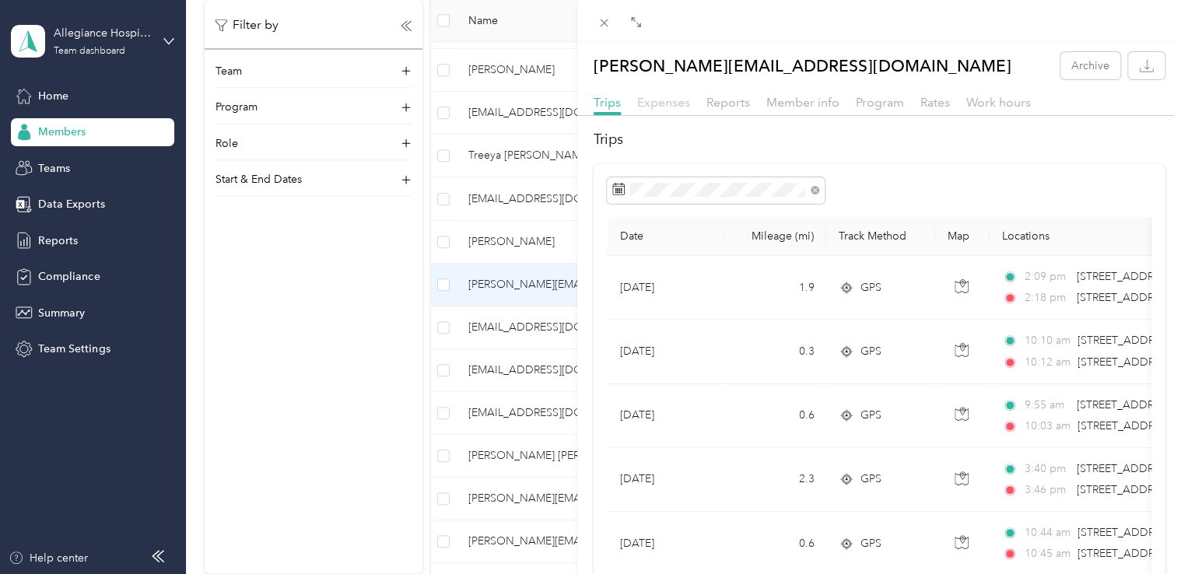
click at [663, 101] on span "Expenses" at bounding box center [663, 102] width 53 height 15
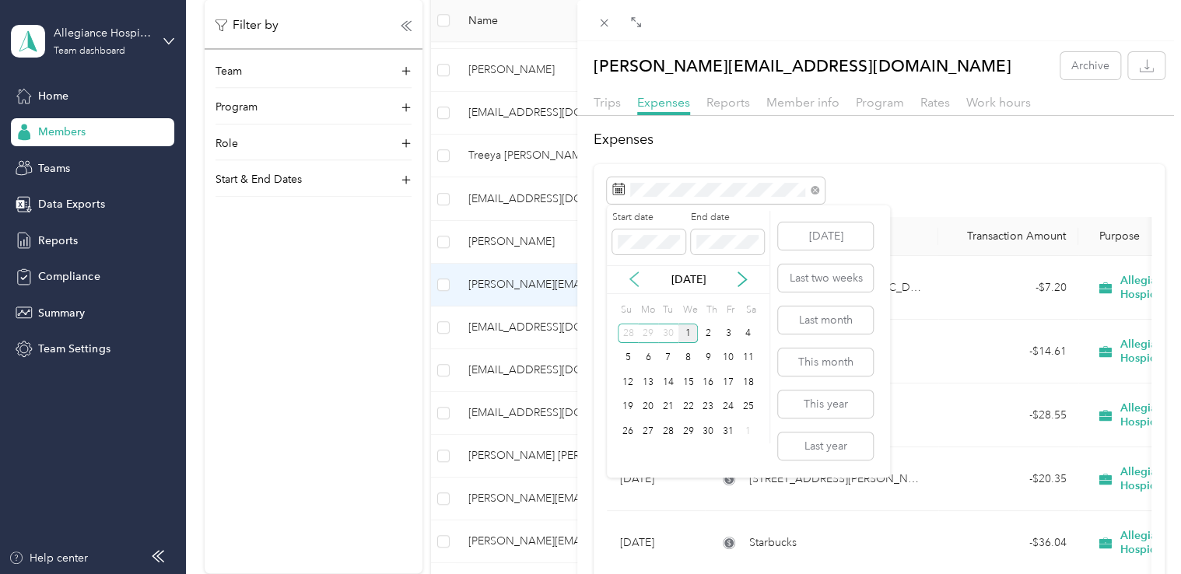
click at [635, 281] on icon at bounding box center [634, 279] width 16 height 16
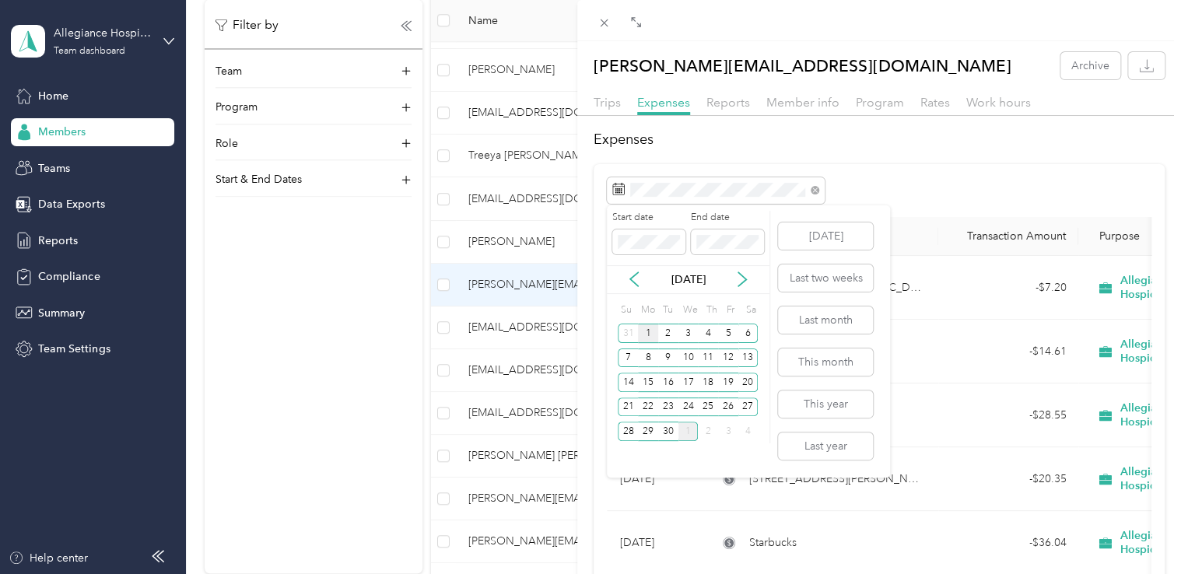
click at [646, 335] on div "1" at bounding box center [648, 333] width 20 height 19
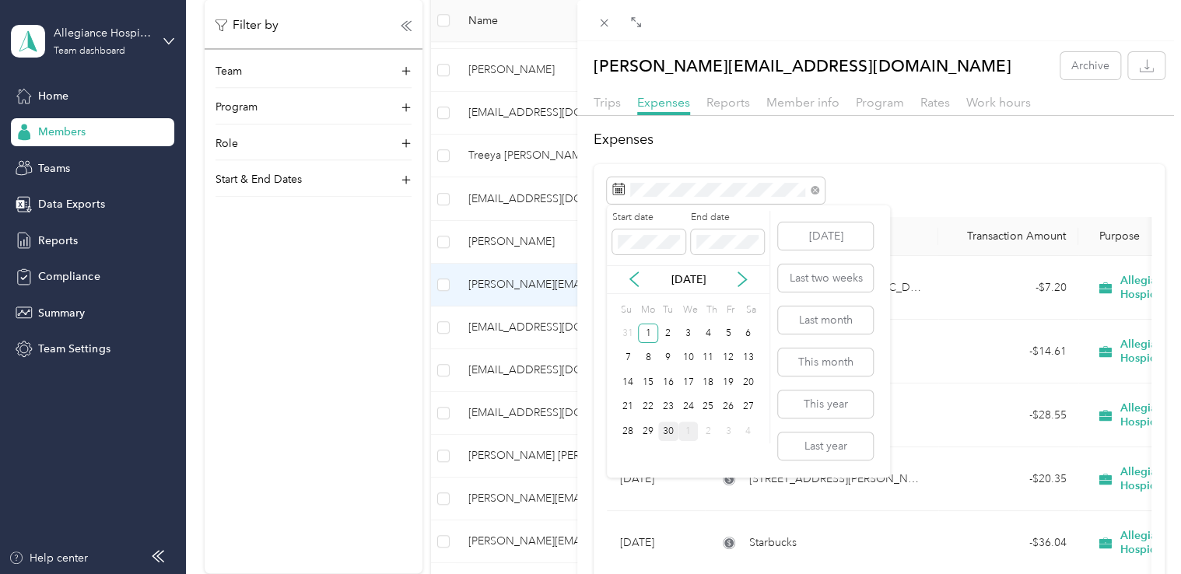
click at [670, 432] on div "30" at bounding box center [668, 431] width 20 height 19
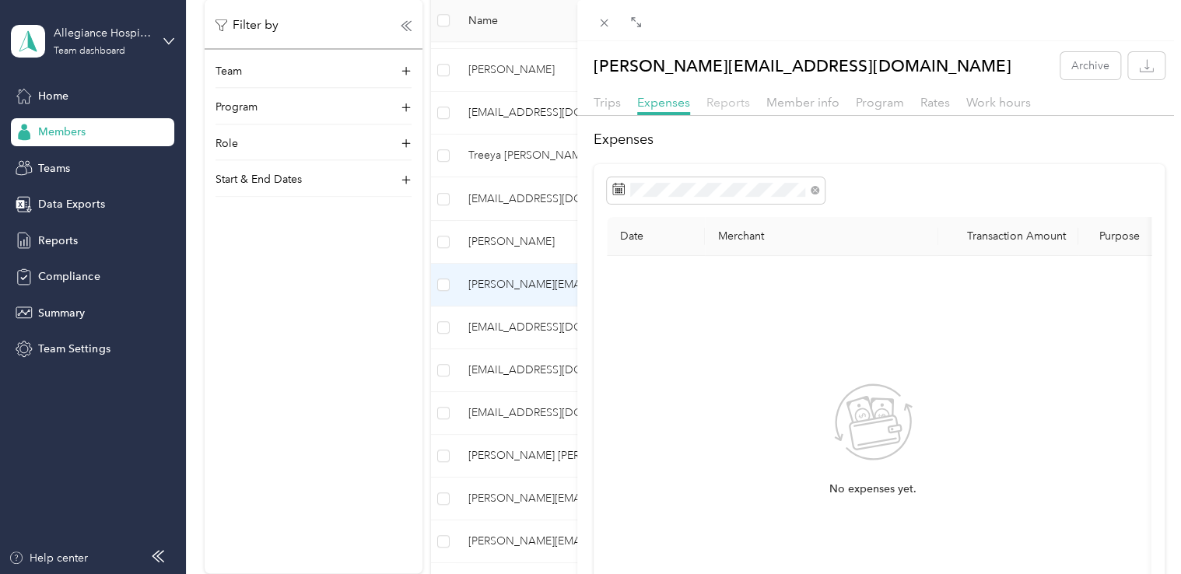
click at [735, 101] on span "Reports" at bounding box center [728, 102] width 44 height 15
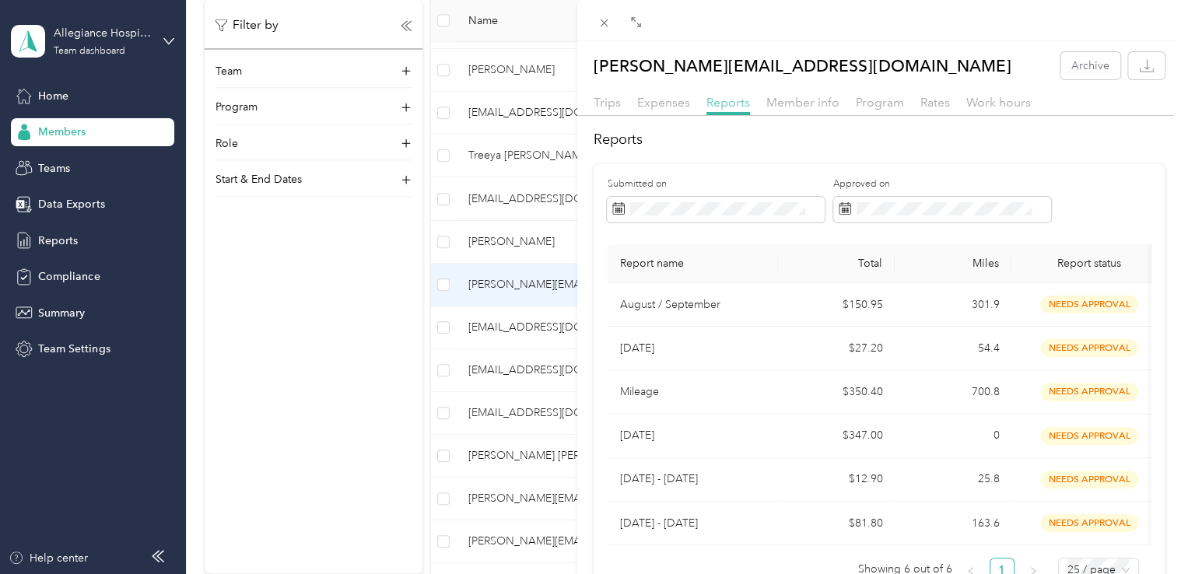
click at [735, 101] on span "Reports" at bounding box center [728, 102] width 44 height 15
click at [606, 17] on icon at bounding box center [603, 22] width 13 height 13
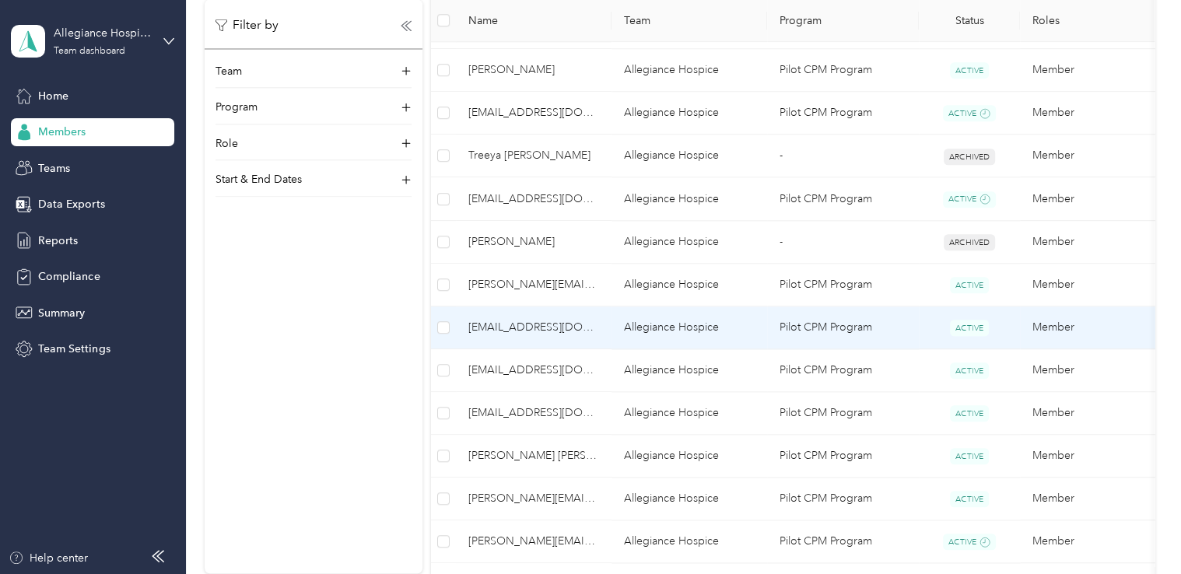
click at [585, 320] on span "[EMAIL_ADDRESS][DOMAIN_NAME]" at bounding box center [533, 327] width 131 height 17
click at [585, 573] on div "Drag to resize Click to close Loading member data" at bounding box center [586, 574] width 1173 height 0
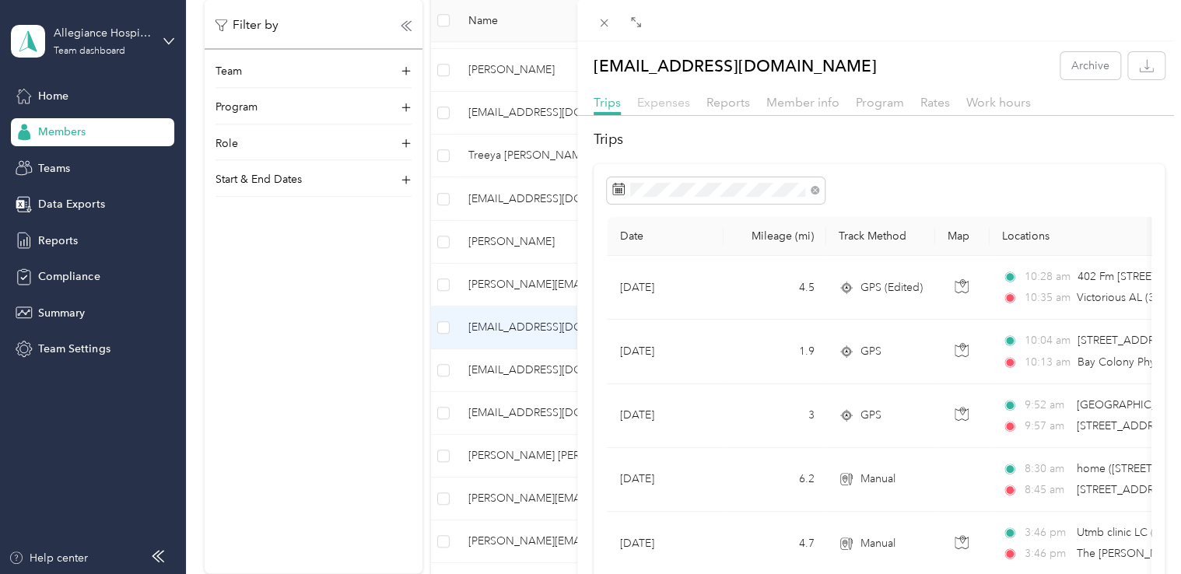
click at [660, 106] on span "Expenses" at bounding box center [663, 102] width 53 height 15
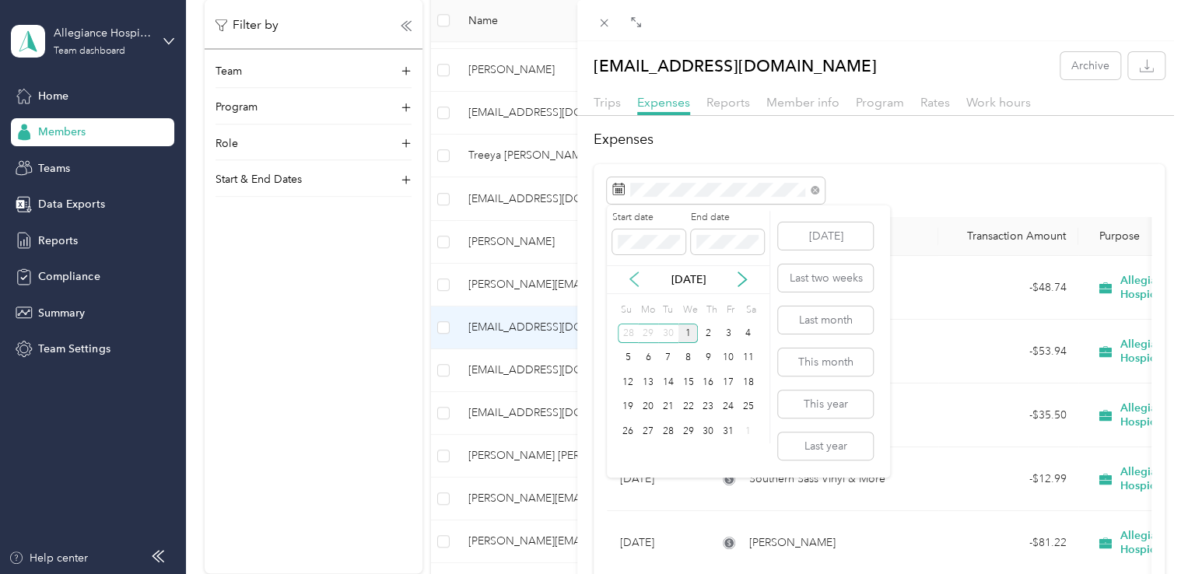
click at [635, 279] on icon at bounding box center [634, 279] width 16 height 16
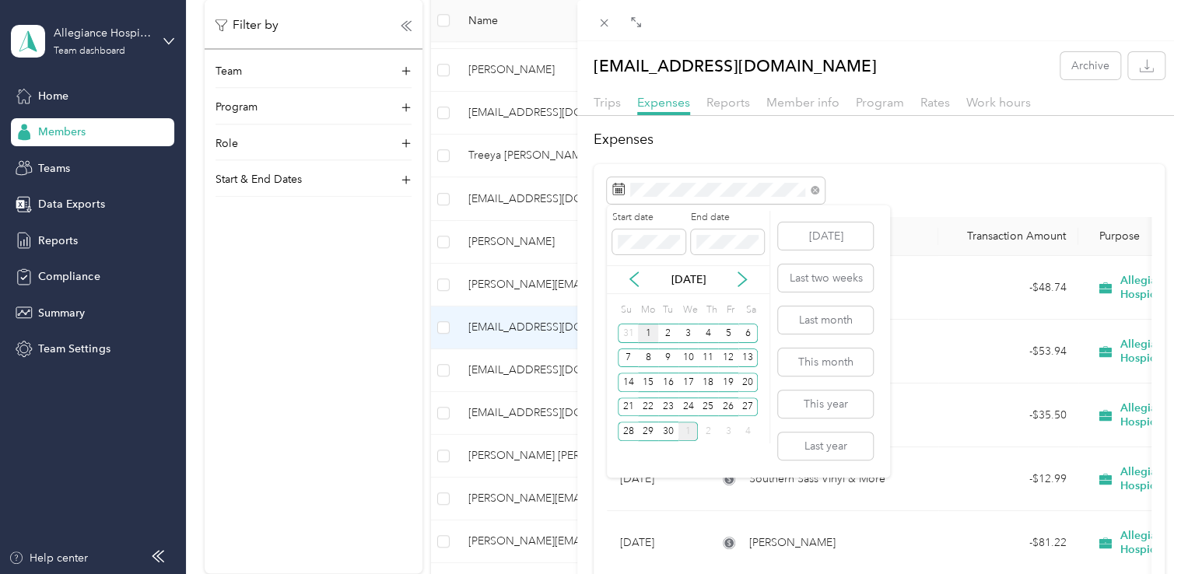
click at [650, 334] on div "1" at bounding box center [648, 333] width 20 height 19
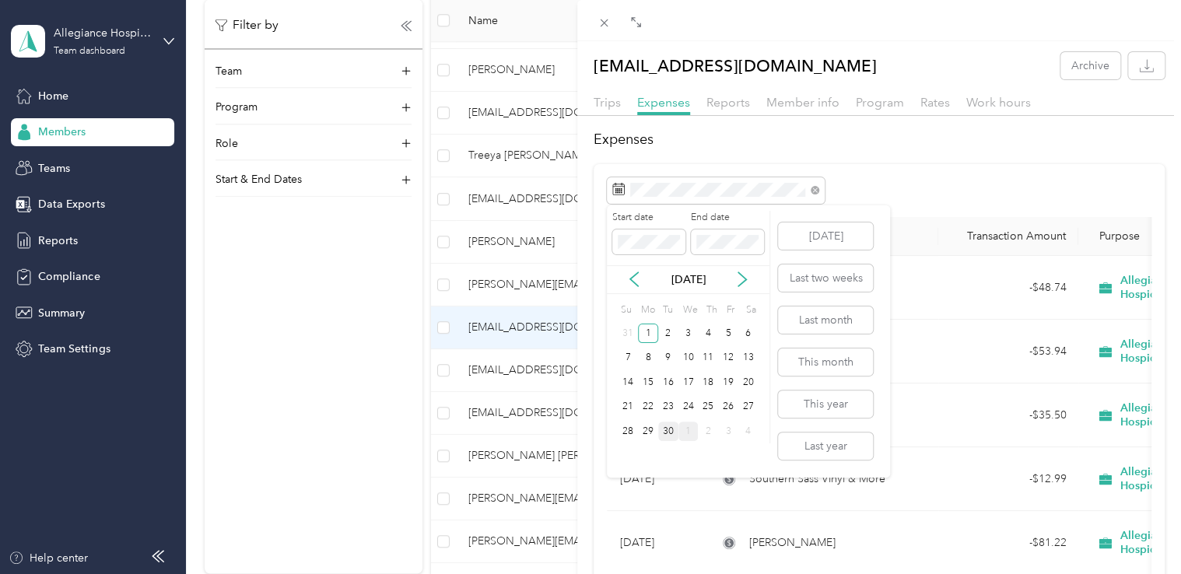
click at [669, 426] on div "30" at bounding box center [668, 431] width 20 height 19
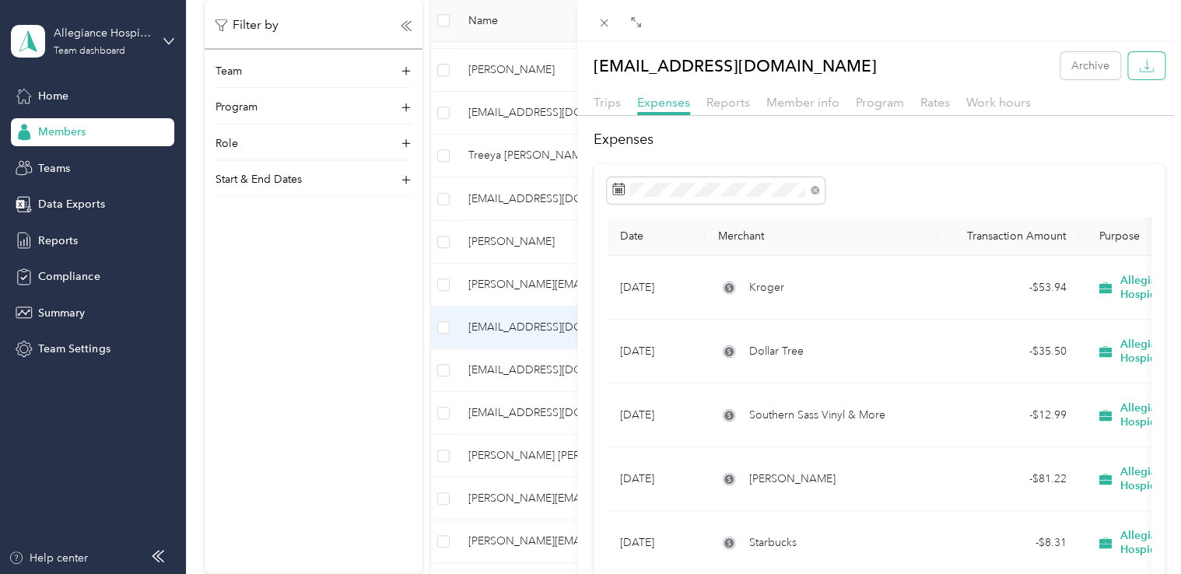
click at [1140, 72] on icon "button" at bounding box center [1146, 70] width 13 height 4
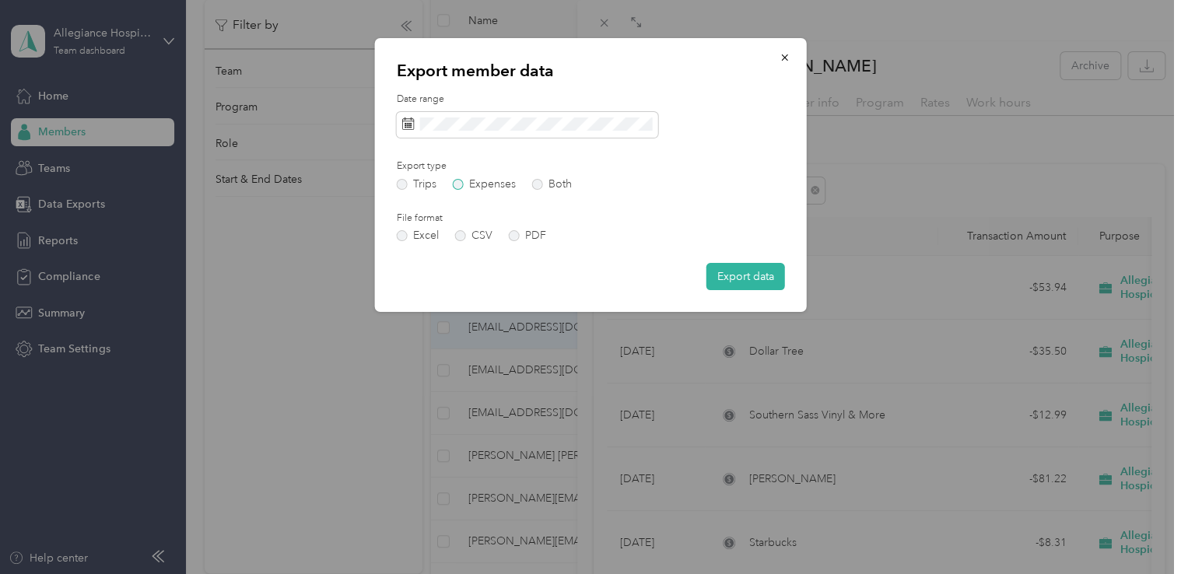
click at [458, 183] on label "Expenses" at bounding box center [484, 184] width 63 height 11
click at [464, 233] on label "CSV" at bounding box center [473, 235] width 37 height 11
click at [734, 277] on button "Export data" at bounding box center [745, 276] width 79 height 27
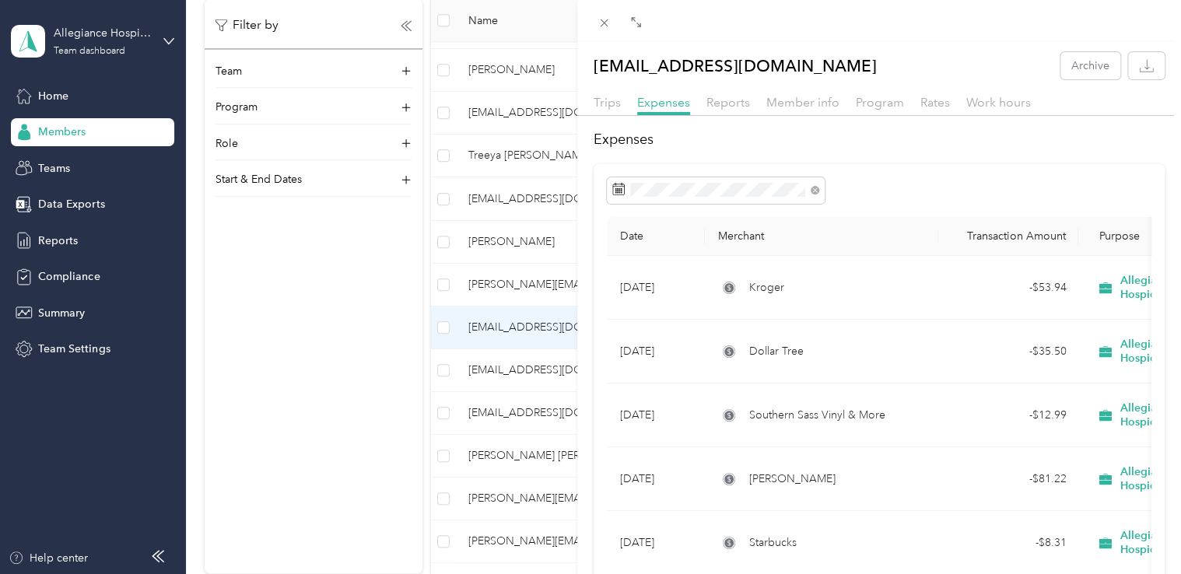
click at [681, 139] on h2 "Expenses" at bounding box center [879, 139] width 571 height 21
click at [1139, 72] on icon "button" at bounding box center [1146, 65] width 15 height 15
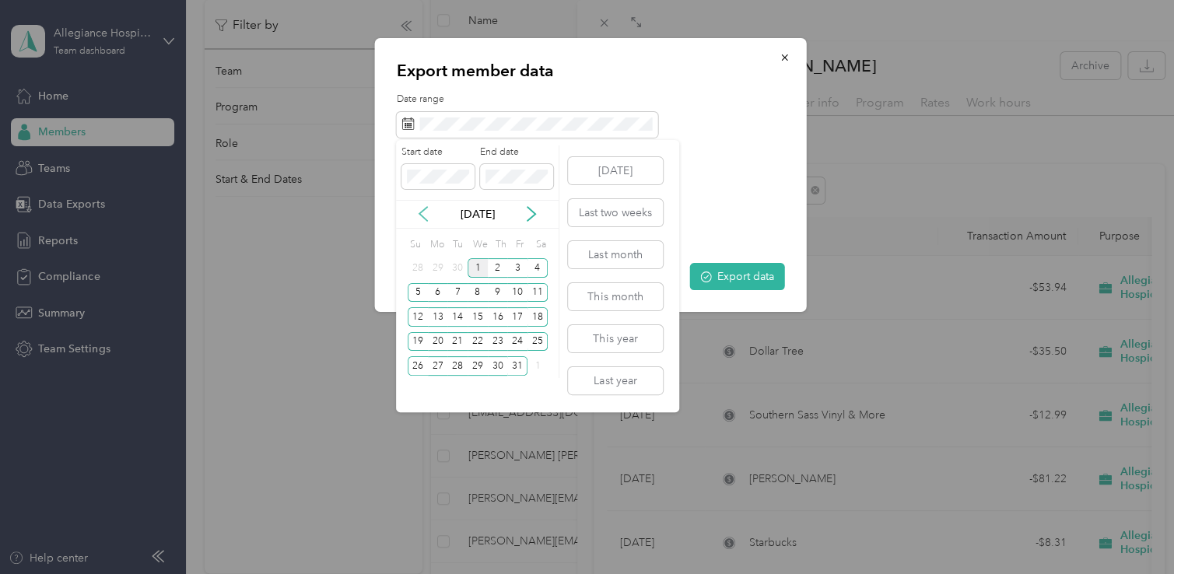
click at [420, 216] on icon at bounding box center [423, 214] width 16 height 16
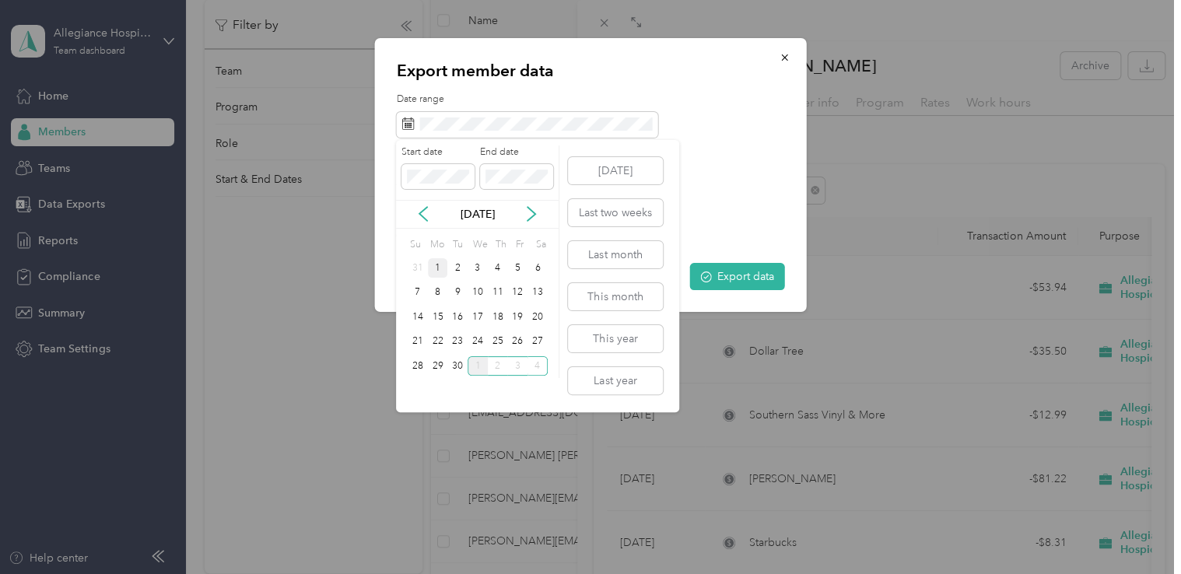
click at [433, 263] on div "1" at bounding box center [438, 267] width 20 height 19
click at [461, 364] on div "30" at bounding box center [457, 365] width 20 height 19
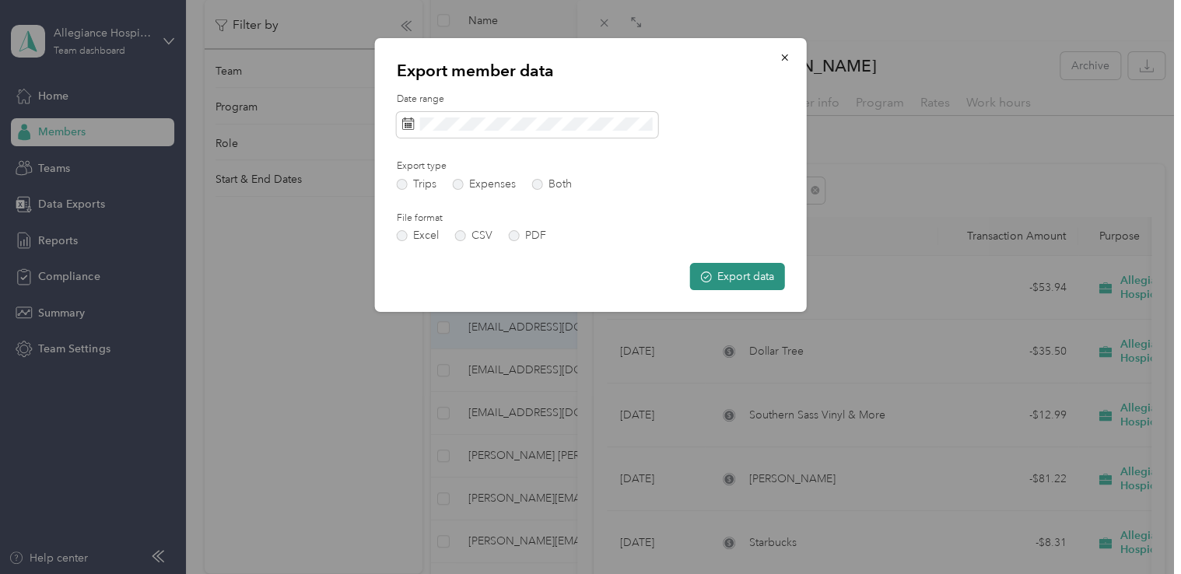
click at [713, 282] on button "Export data" at bounding box center [737, 276] width 95 height 27
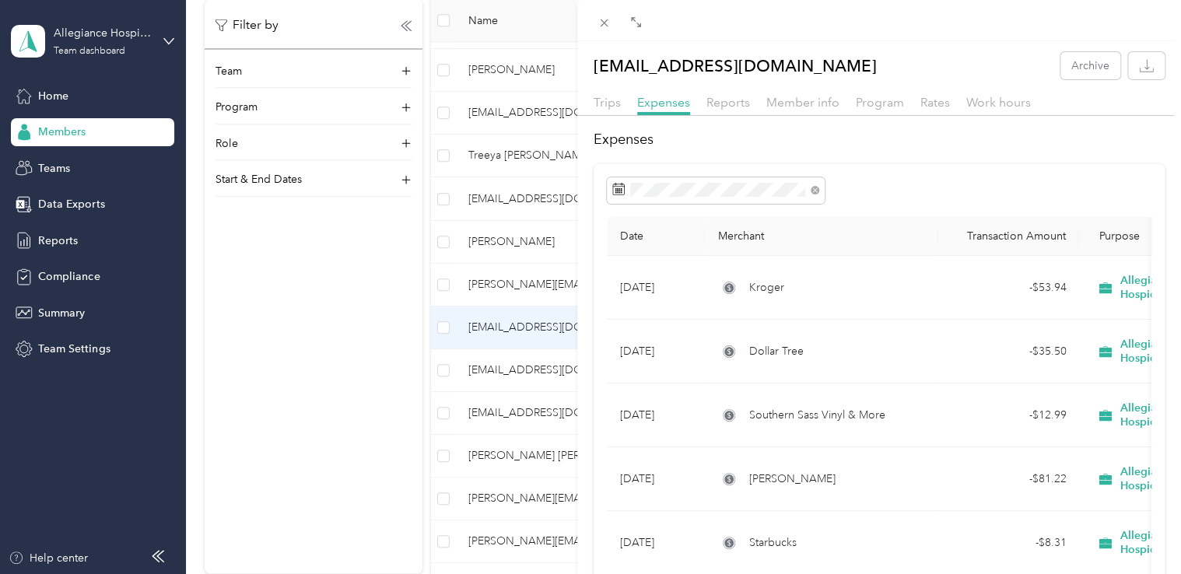
click at [520, 278] on div "[EMAIL_ADDRESS][DOMAIN_NAME] Archive Trips Expenses Reports Member info Program…" at bounding box center [590, 287] width 1181 height 574
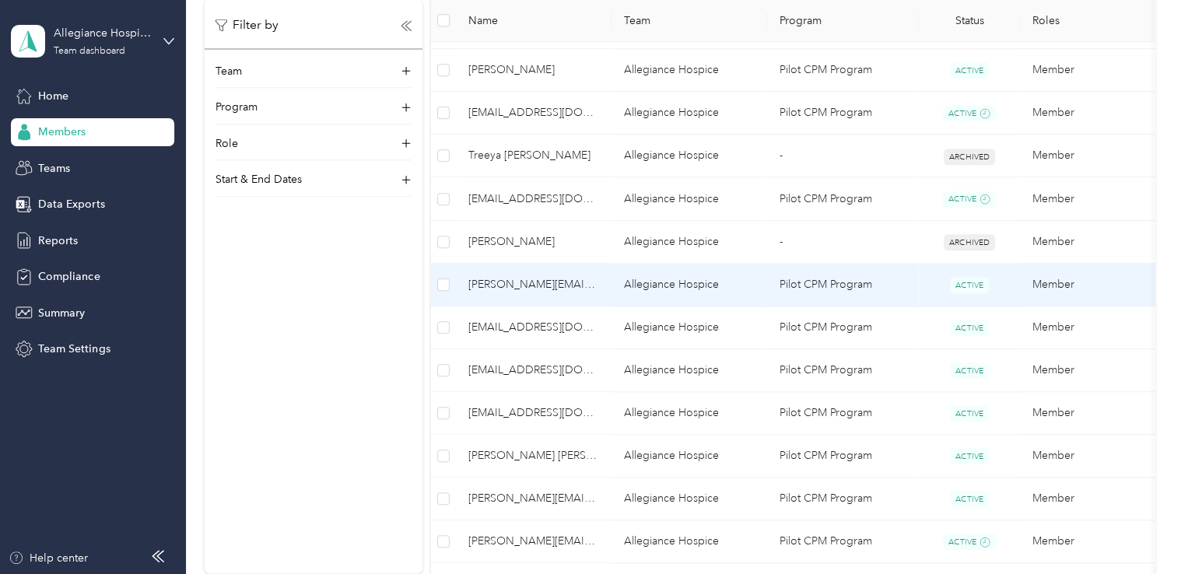
click at [520, 278] on span "[PERSON_NAME][EMAIL_ADDRESS][DOMAIN_NAME]" at bounding box center [533, 284] width 131 height 17
click at [520, 573] on div "Drag to resize Click to close [PERSON_NAME][EMAIL_ADDRESS][DOMAIN_NAME] Archive…" at bounding box center [586, 574] width 1173 height 0
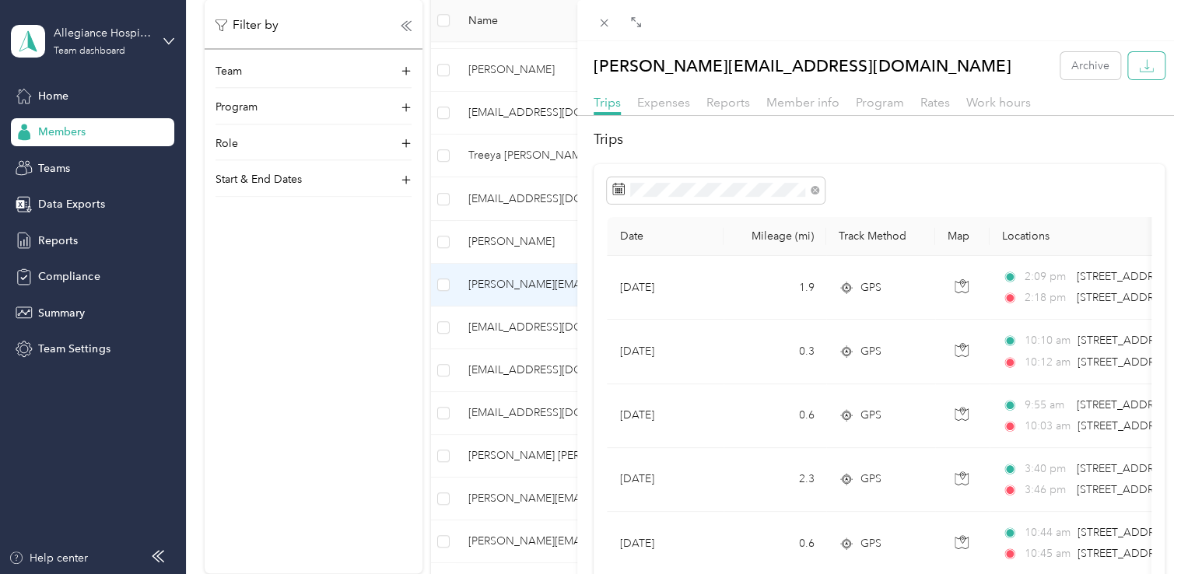
click at [1142, 60] on button "button" at bounding box center [1146, 65] width 37 height 27
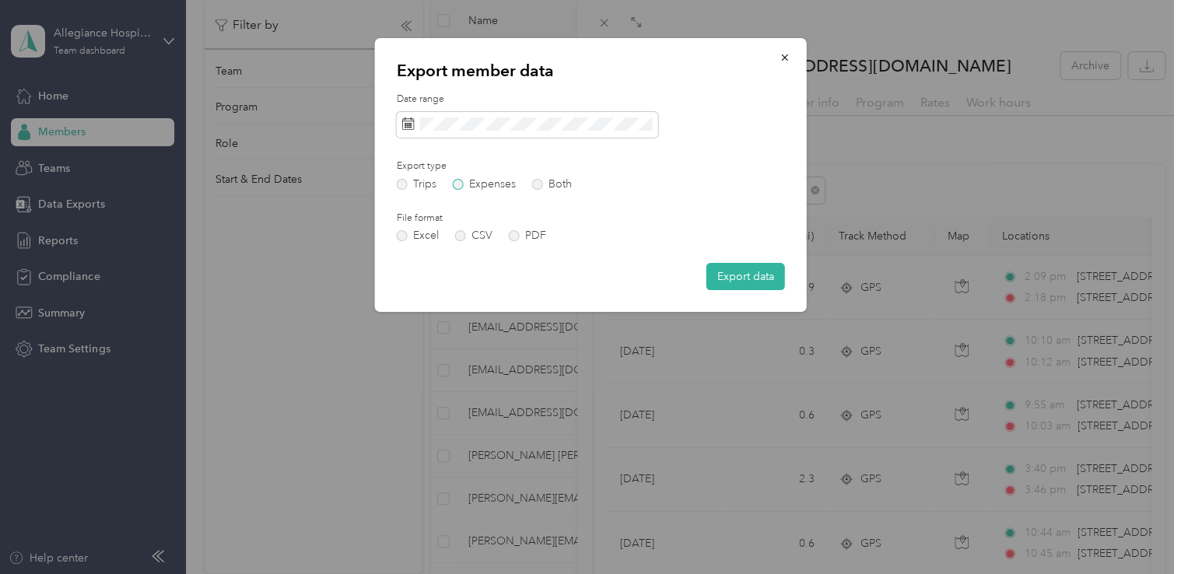
click at [456, 184] on label "Expenses" at bounding box center [484, 184] width 63 height 11
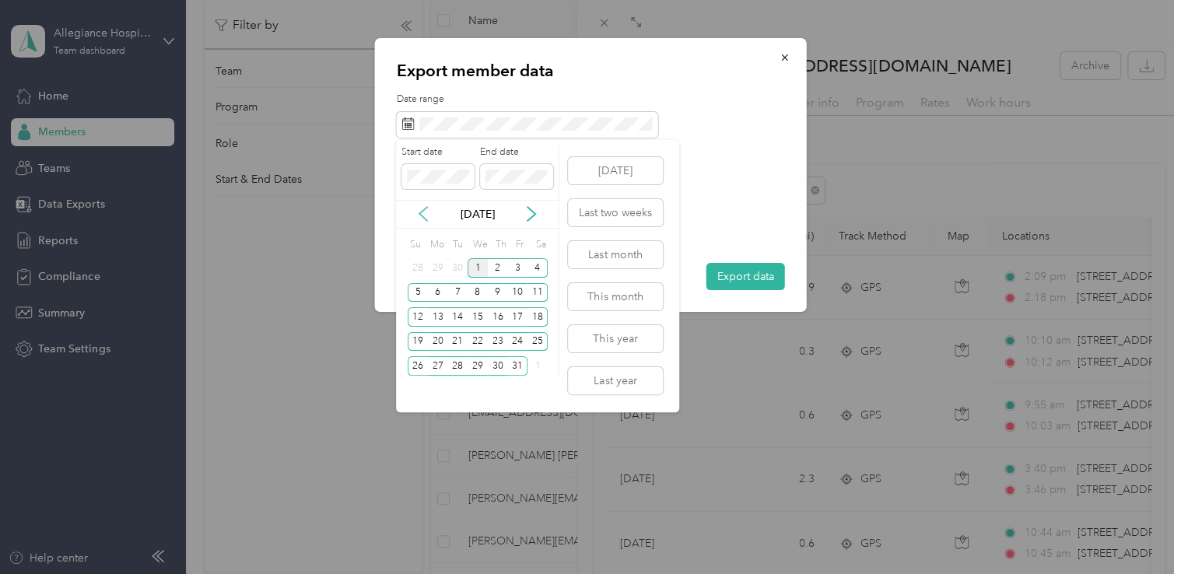
click at [422, 213] on icon at bounding box center [423, 214] width 16 height 16
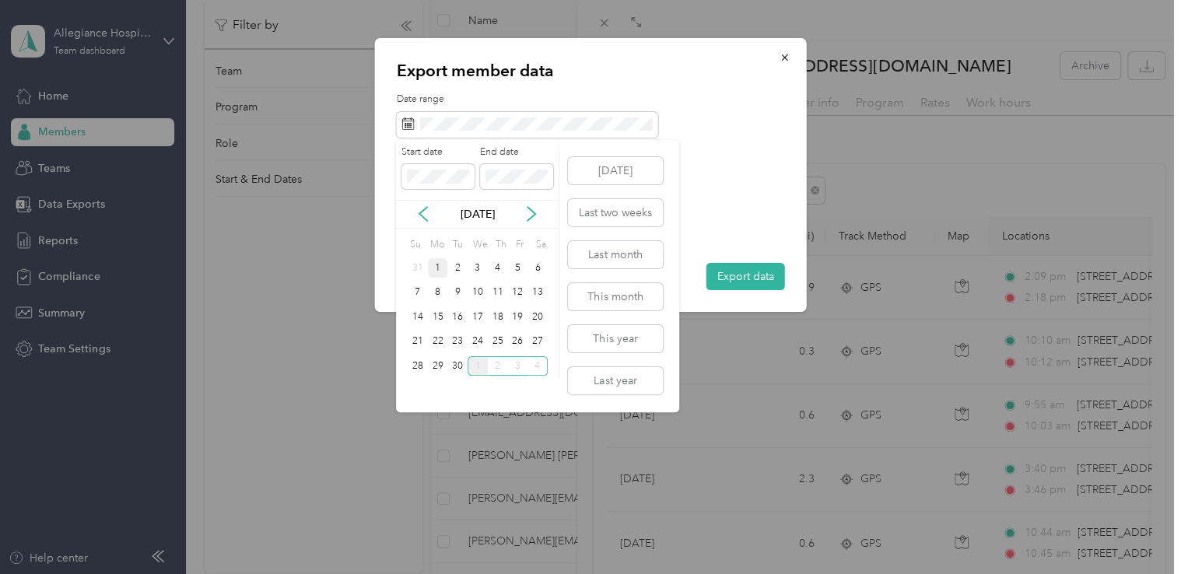
click at [444, 268] on div "1" at bounding box center [438, 267] width 20 height 19
click at [464, 362] on div "30" at bounding box center [457, 365] width 20 height 19
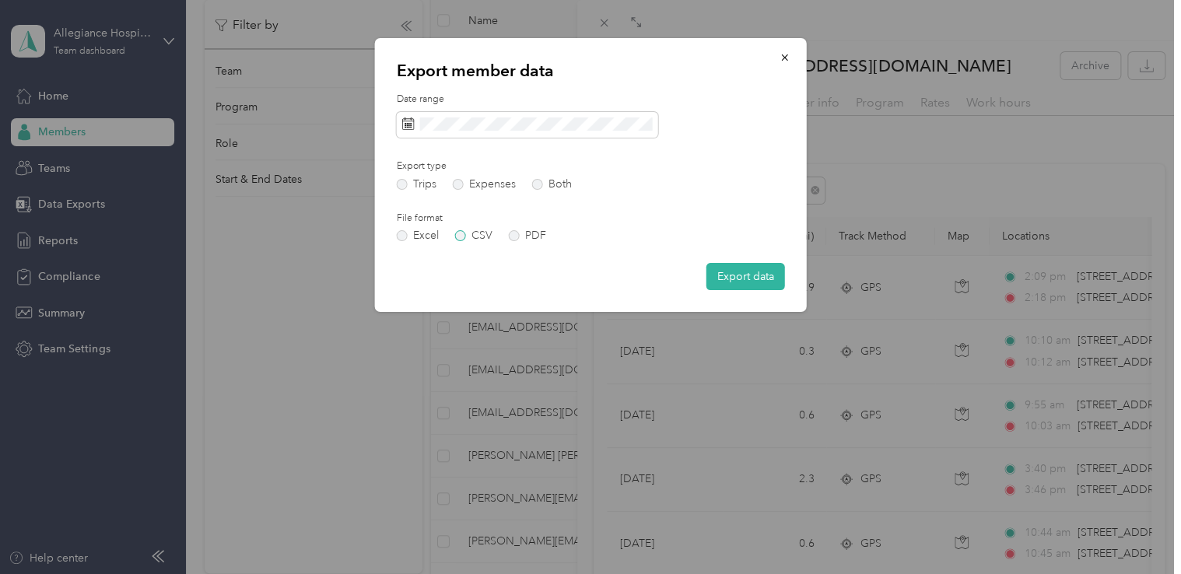
click at [459, 241] on label "CSV" at bounding box center [473, 235] width 37 height 11
click at [752, 268] on button "Export data" at bounding box center [745, 276] width 79 height 27
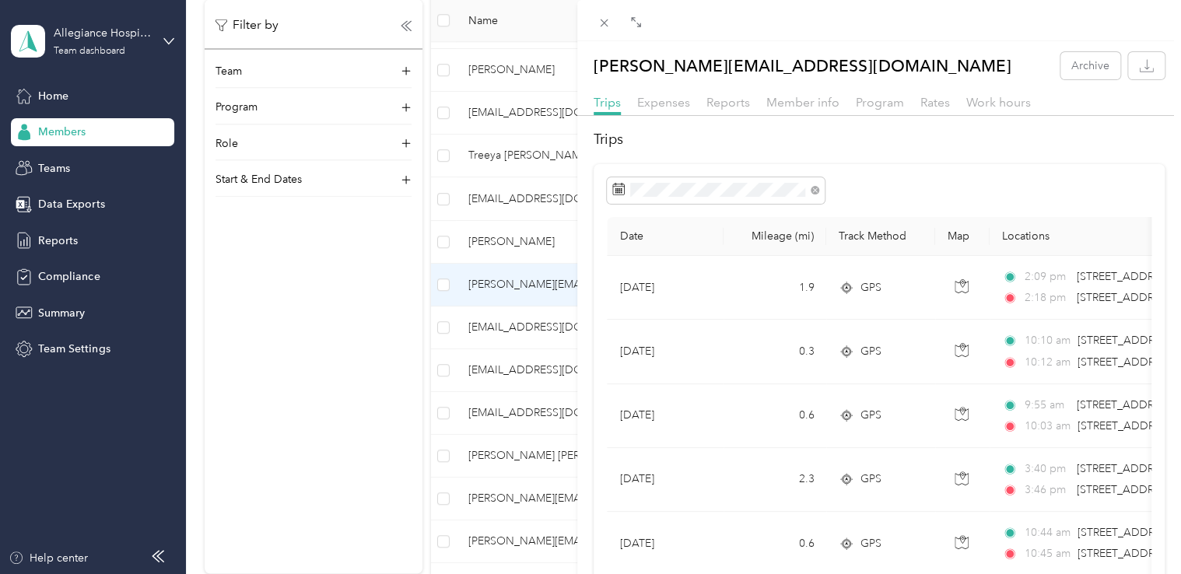
click at [277, 376] on div "[PERSON_NAME][EMAIL_ADDRESS][DOMAIN_NAME] Archive Trips Expenses Reports Member…" at bounding box center [590, 287] width 1181 height 574
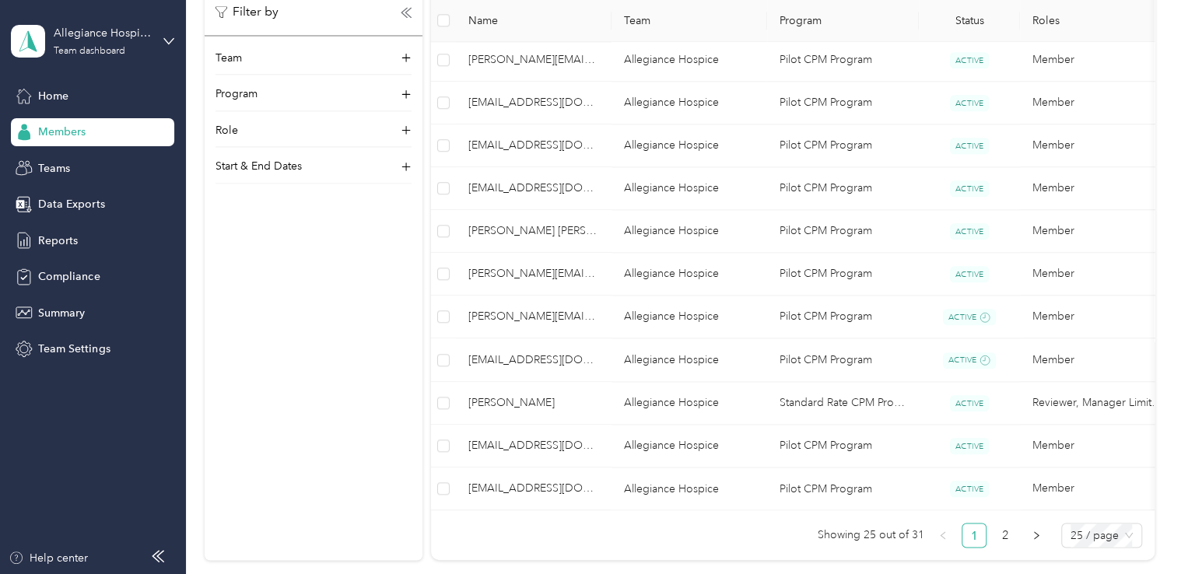
scroll to position [1033, 0]
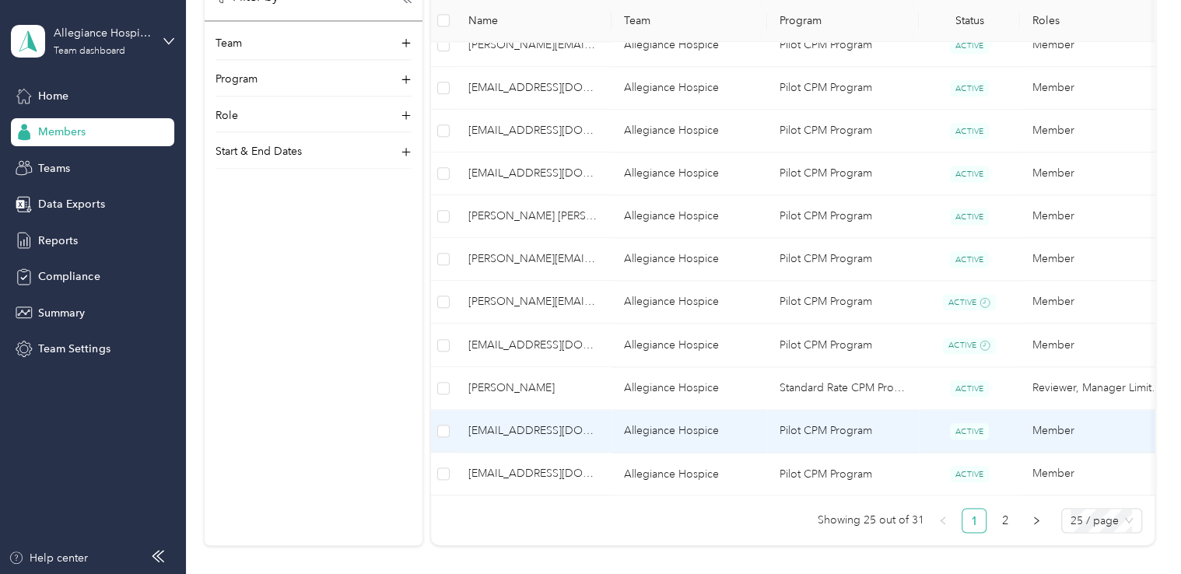
click at [633, 441] on td "Allegiance Hospice" at bounding box center [689, 431] width 156 height 43
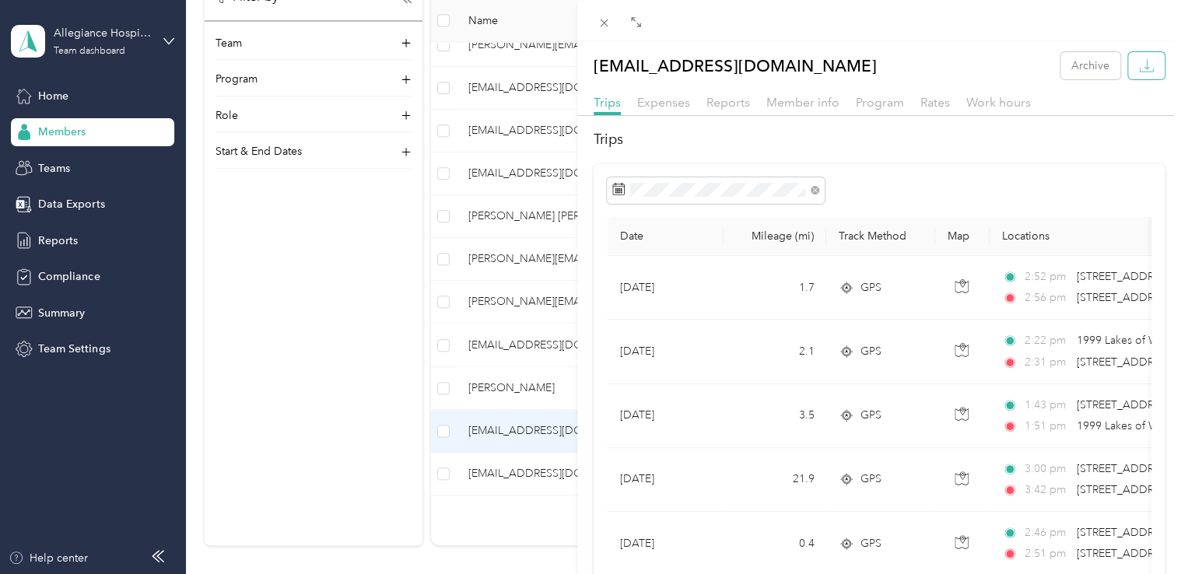
click at [1139, 67] on icon "button" at bounding box center [1146, 65] width 15 height 15
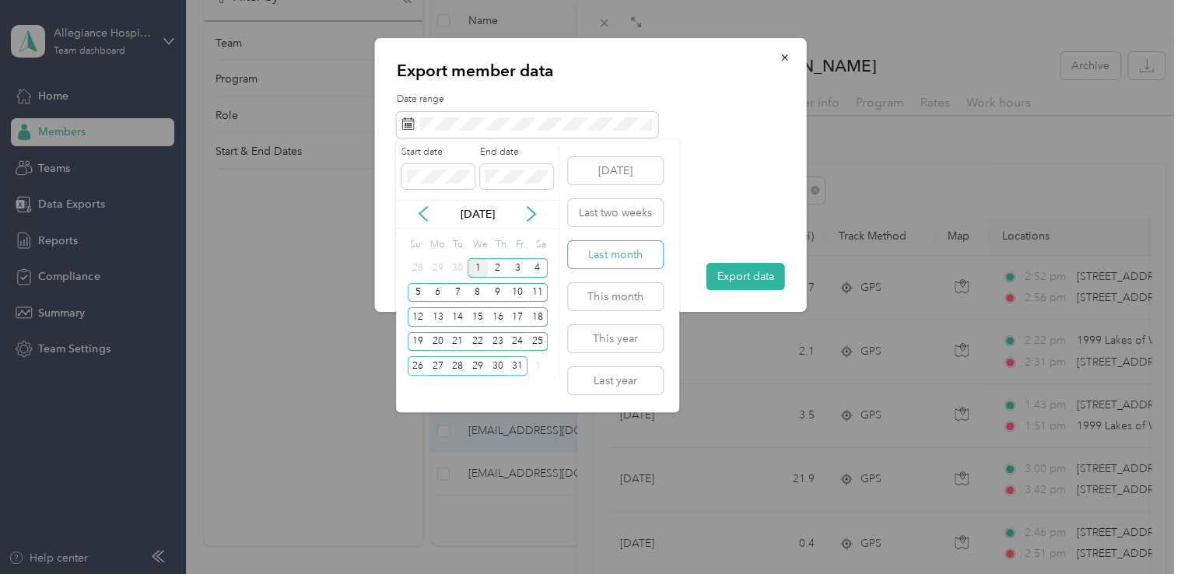
click at [609, 248] on button "Last month" at bounding box center [615, 254] width 95 height 27
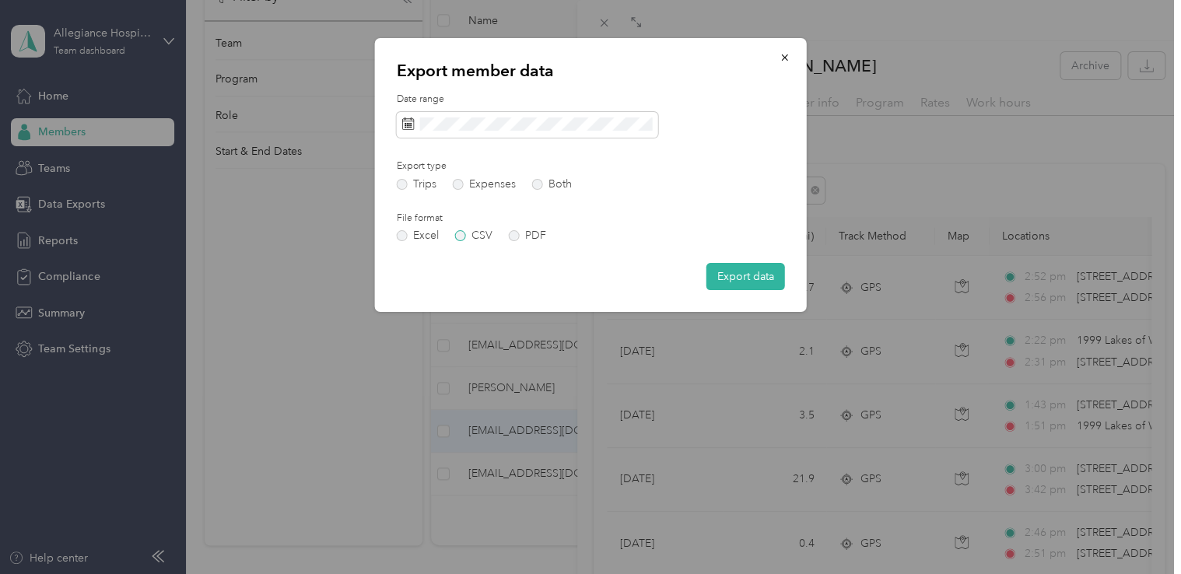
click at [466, 236] on label "CSV" at bounding box center [473, 235] width 37 height 11
click at [461, 180] on label "Expenses" at bounding box center [484, 184] width 63 height 11
click at [732, 281] on button "Export data" at bounding box center [745, 276] width 79 height 27
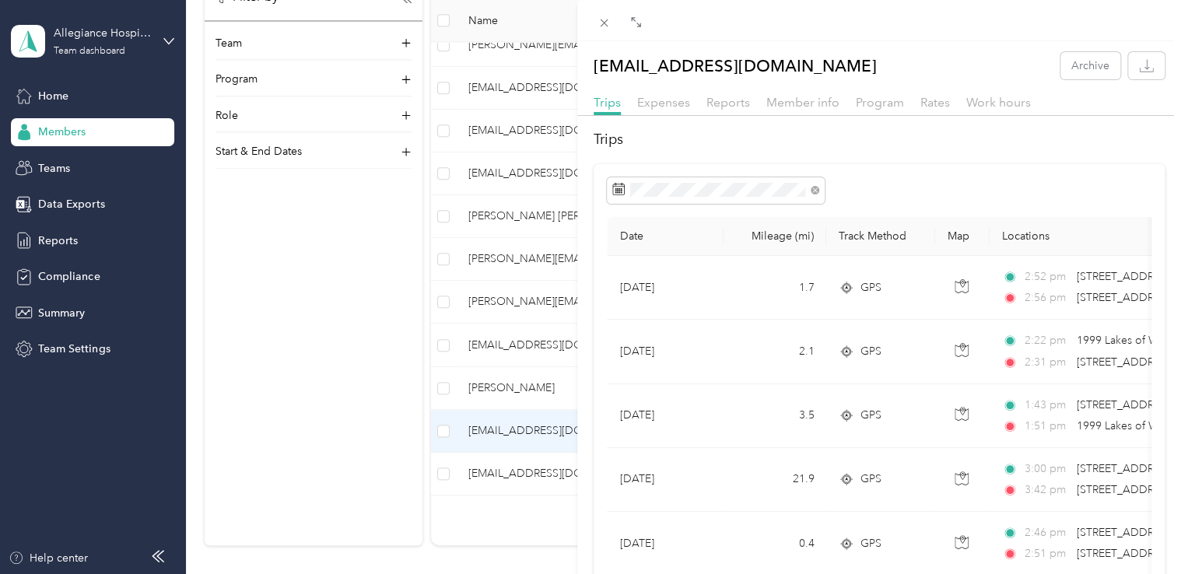
click at [525, 380] on div "[EMAIL_ADDRESS][DOMAIN_NAME] Archive Trips Expenses Reports Member info Program…" at bounding box center [590, 287] width 1181 height 574
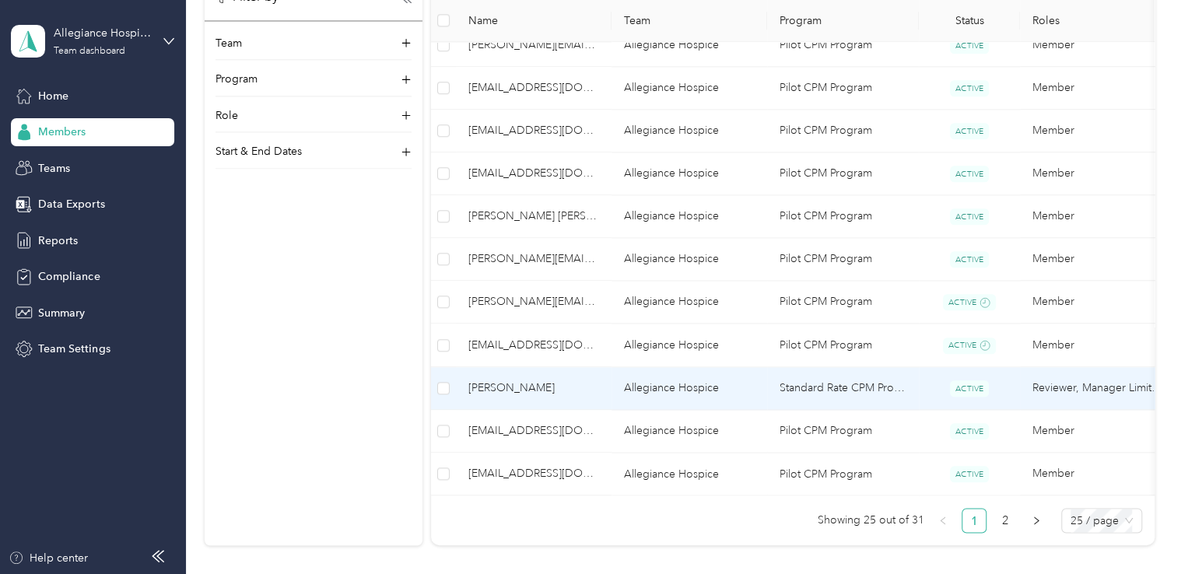
click at [525, 380] on span "[PERSON_NAME]" at bounding box center [533, 388] width 131 height 17
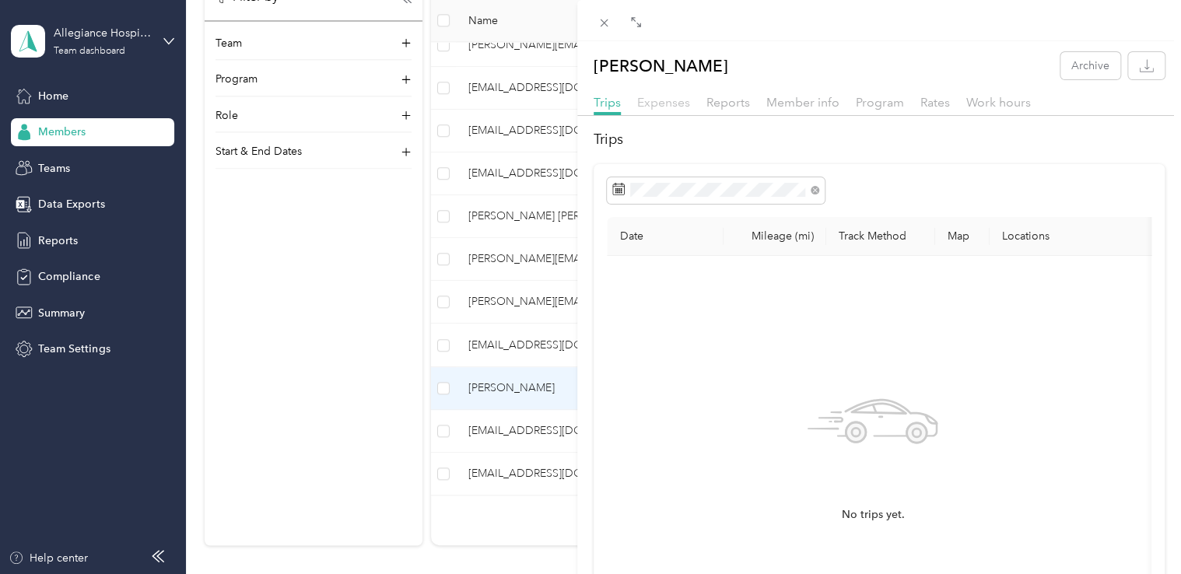
click at [664, 103] on span "Expenses" at bounding box center [663, 102] width 53 height 15
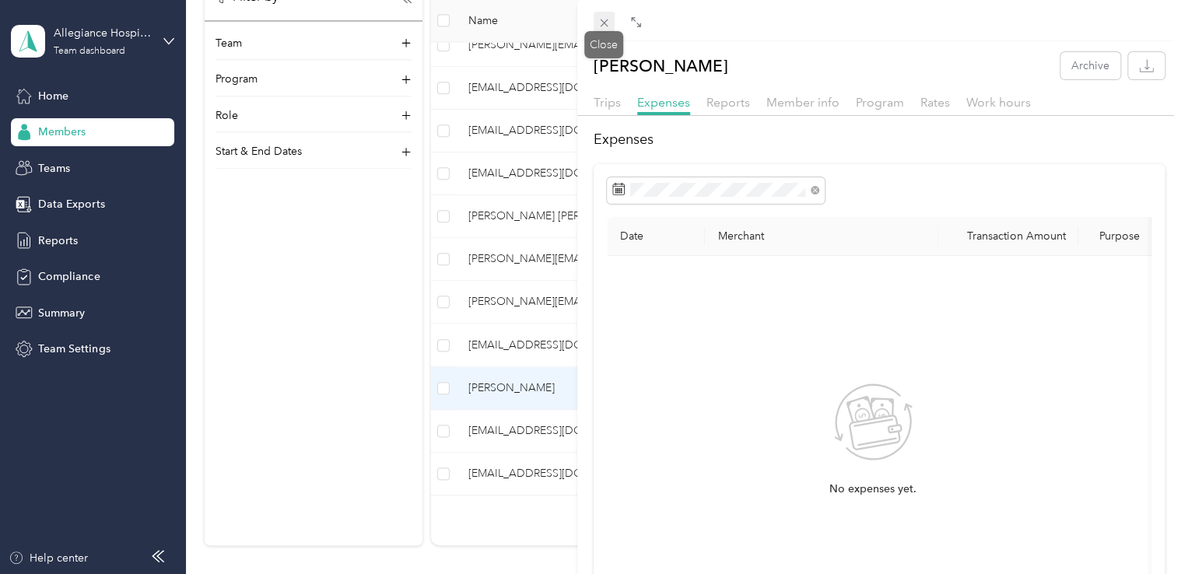
click at [599, 12] on span at bounding box center [605, 23] width 22 height 22
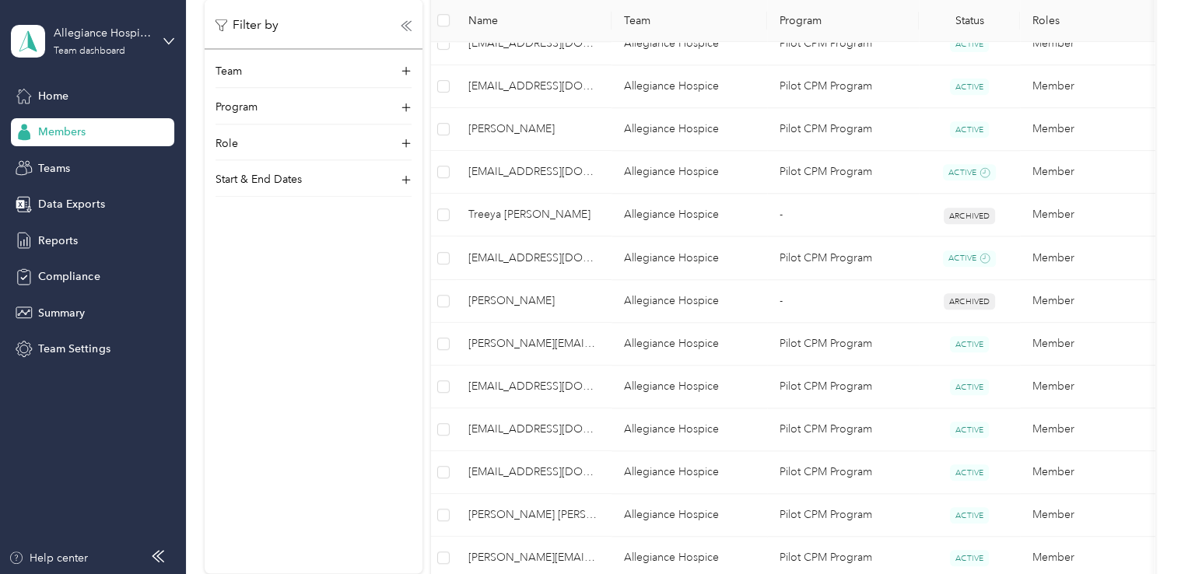
scroll to position [661, 0]
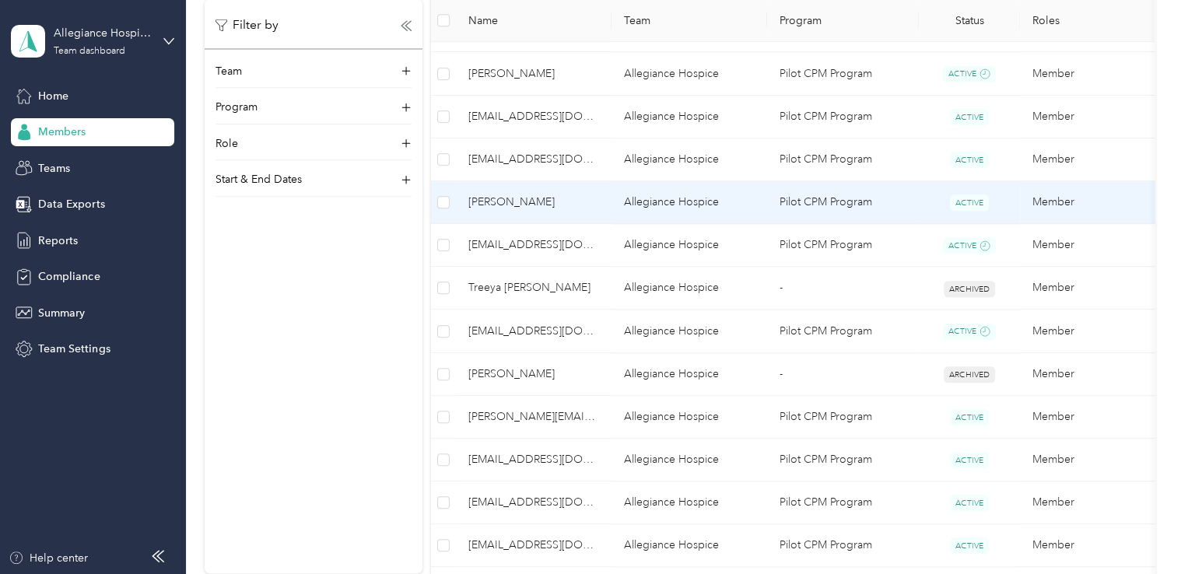
click at [517, 205] on span "[PERSON_NAME]" at bounding box center [533, 202] width 131 height 17
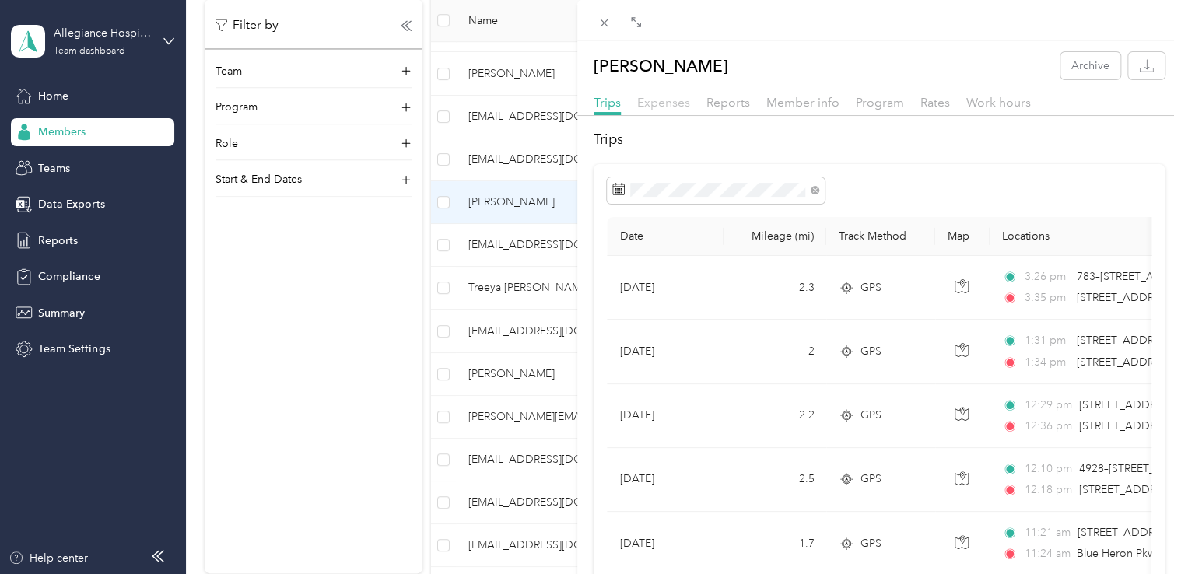
click at [663, 103] on span "Expenses" at bounding box center [663, 102] width 53 height 15
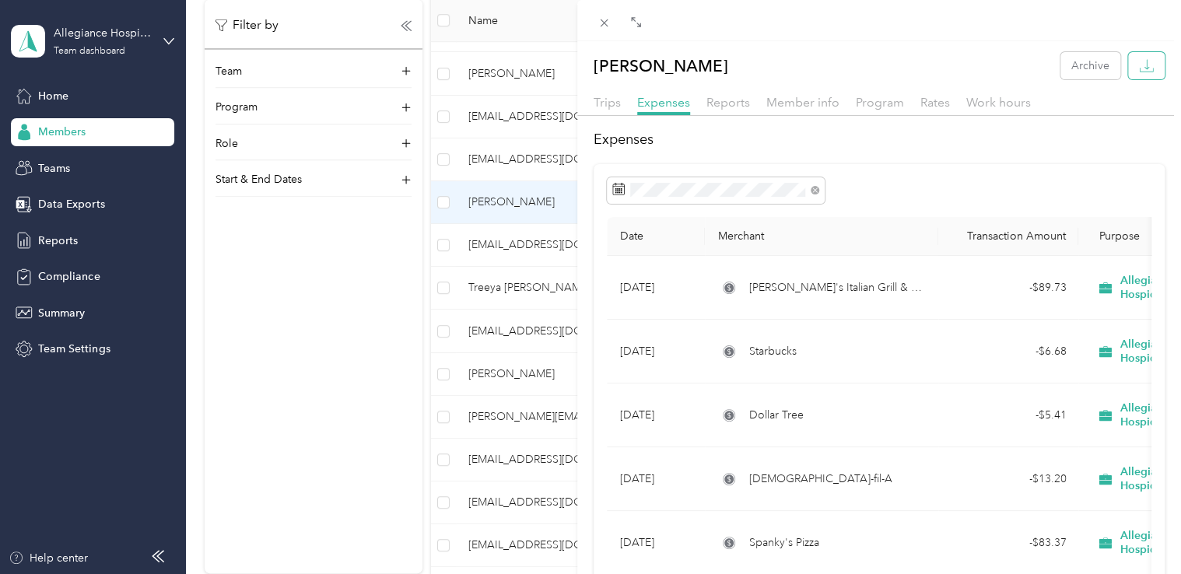
click at [1139, 61] on icon "button" at bounding box center [1146, 65] width 15 height 15
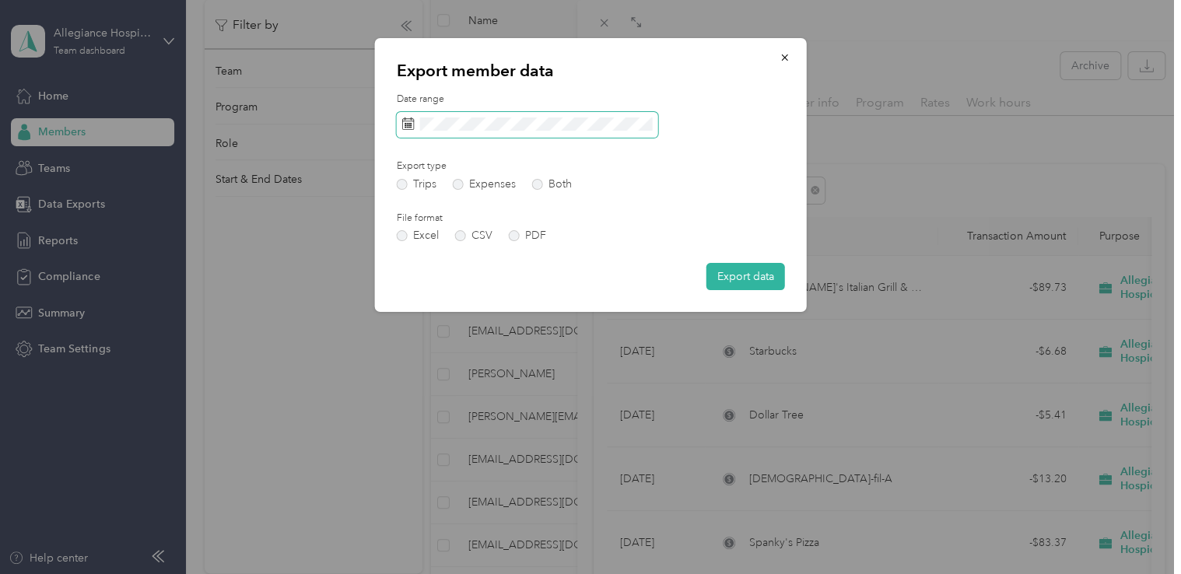
click at [459, 131] on span at bounding box center [527, 125] width 261 height 26
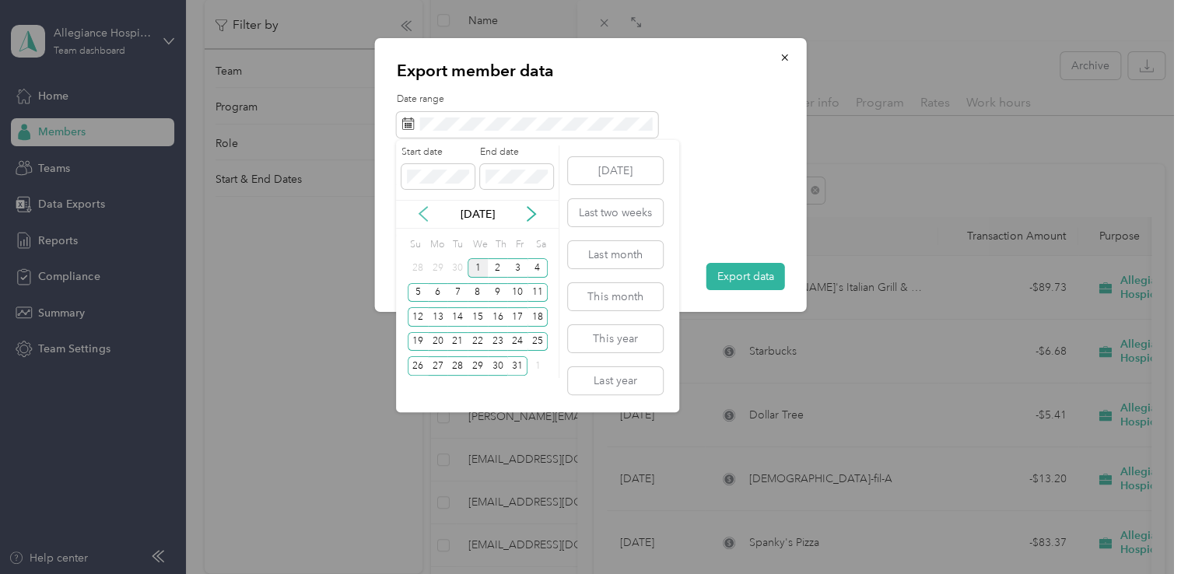
click at [422, 215] on icon at bounding box center [423, 214] width 8 height 14
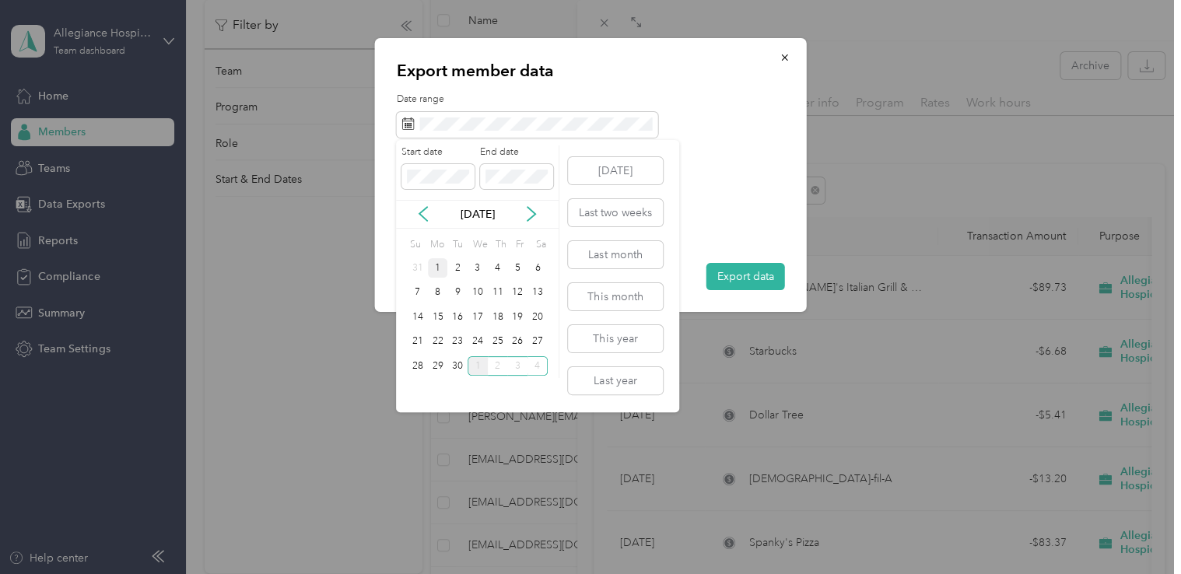
click at [436, 267] on div "1" at bounding box center [438, 267] width 20 height 19
click at [457, 369] on div "30" at bounding box center [457, 365] width 20 height 19
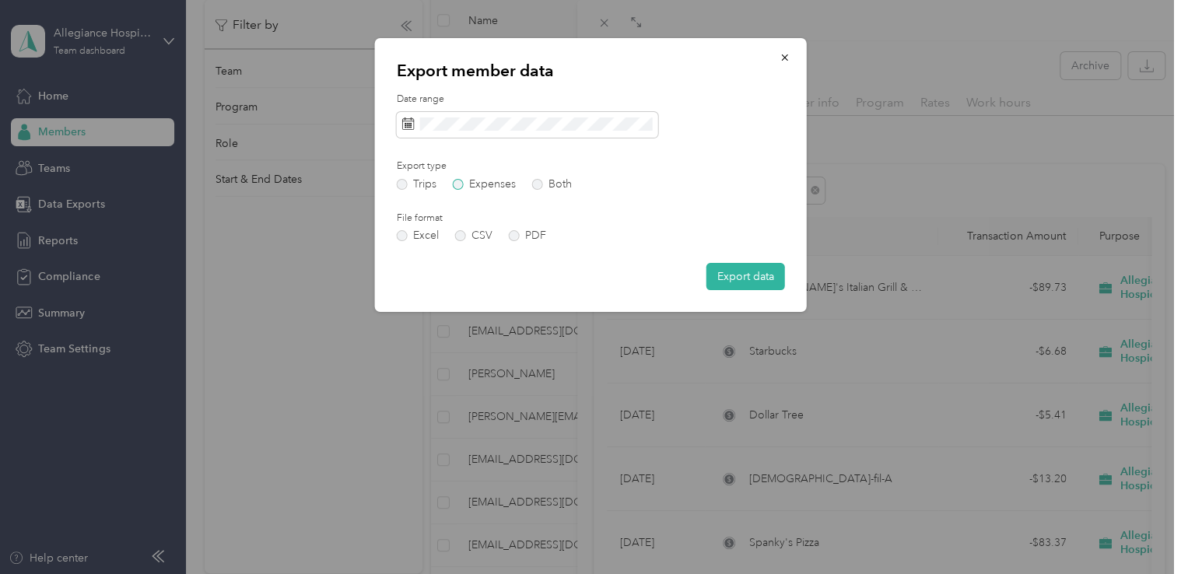
click at [465, 184] on label "Expenses" at bounding box center [484, 184] width 63 height 11
click at [464, 236] on label "CSV" at bounding box center [473, 235] width 37 height 11
click at [734, 280] on button "Export data" at bounding box center [745, 276] width 79 height 27
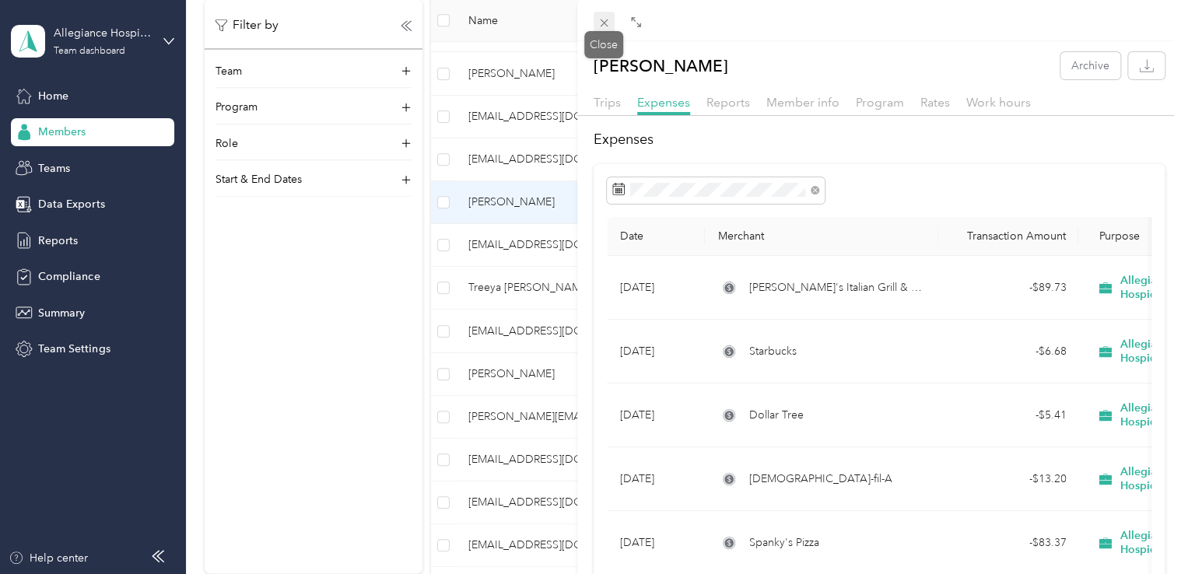
click at [601, 22] on icon at bounding box center [603, 22] width 13 height 13
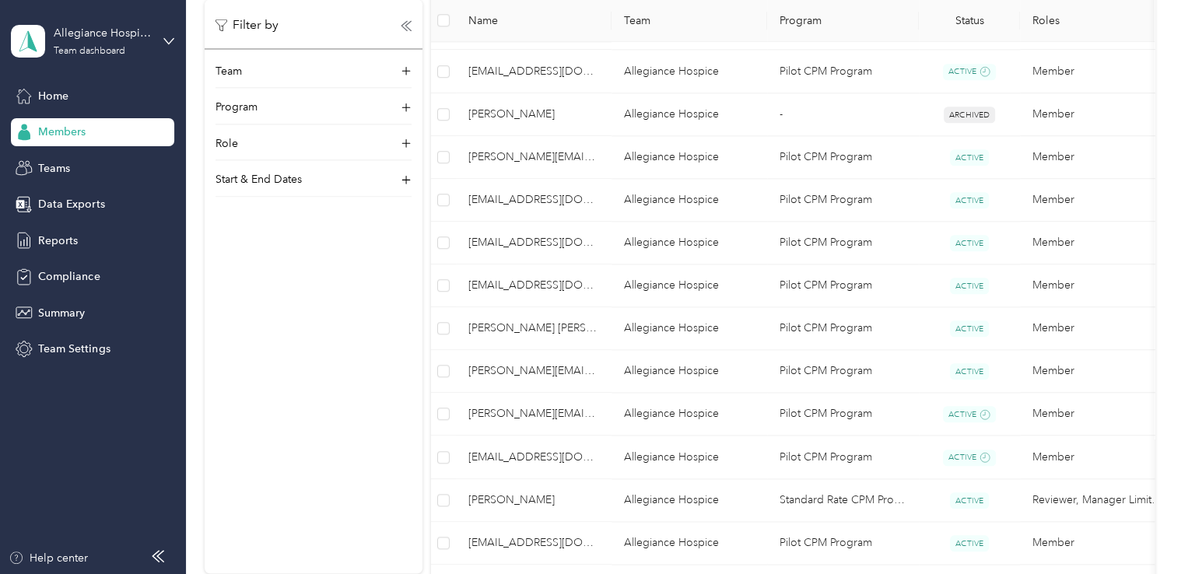
scroll to position [925, 0]
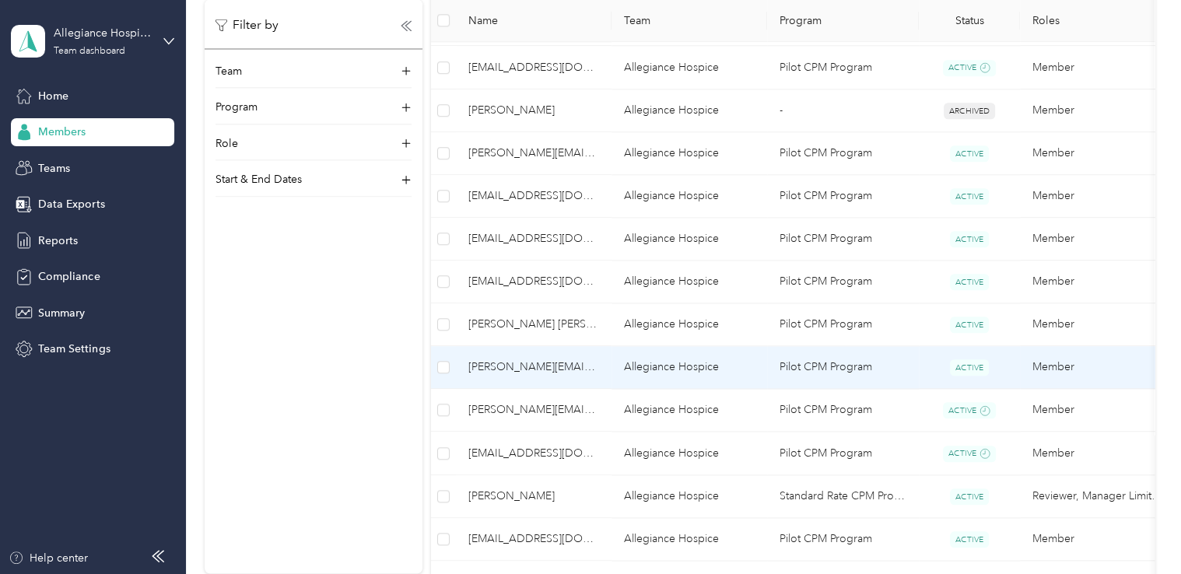
click at [594, 362] on span "[PERSON_NAME][EMAIL_ADDRESS][DOMAIN_NAME]" at bounding box center [533, 367] width 131 height 17
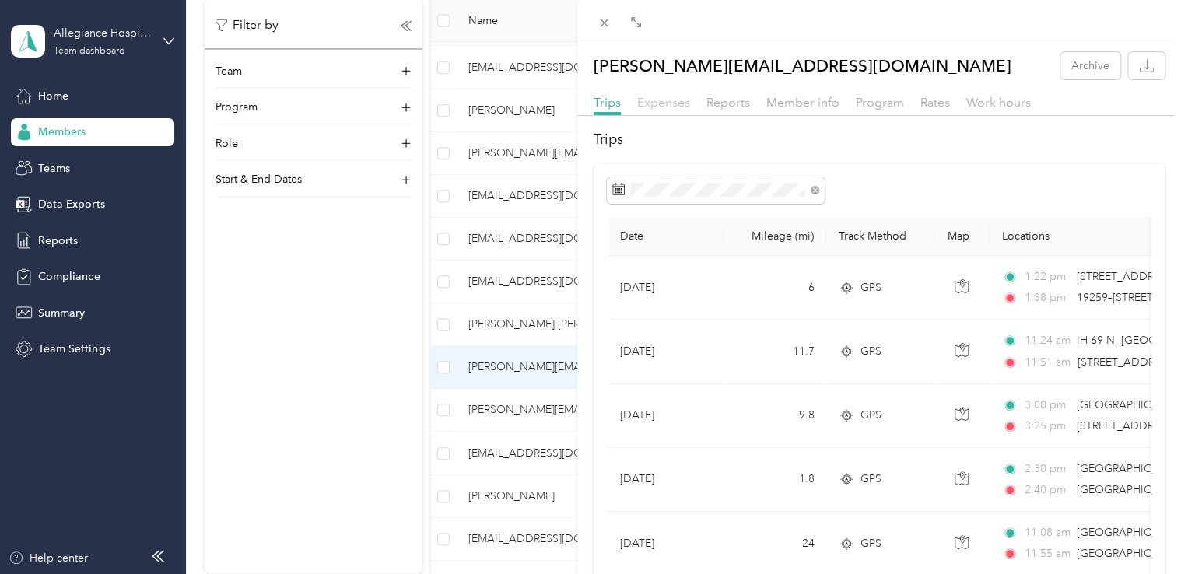
click at [663, 108] on span "Expenses" at bounding box center [663, 102] width 53 height 15
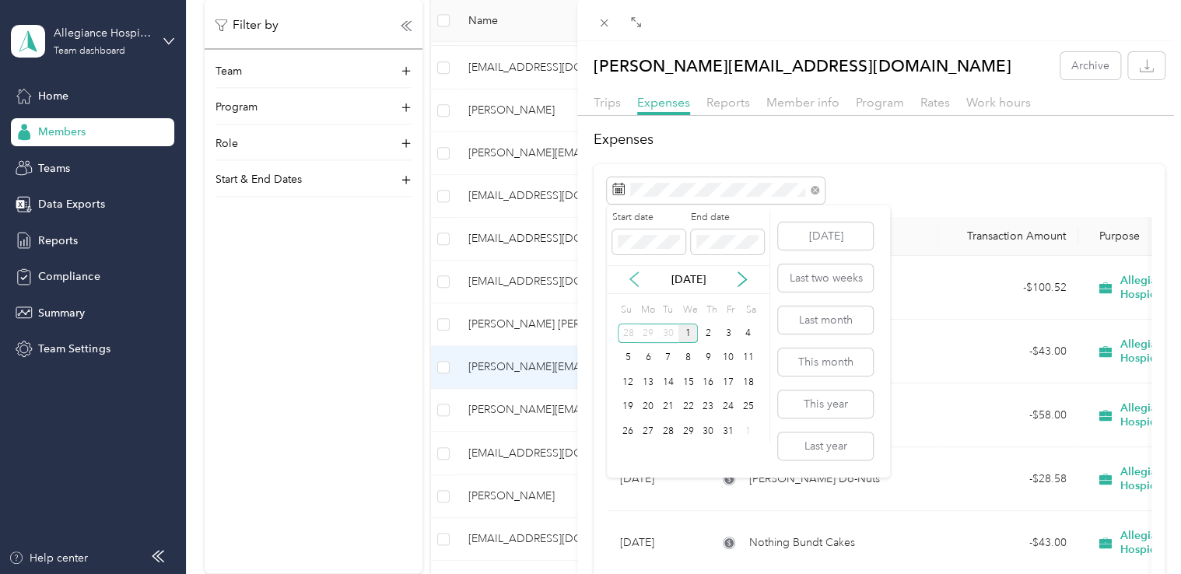
click at [633, 284] on icon at bounding box center [634, 279] width 16 height 16
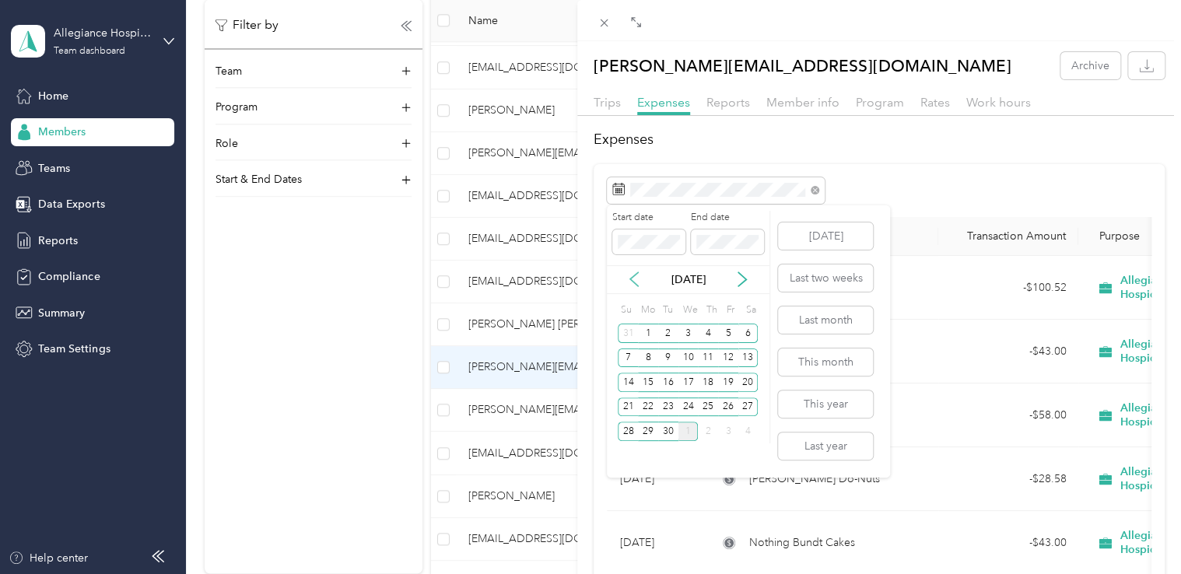
click at [633, 284] on icon at bounding box center [634, 279] width 16 height 16
click at [727, 333] on div "1" at bounding box center [728, 333] width 20 height 19
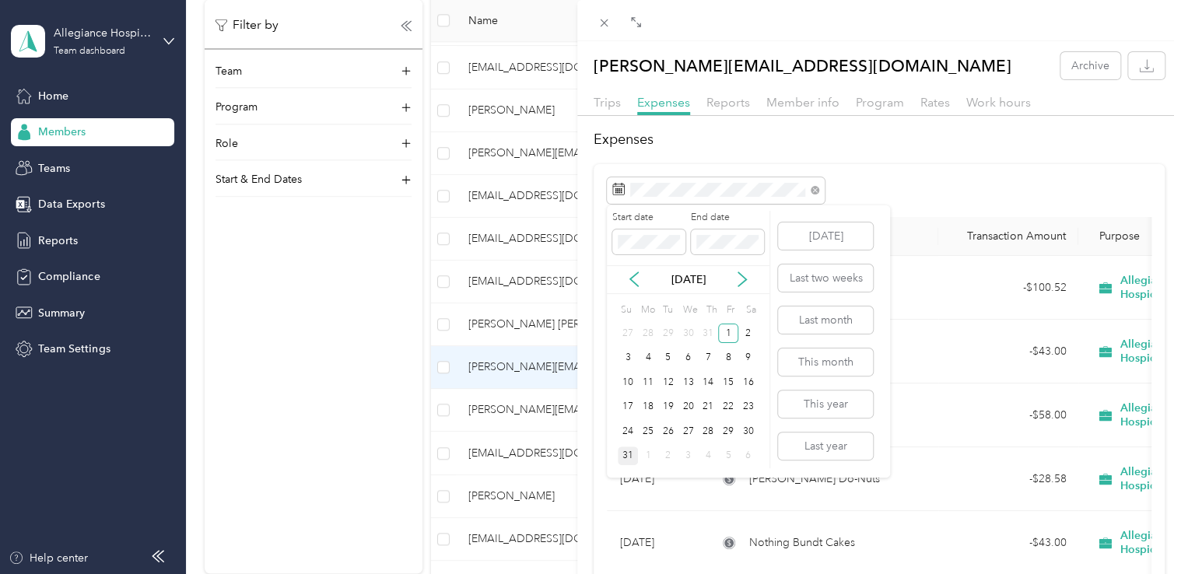
click at [632, 455] on div "31" at bounding box center [628, 455] width 20 height 19
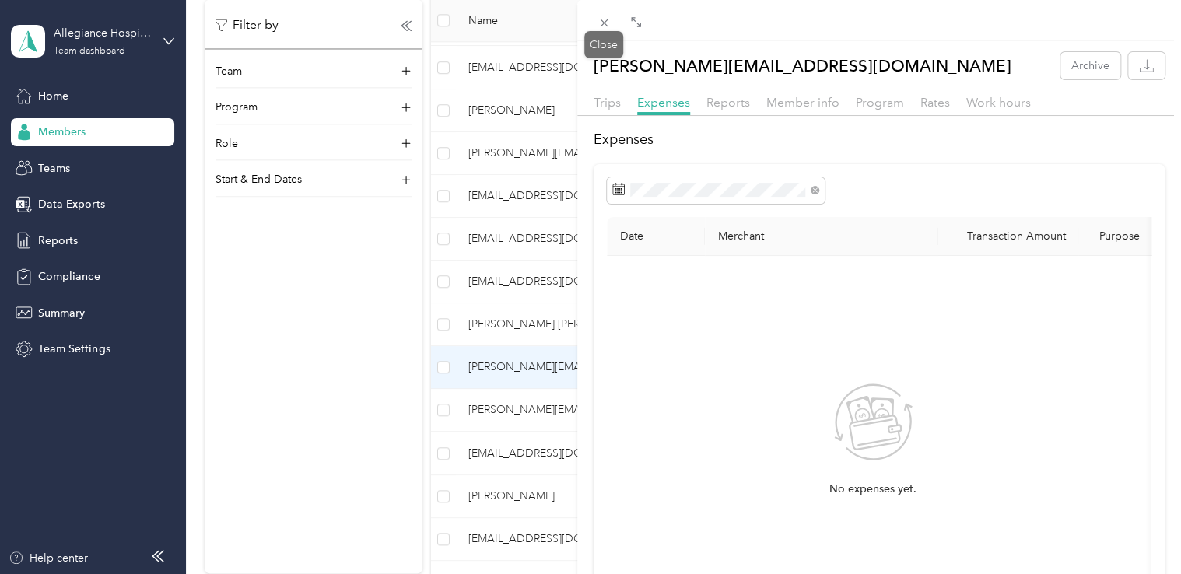
click at [614, 23] on div at bounding box center [605, 22] width 22 height 13
click at [604, 22] on icon at bounding box center [605, 23] width 8 height 8
